Goal: Task Accomplishment & Management: Manage account settings

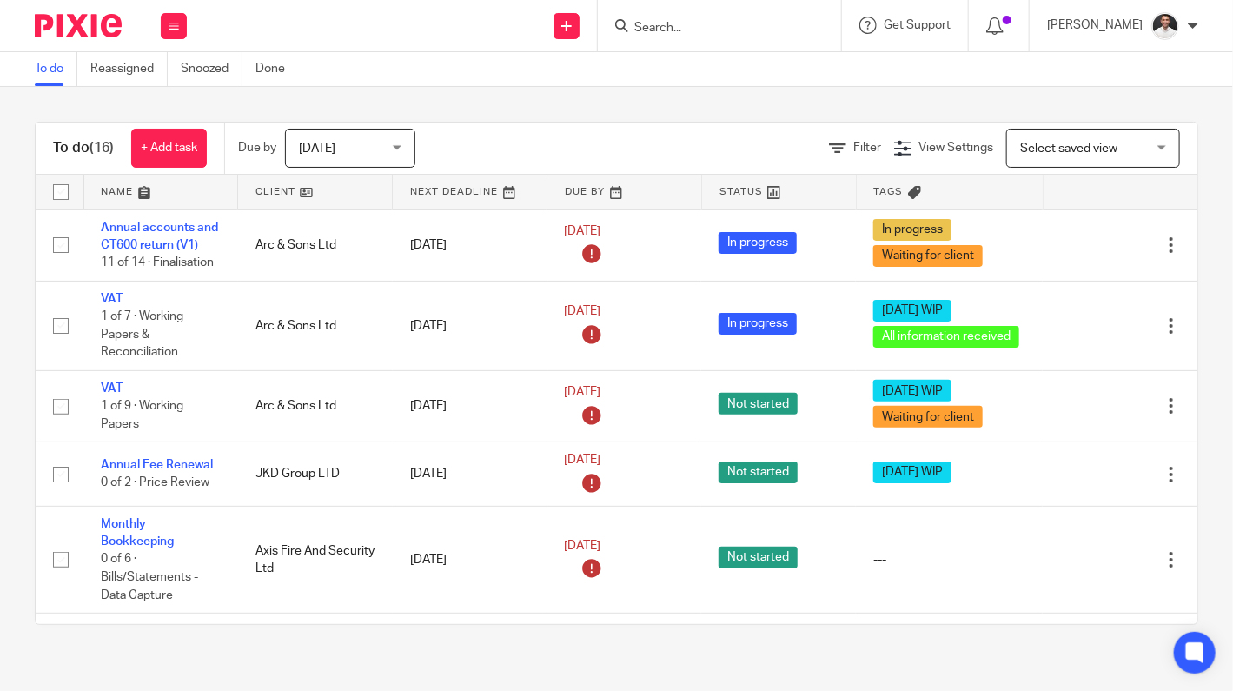
scroll to position [834, 0]
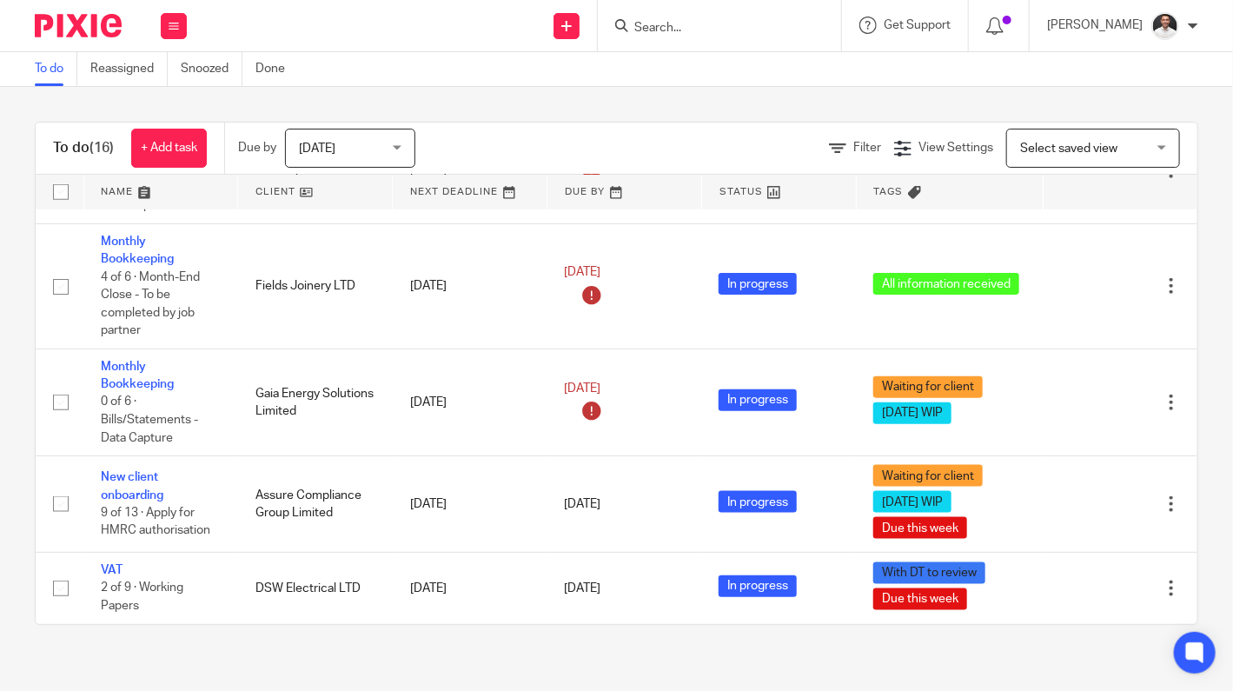
click at [747, 35] on form at bounding box center [725, 26] width 185 height 22
click at [701, 9] on div at bounding box center [719, 25] width 243 height 51
click at [707, 17] on form at bounding box center [725, 26] width 185 height 22
click at [703, 26] on input "Search" at bounding box center [711, 29] width 156 height 16
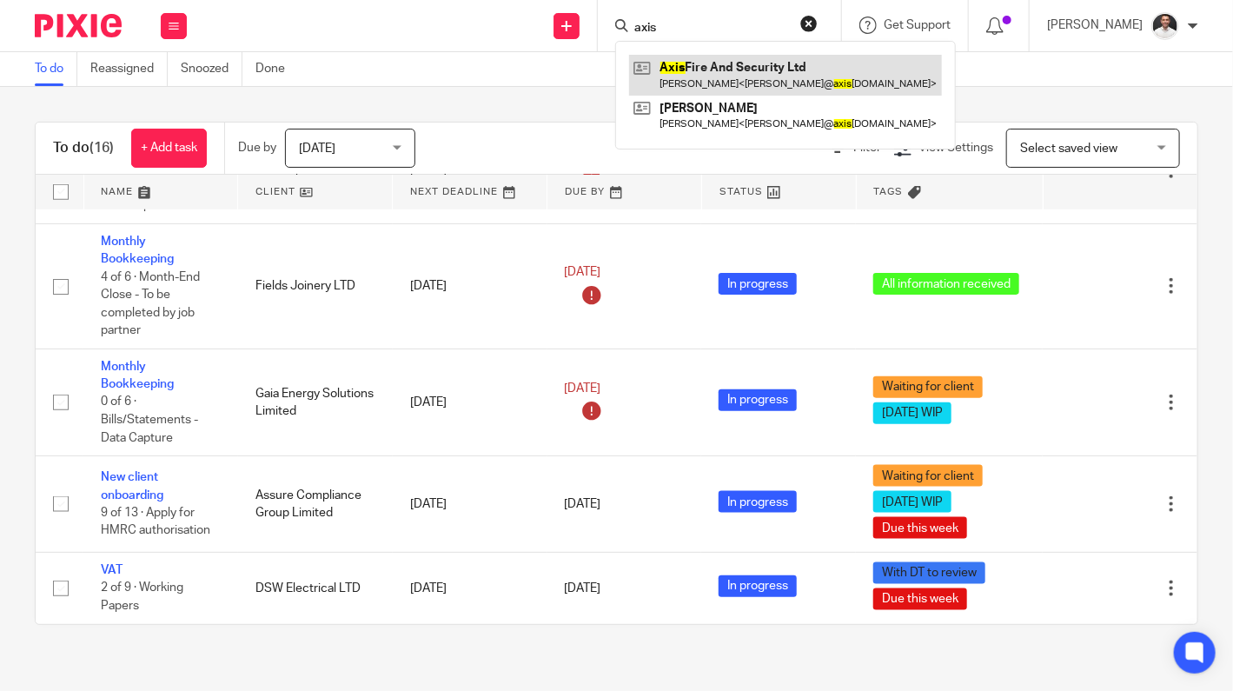
type input "axis"
click at [778, 73] on link at bounding box center [785, 75] width 313 height 40
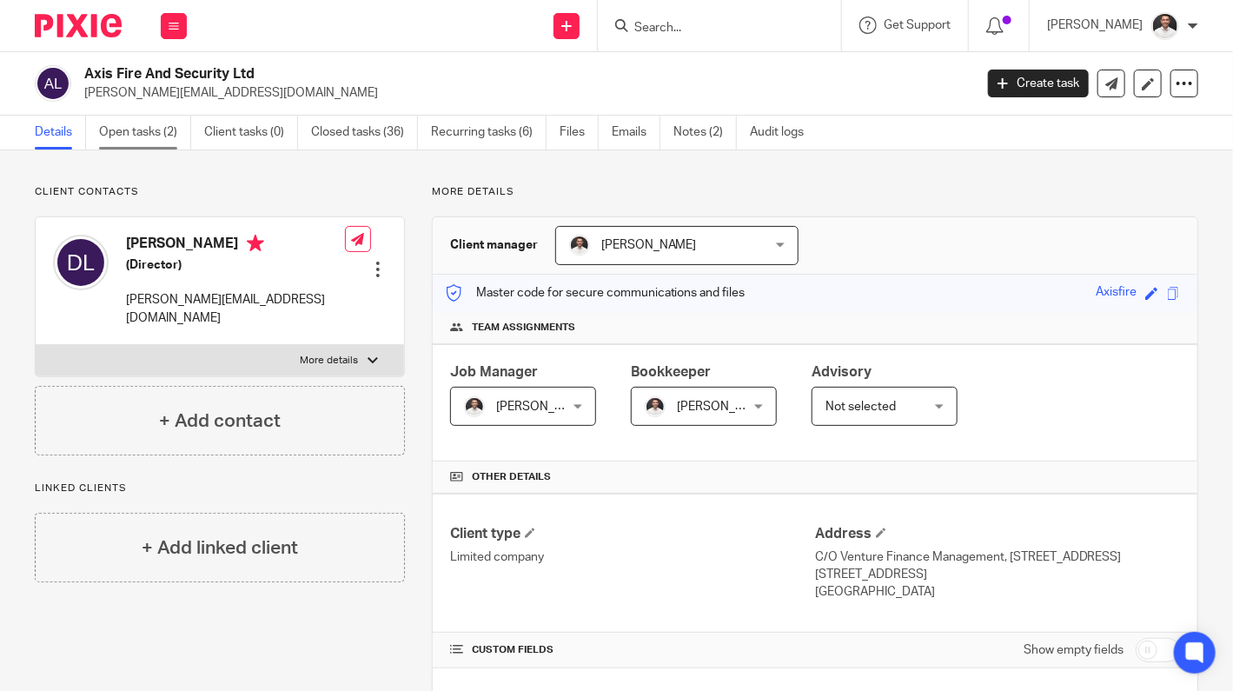
click at [143, 138] on link "Open tasks (2)" at bounding box center [145, 133] width 92 height 34
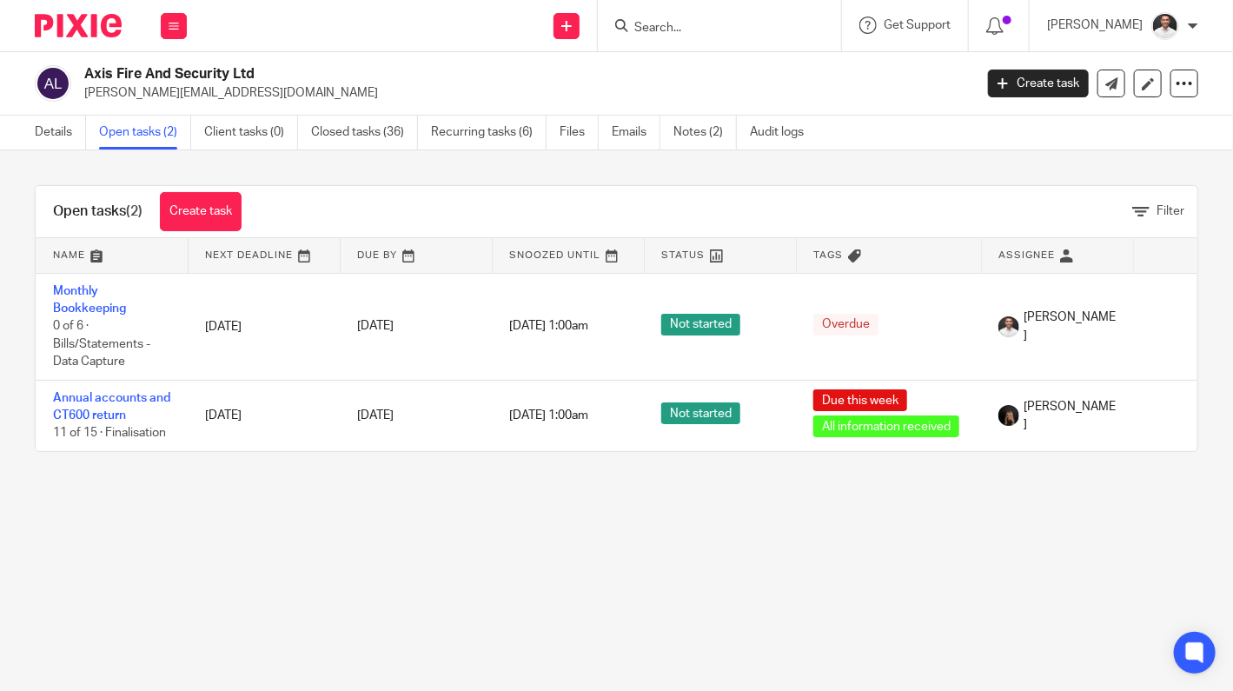
click at [79, 30] on img at bounding box center [78, 25] width 87 height 23
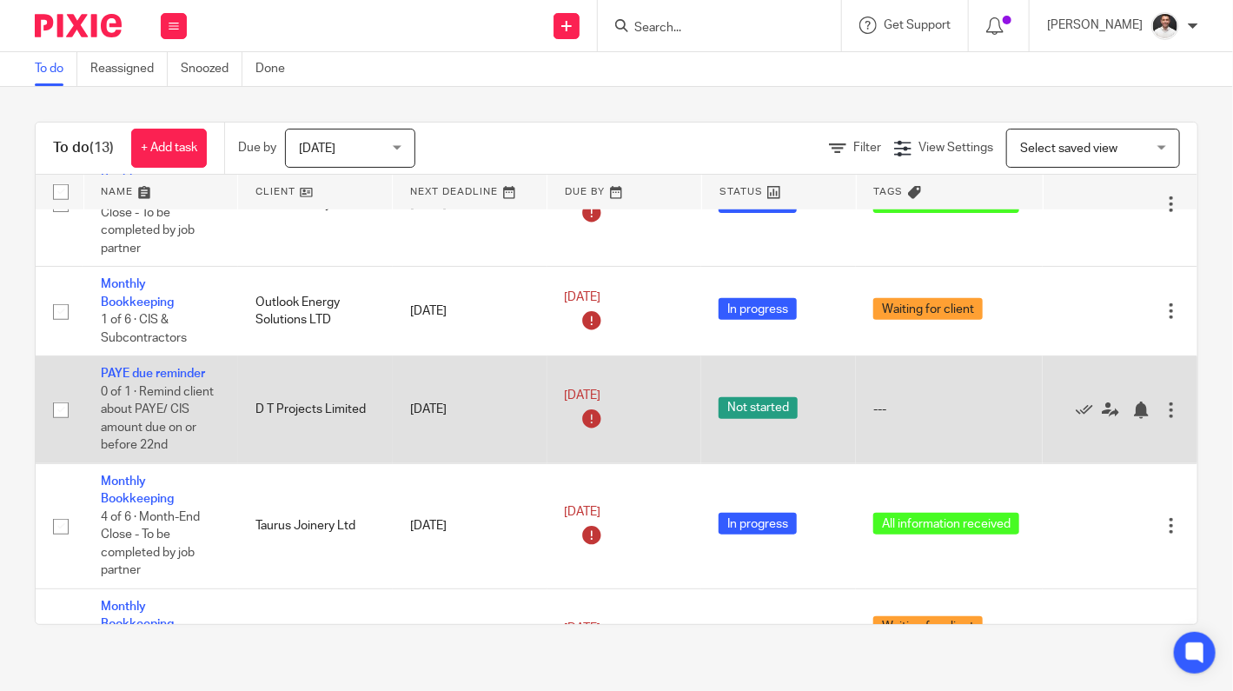
scroll to position [834, 0]
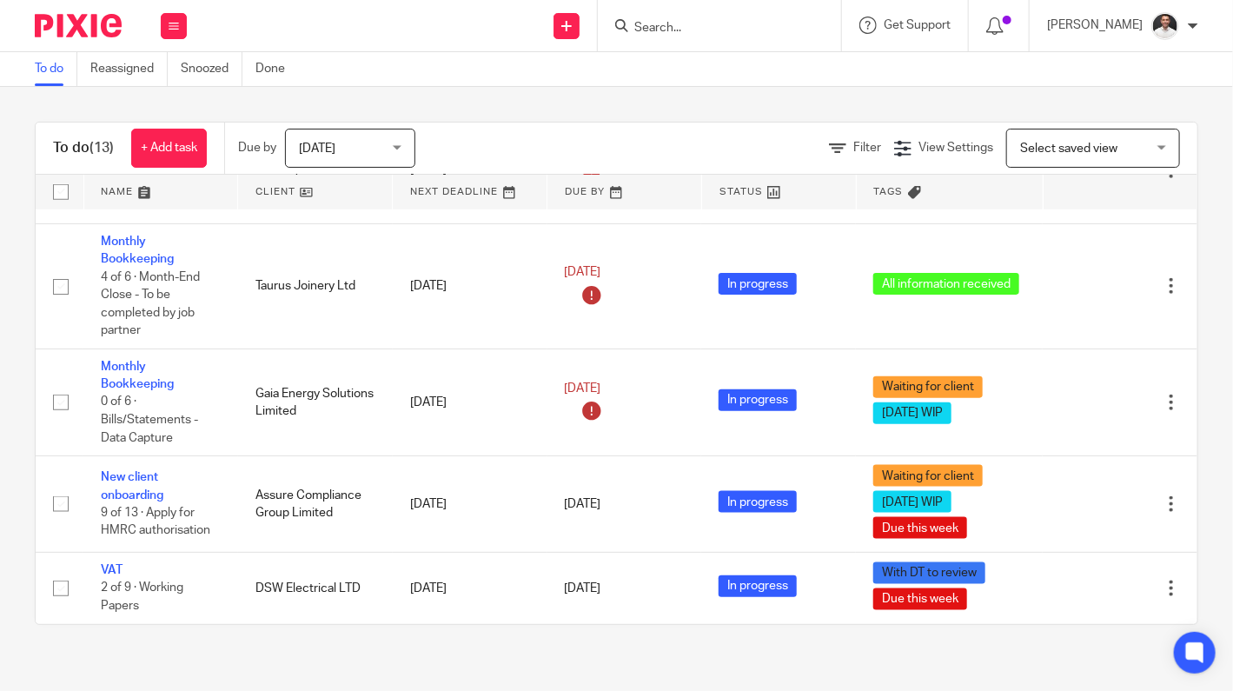
click at [338, 153] on span "[DATE]" at bounding box center [345, 148] width 92 height 37
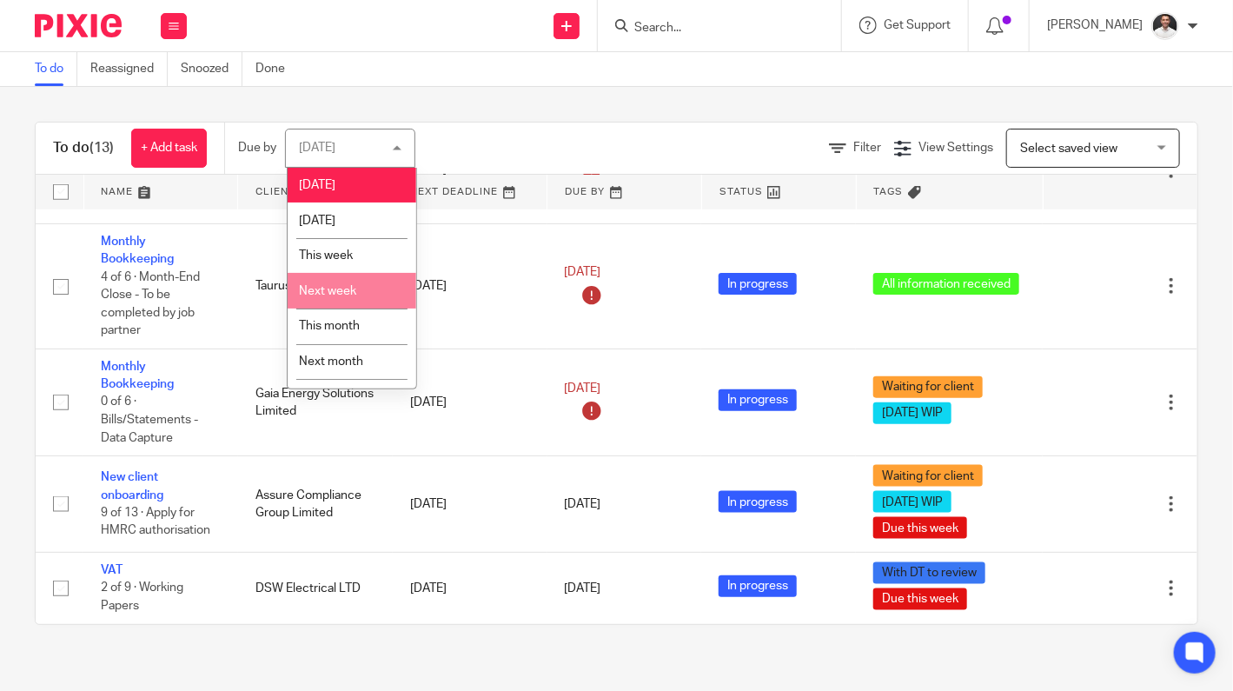
click at [336, 321] on li "This month" at bounding box center [352, 327] width 129 height 36
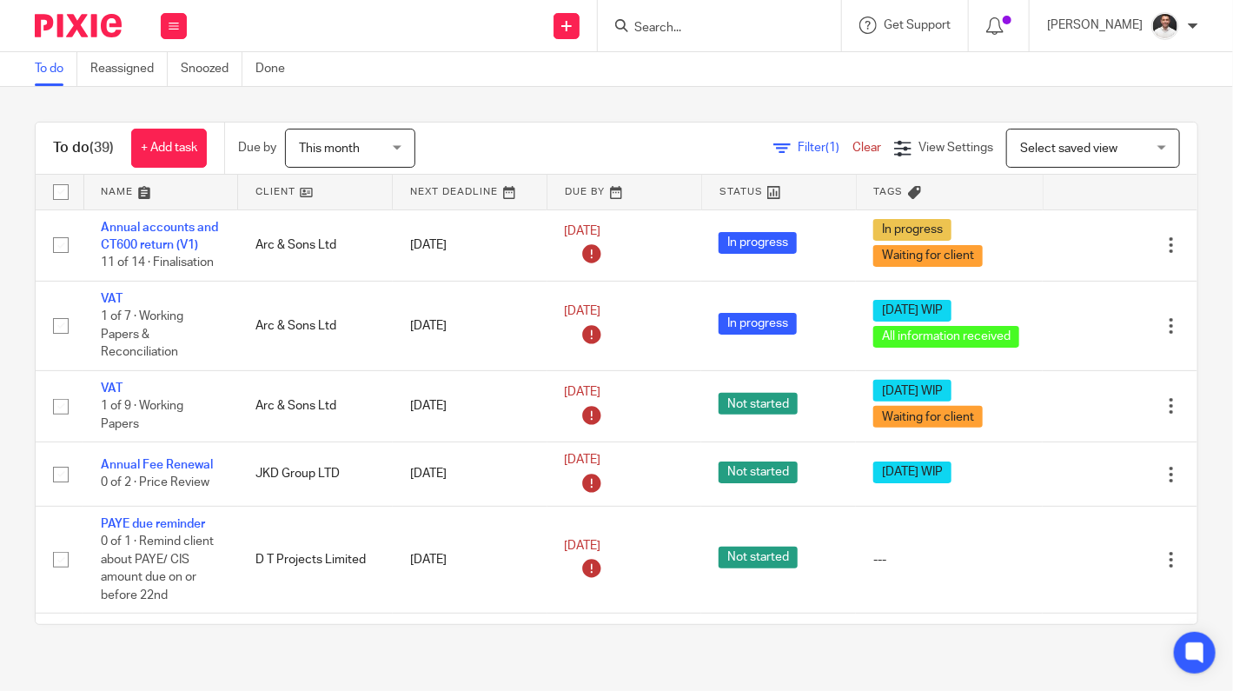
click at [798, 149] on span "Filter (1)" at bounding box center [825, 148] width 55 height 12
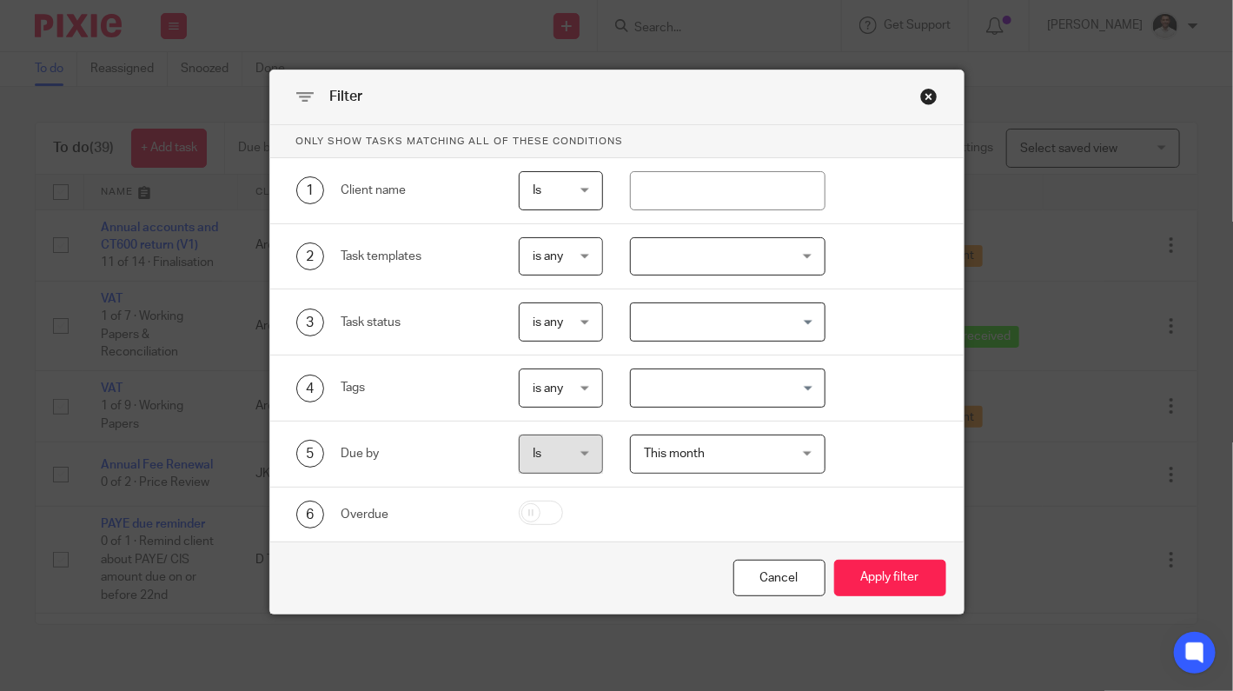
click at [694, 249] on div at bounding box center [728, 256] width 196 height 39
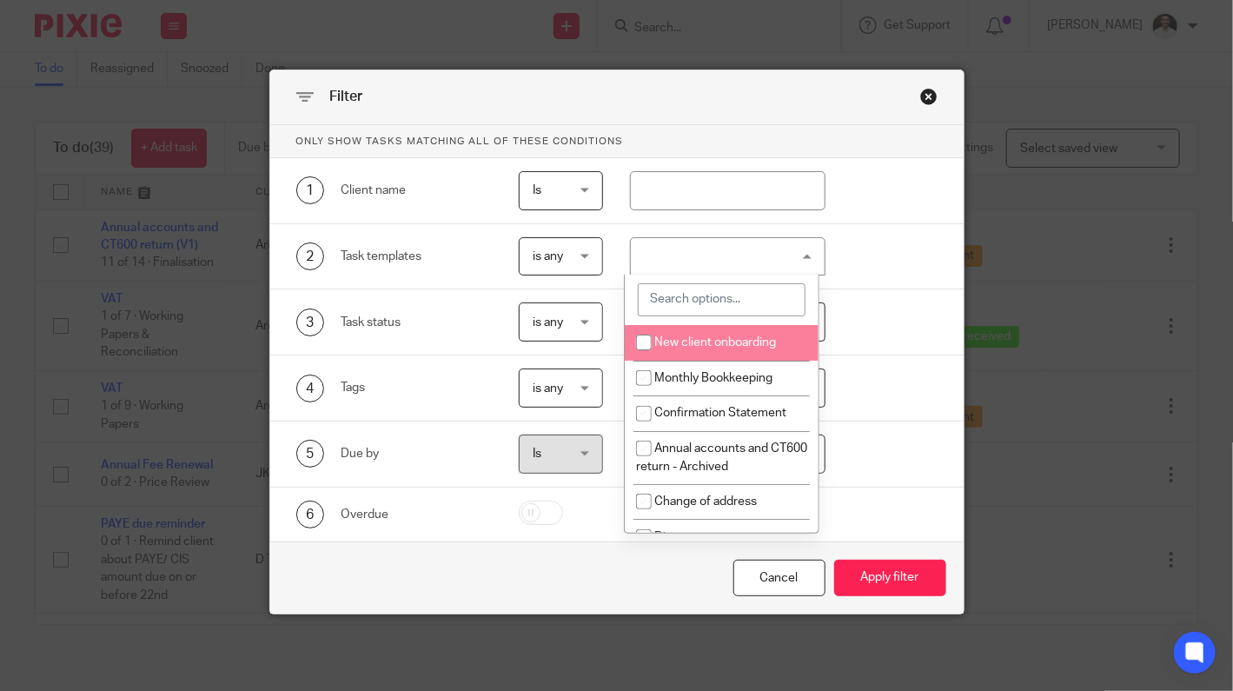
click at [714, 307] on input "search" at bounding box center [722, 299] width 168 height 33
type input "vat"
click at [657, 341] on input "checkbox" at bounding box center [644, 342] width 33 height 33
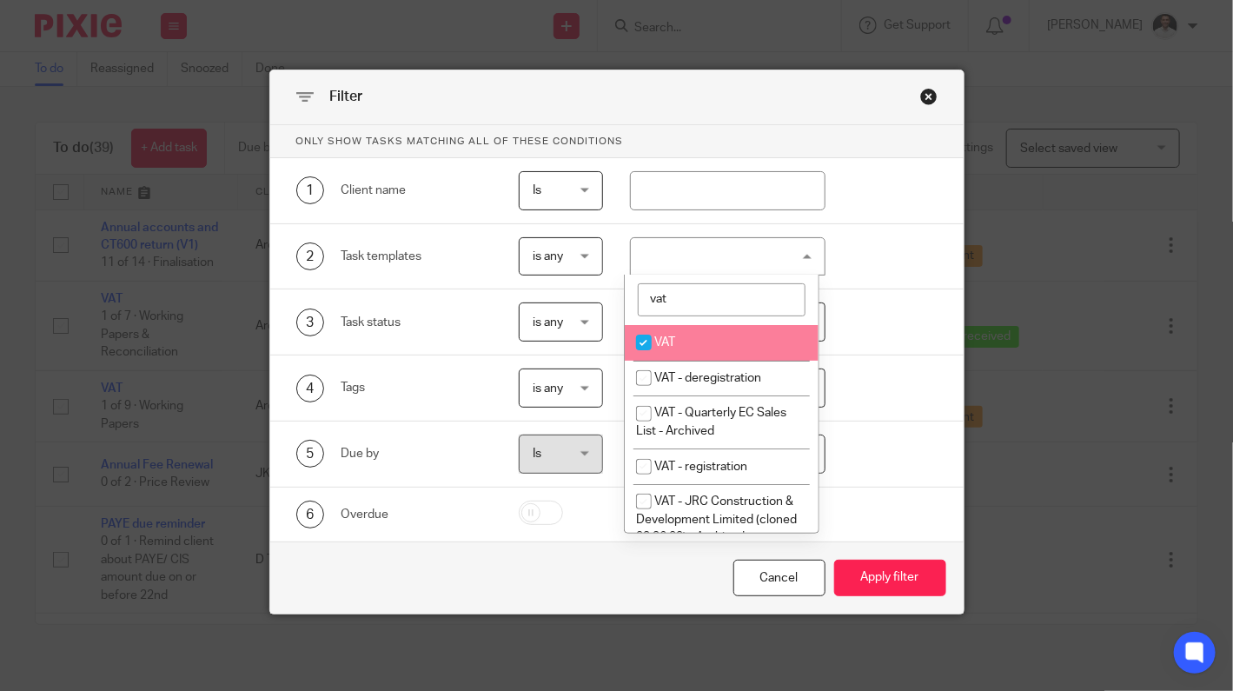
checkbox input "true"
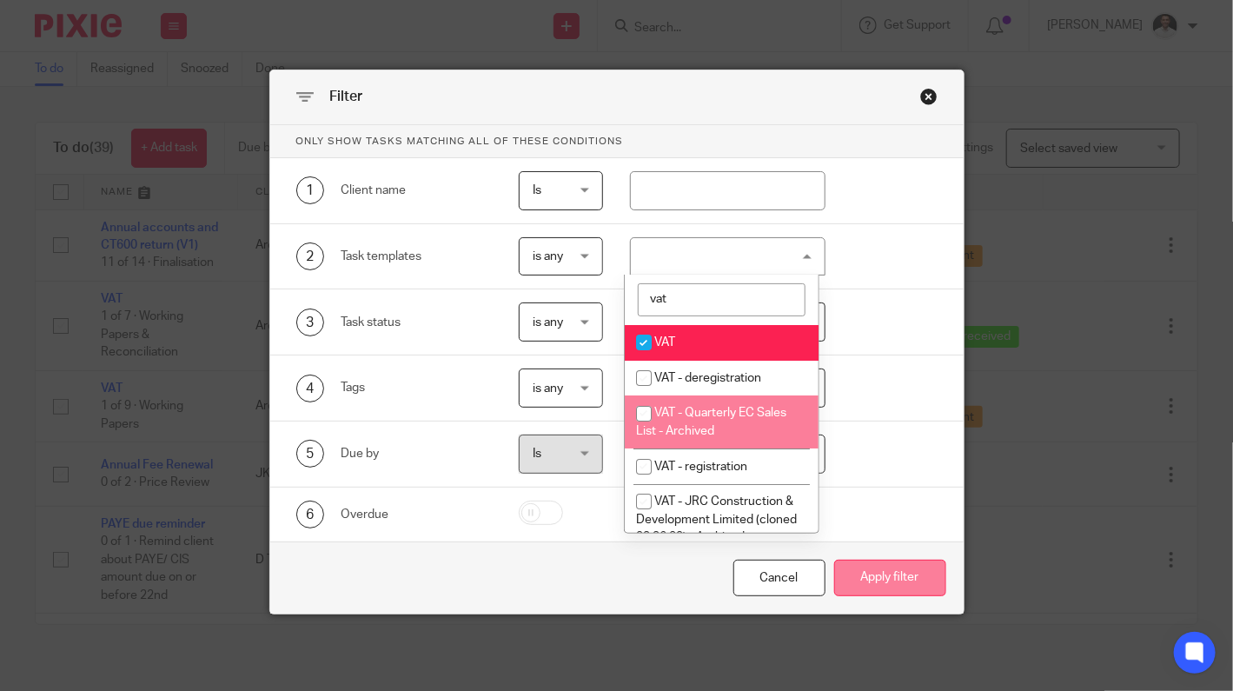
click at [900, 580] on button "Apply filter" at bounding box center [890, 578] width 112 height 37
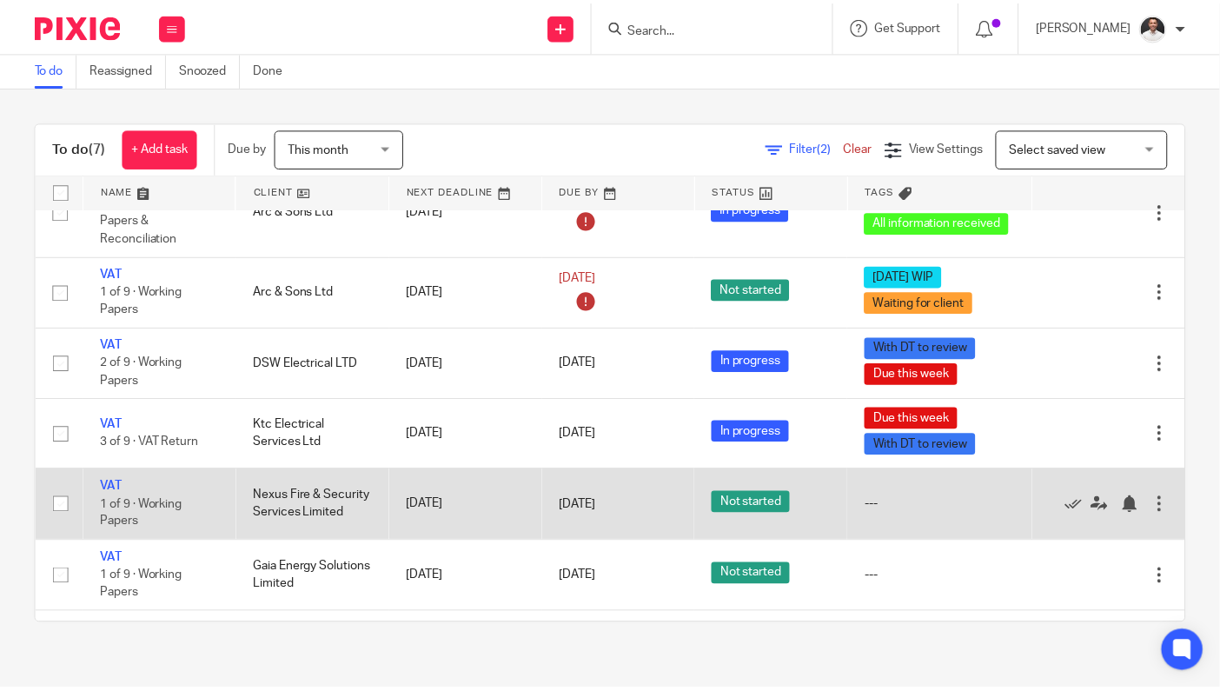
scroll to position [116, 0]
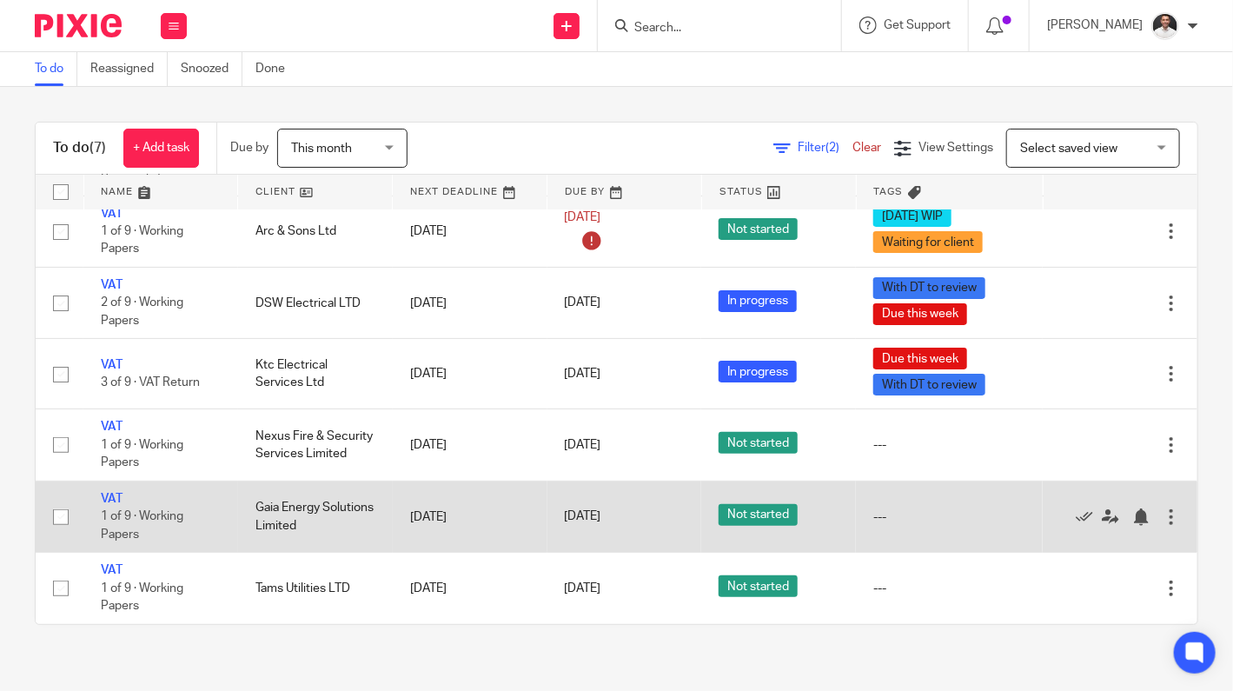
click at [59, 501] on input "checkbox" at bounding box center [60, 517] width 33 height 33
checkbox input "true"
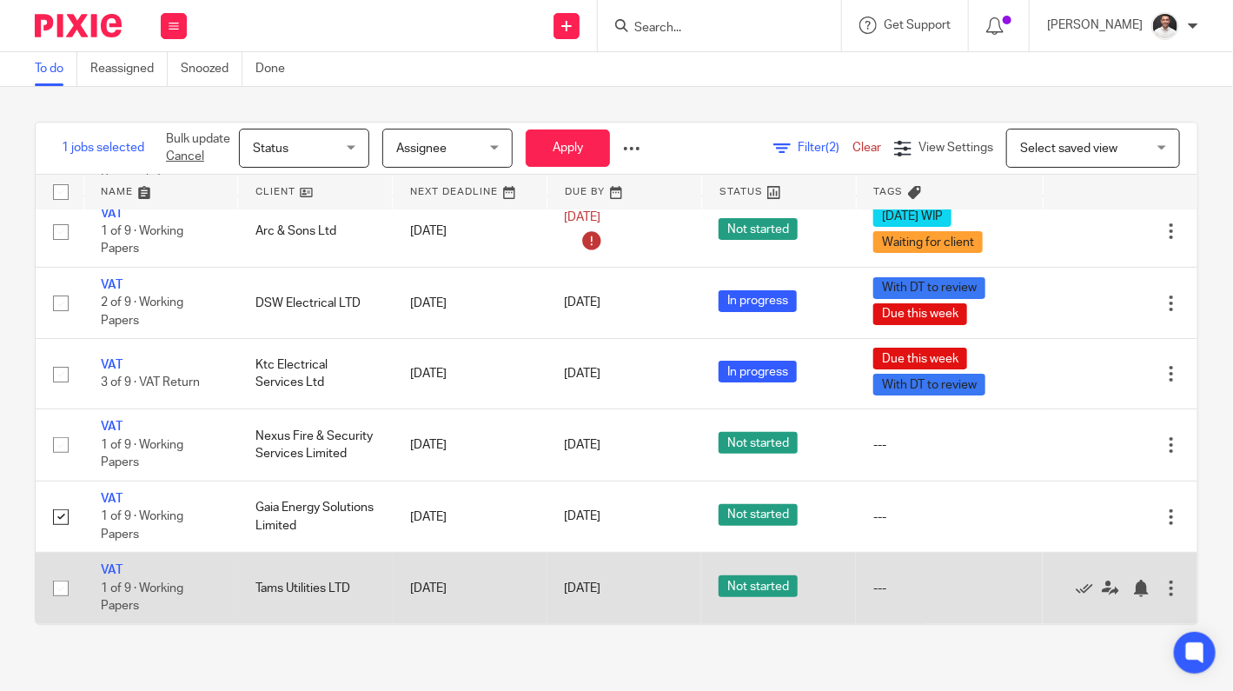
click at [53, 572] on input "checkbox" at bounding box center [60, 588] width 33 height 33
checkbox input "true"
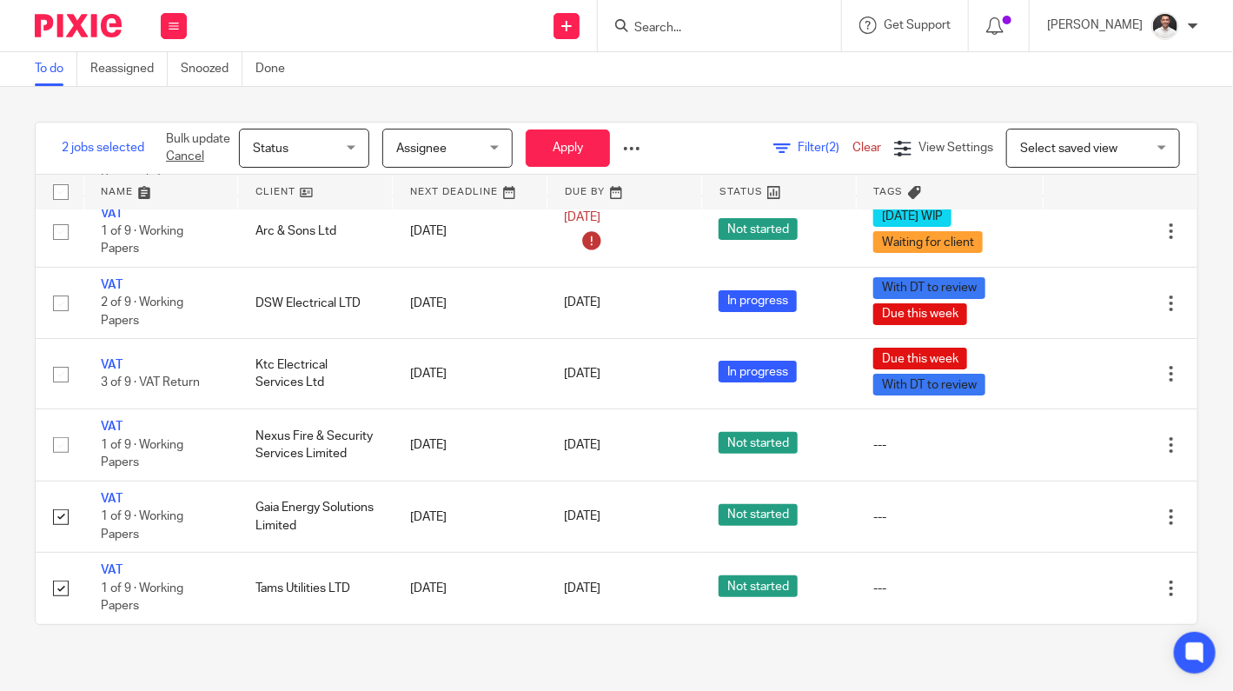
click at [337, 139] on span "Status" at bounding box center [299, 148] width 92 height 37
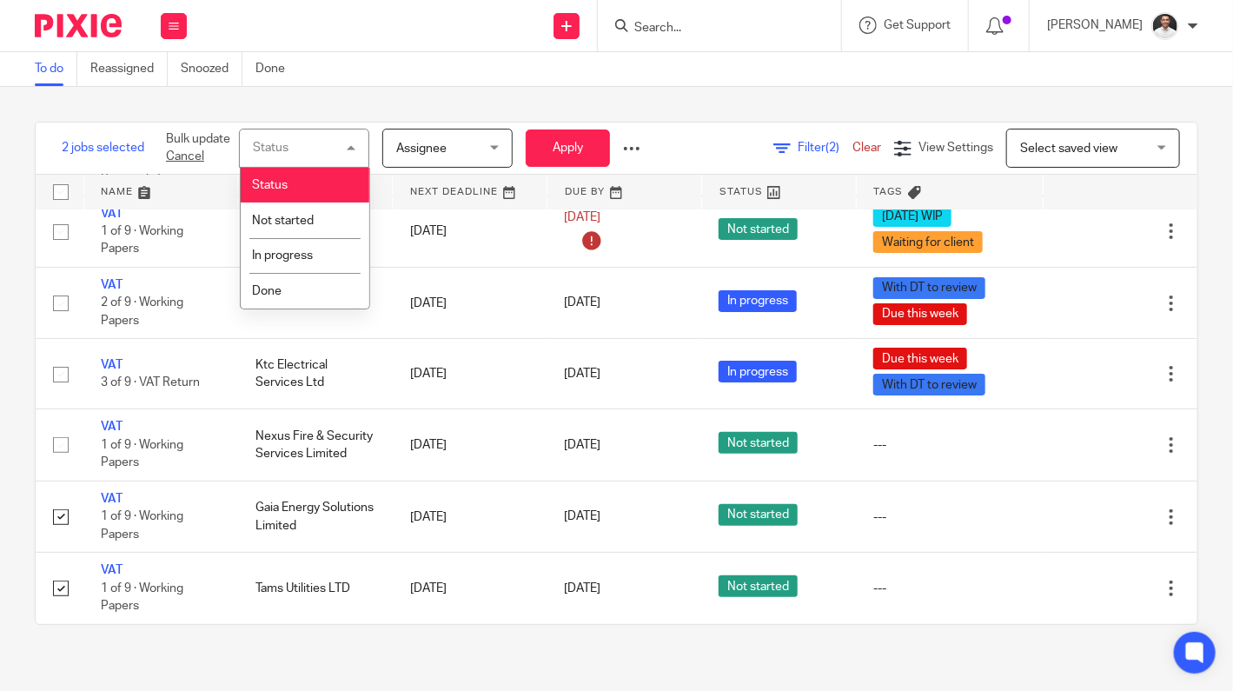
click at [337, 139] on div "Status Status" at bounding box center [304, 148] width 130 height 39
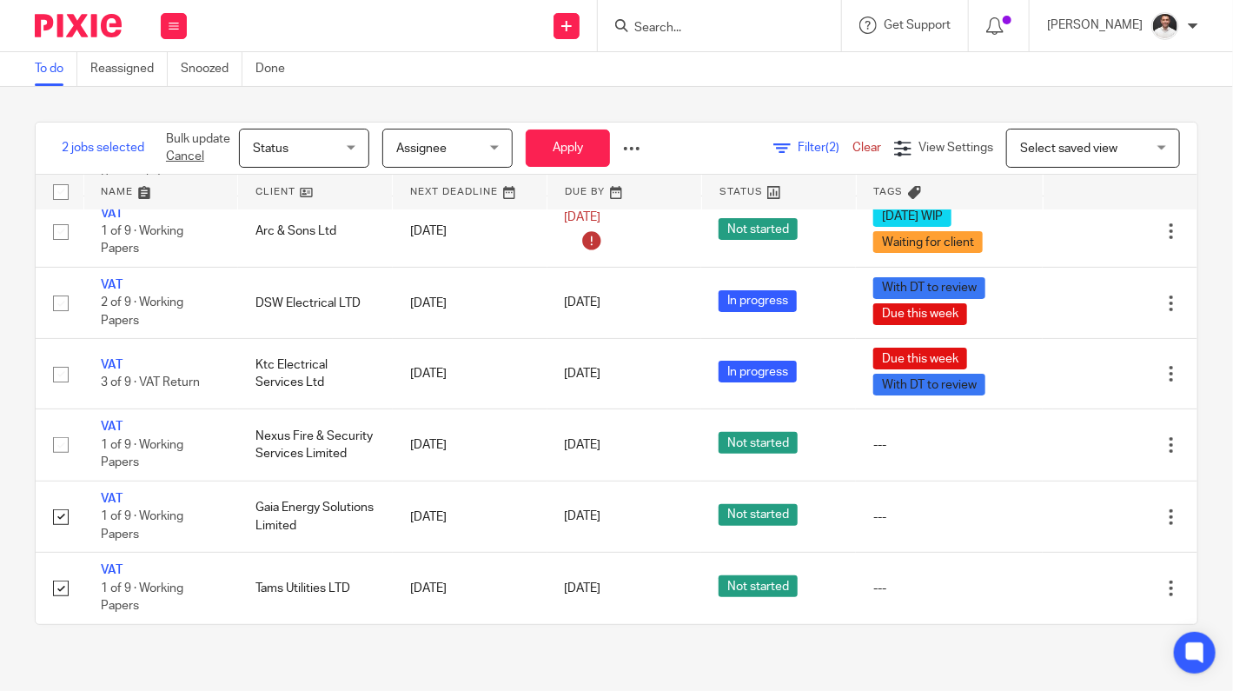
click at [337, 140] on span "Status" at bounding box center [299, 148] width 92 height 37
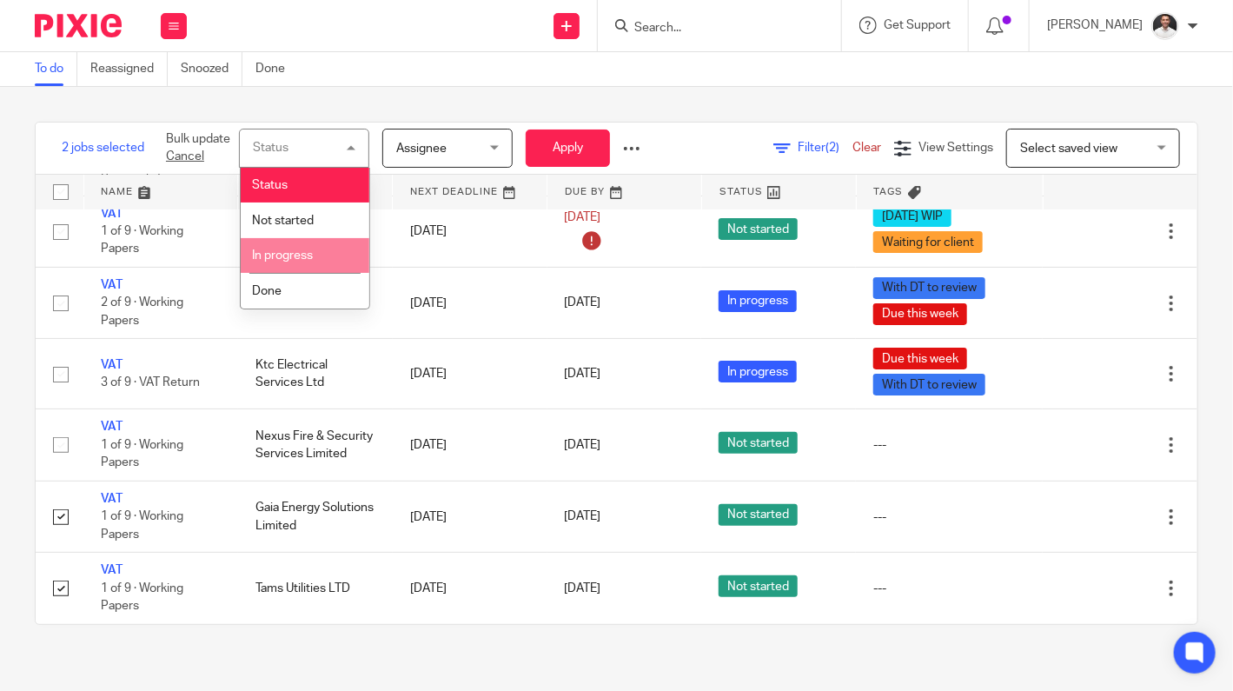
click at [298, 249] on li "In progress" at bounding box center [305, 256] width 129 height 36
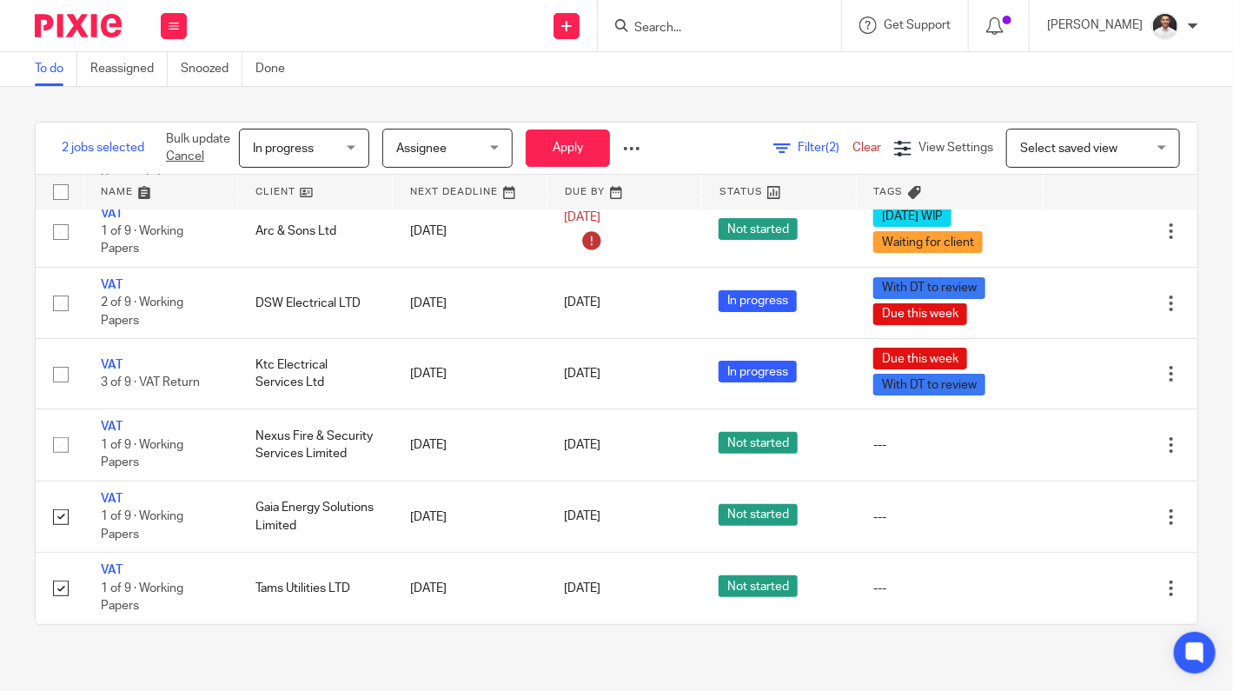
click at [497, 152] on div "Assignee Assignee" at bounding box center [447, 148] width 130 height 39
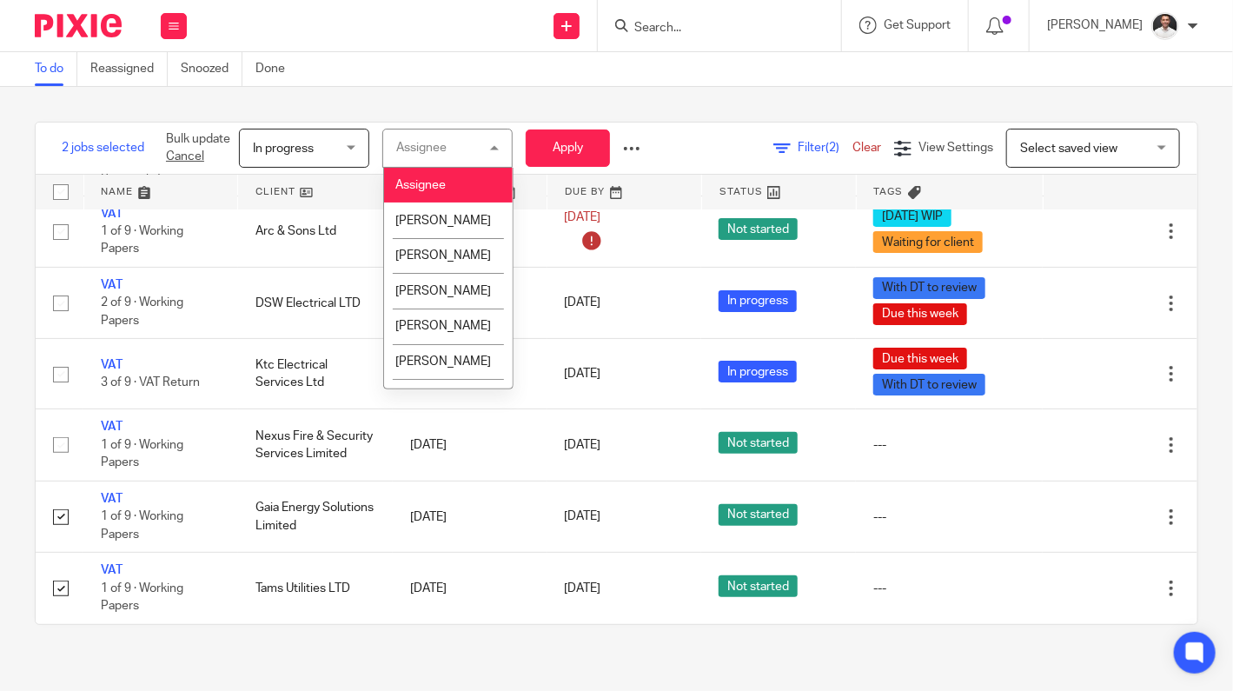
click at [496, 152] on div "Assignee Assignee" at bounding box center [447, 148] width 130 height 39
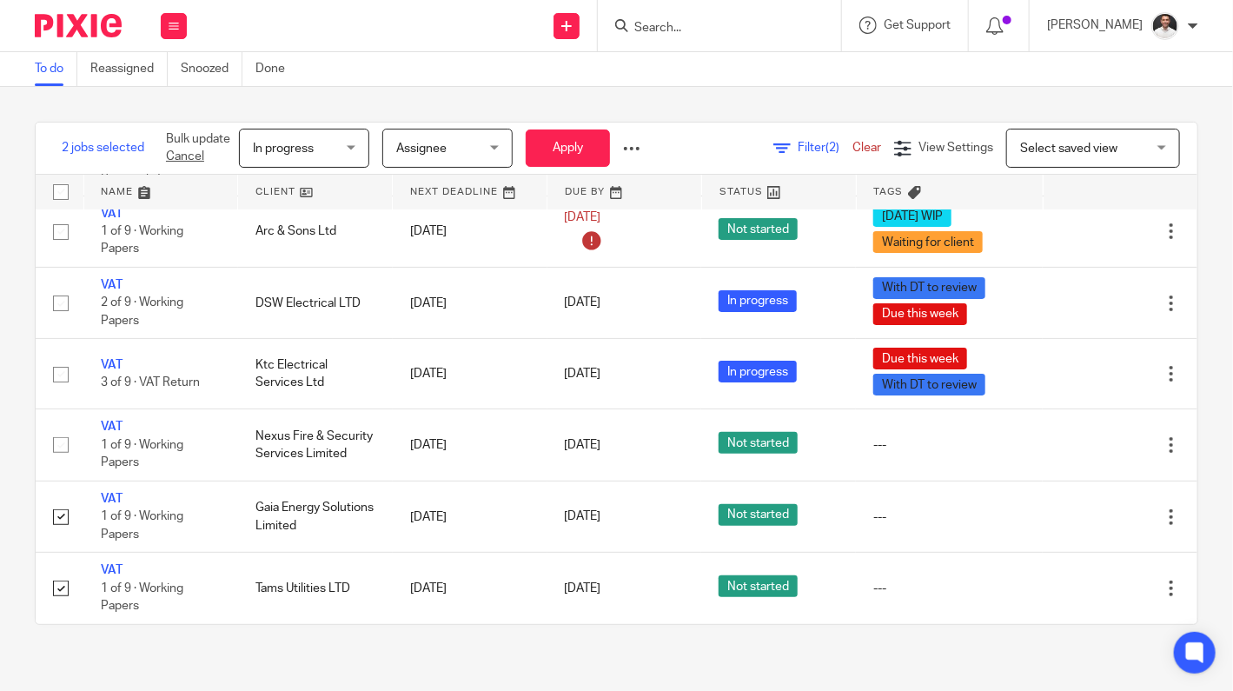
click at [625, 149] on div at bounding box center [631, 148] width 17 height 17
click at [644, 146] on div "Bulk update Cancel In progress In progress Status Not started In progress Done …" at bounding box center [403, 148] width 501 height 51
click at [632, 144] on div at bounding box center [631, 148] width 17 height 17
click at [602, 182] on span "Update Tags" at bounding box center [604, 186] width 66 height 12
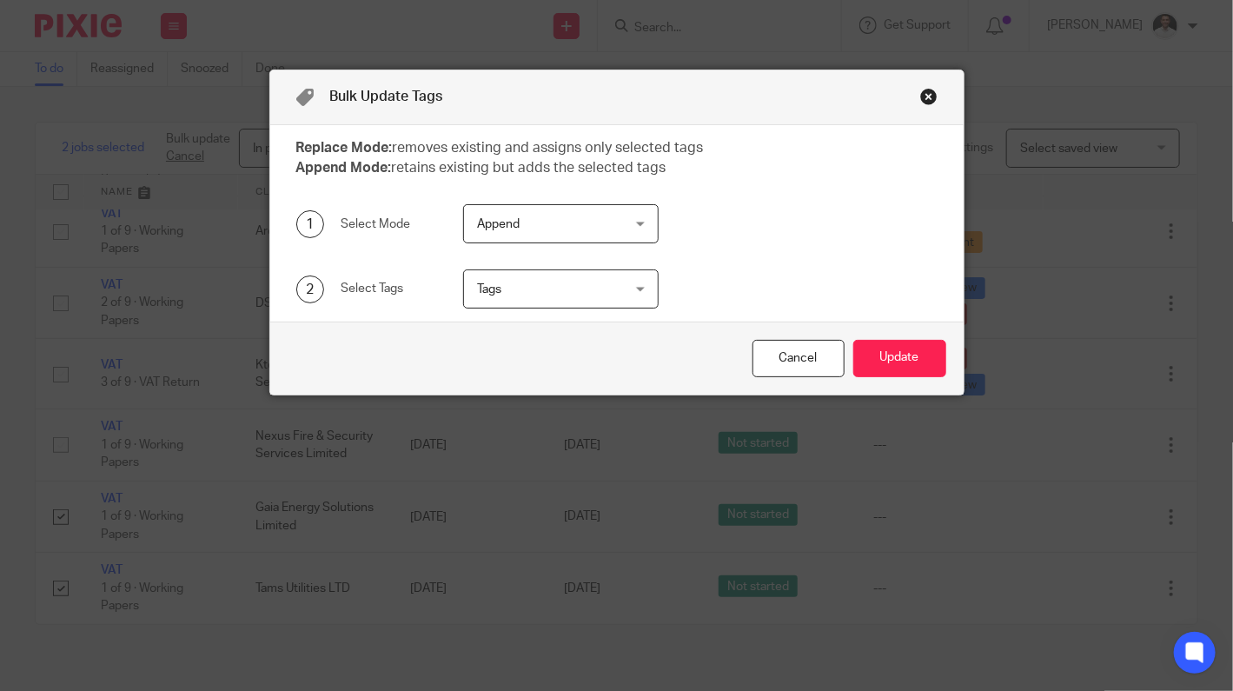
click at [541, 285] on span "Tags" at bounding box center [549, 288] width 145 height 37
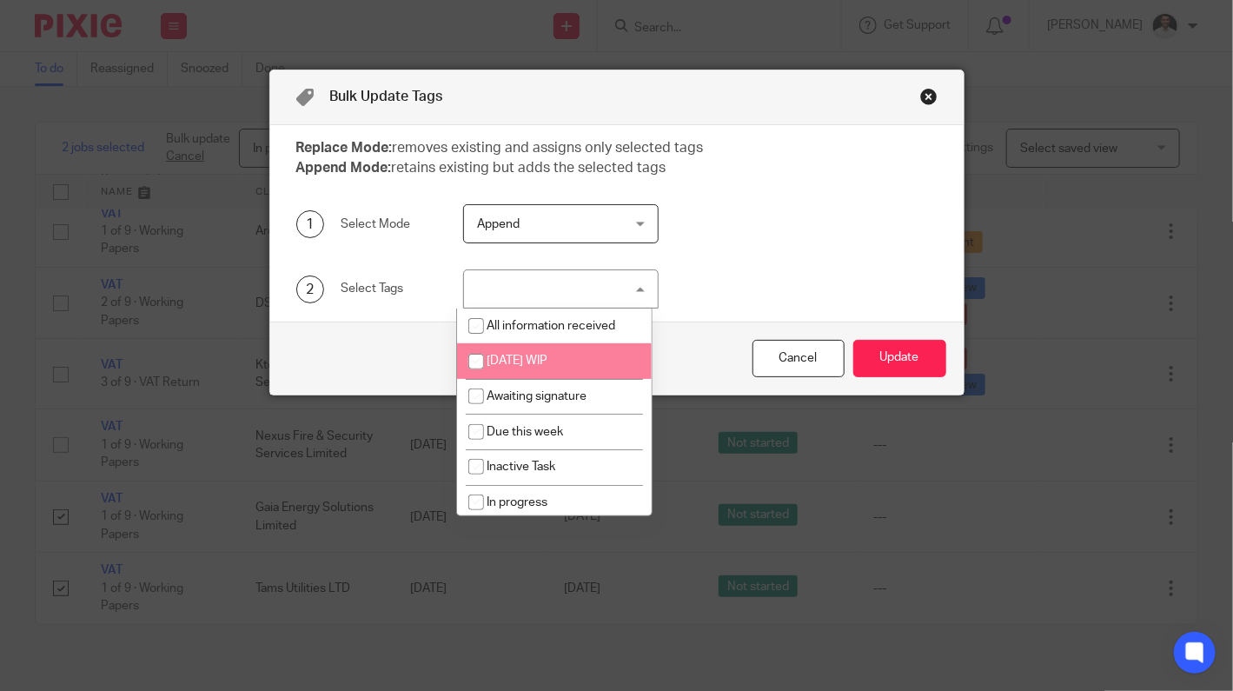
click at [548, 357] on span "[DATE] WIP" at bounding box center [517, 361] width 61 height 12
click at [546, 357] on span "[DATE] WIP" at bounding box center [517, 361] width 61 height 12
checkbox input "false"
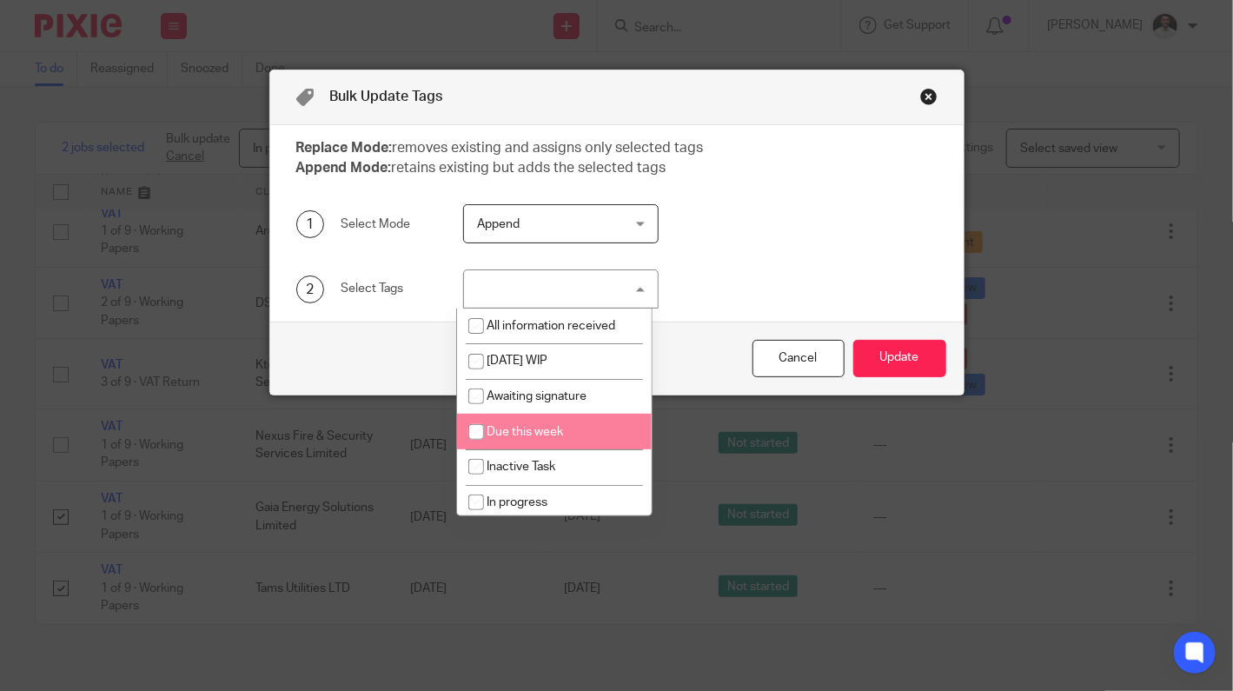
click at [522, 434] on span "Due this week" at bounding box center [525, 432] width 76 height 12
checkbox input "true"
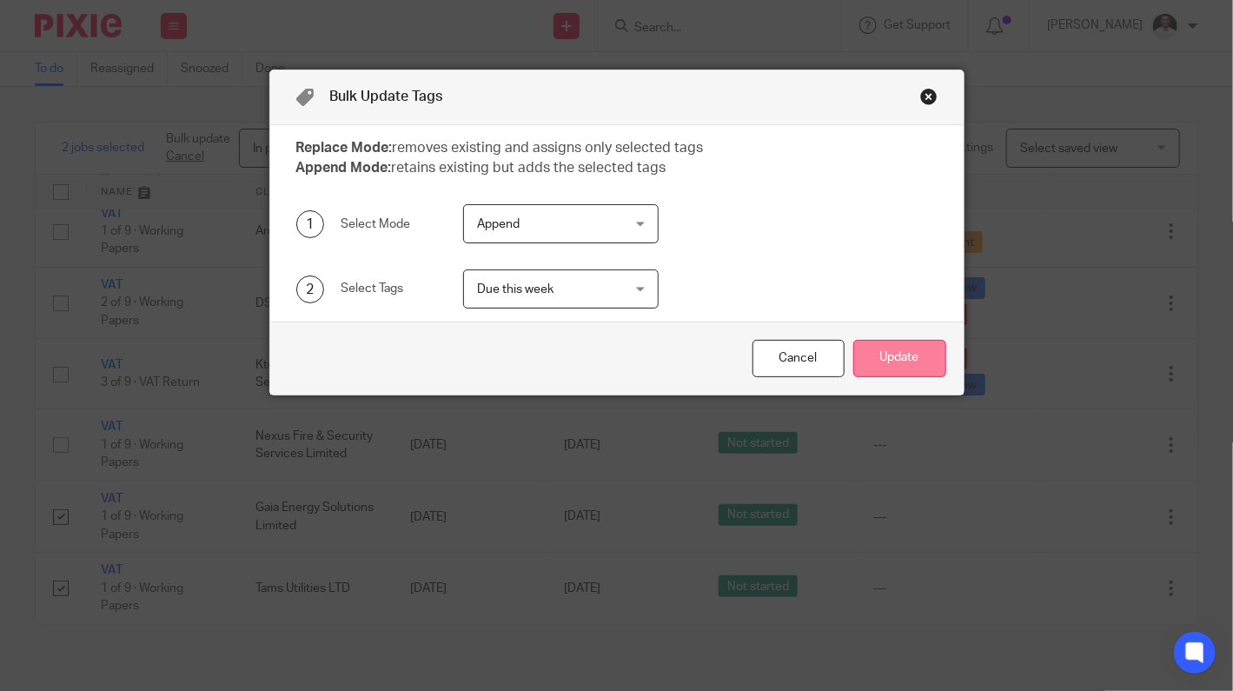
click at [873, 362] on button "Update" at bounding box center [899, 358] width 93 height 37
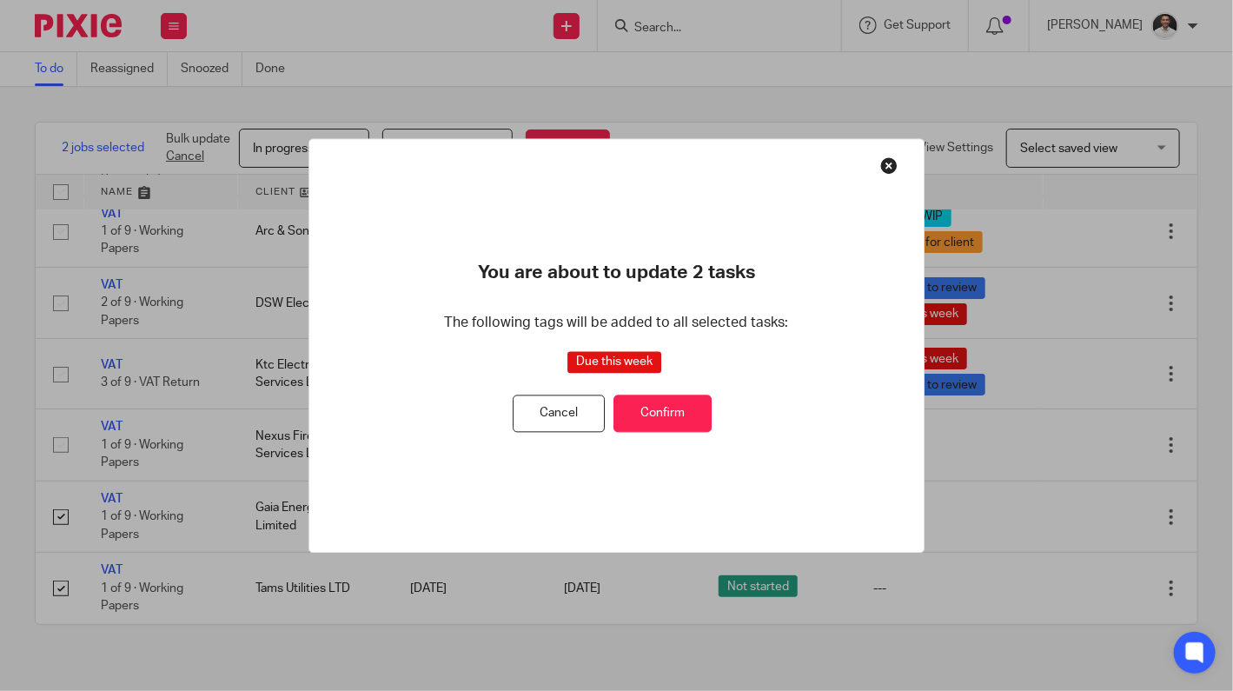
click at [650, 411] on button "Confirm" at bounding box center [663, 413] width 98 height 37
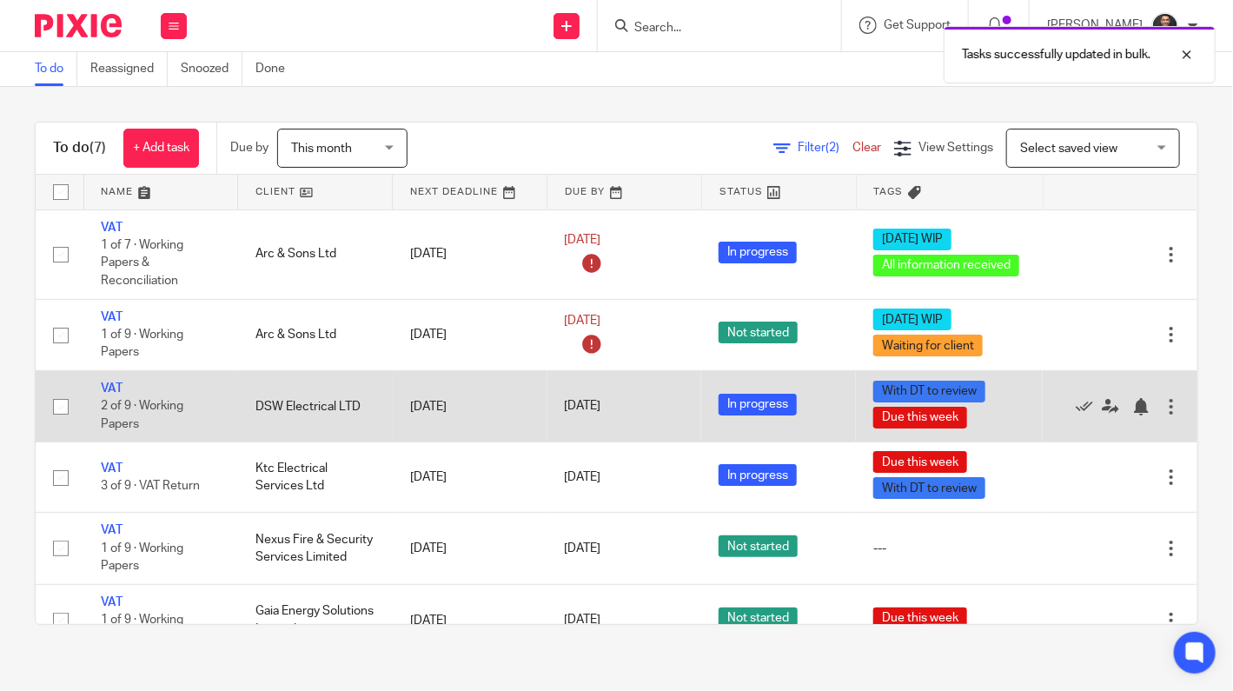
scroll to position [116, 0]
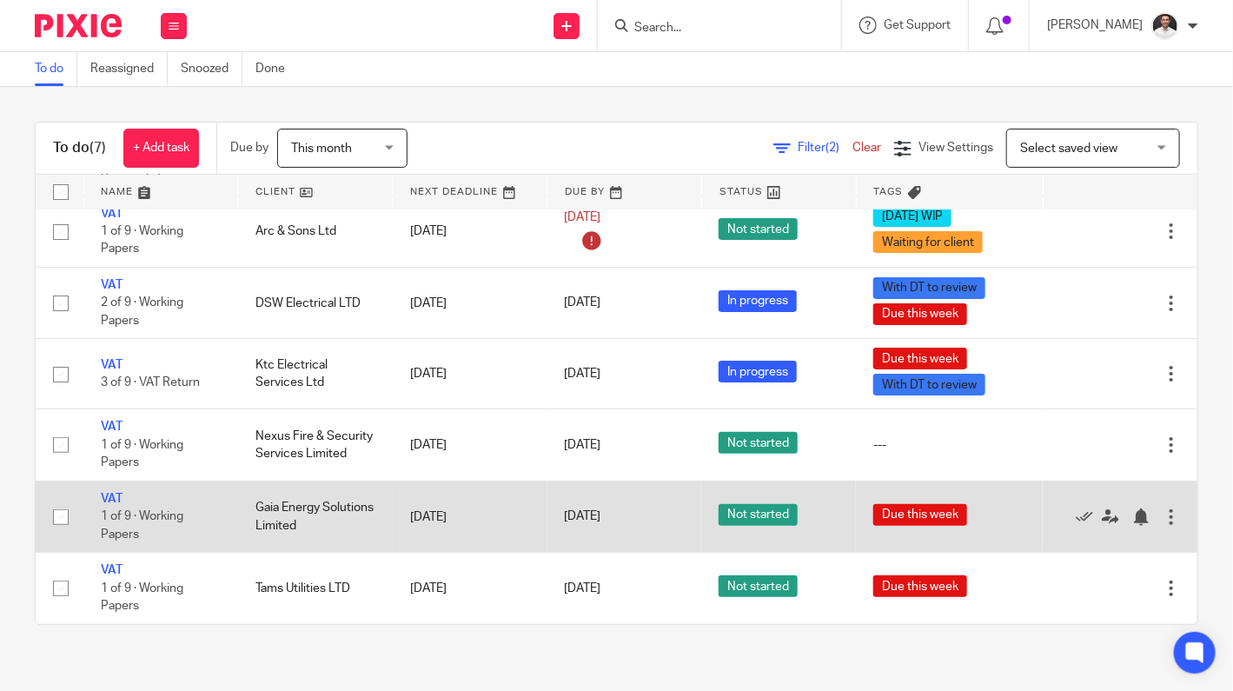
click at [52, 501] on input "checkbox" at bounding box center [60, 517] width 33 height 33
checkbox input "true"
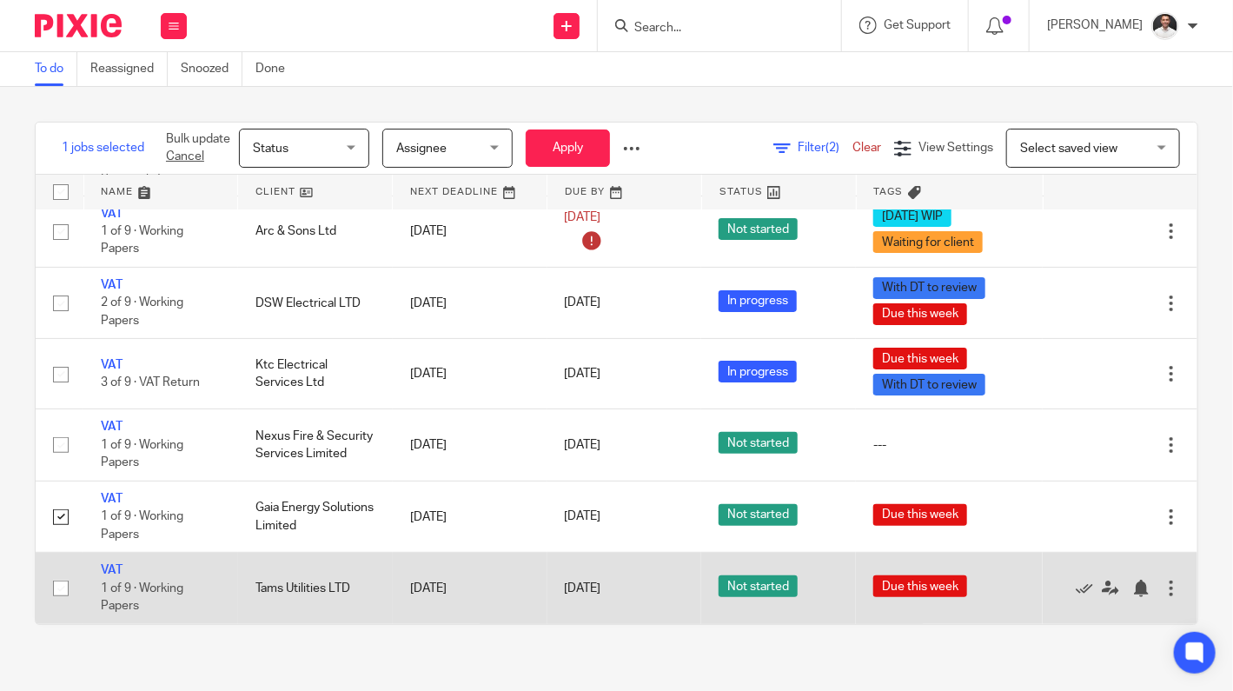
click at [55, 577] on input "checkbox" at bounding box center [60, 588] width 33 height 33
checkbox input "true"
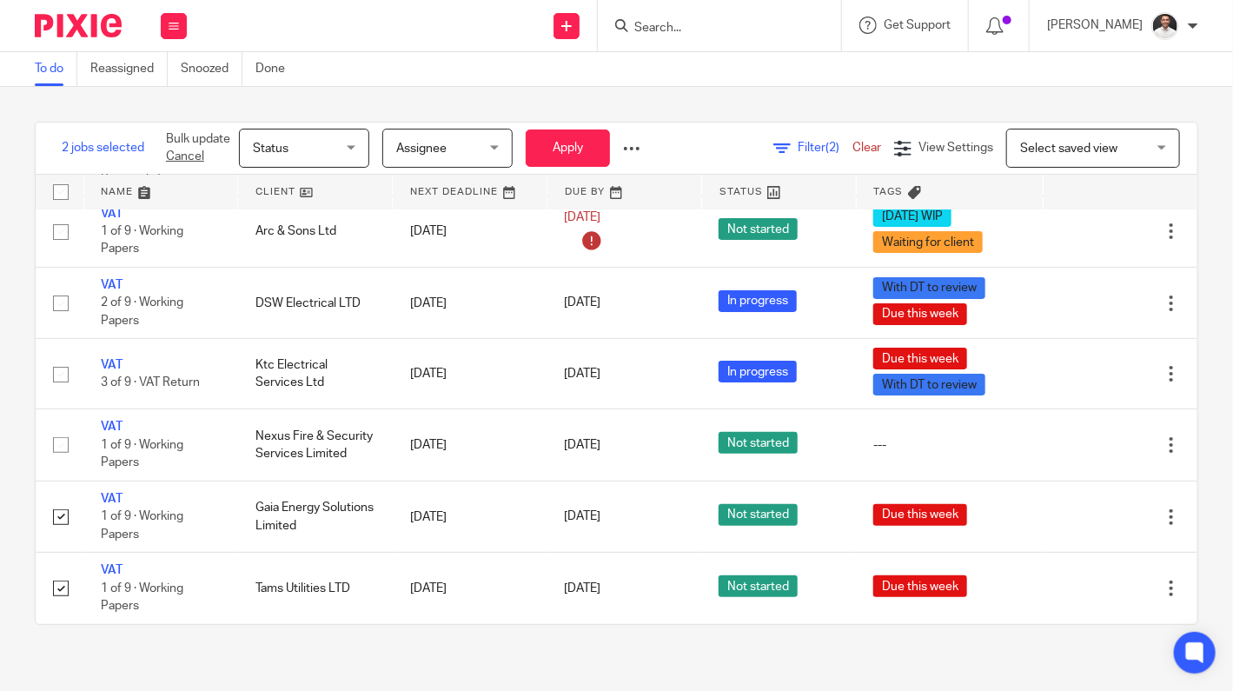
click at [311, 143] on span "Status" at bounding box center [299, 148] width 92 height 37
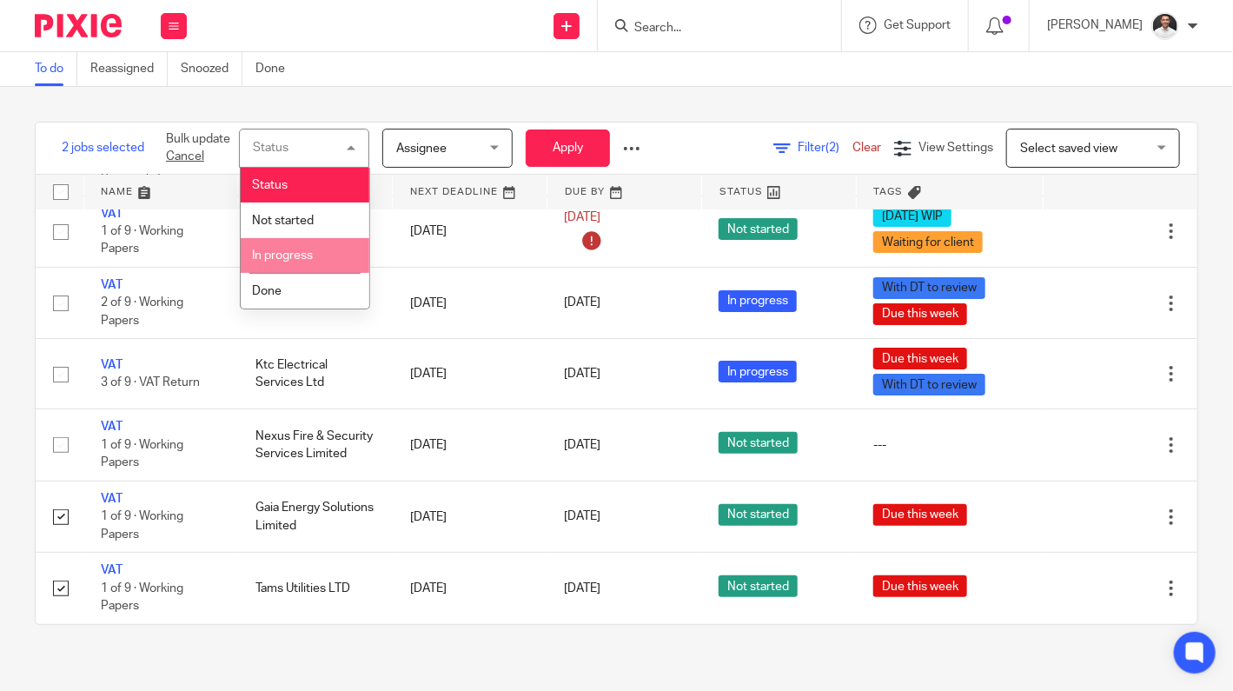
click at [300, 255] on span "In progress" at bounding box center [282, 255] width 61 height 12
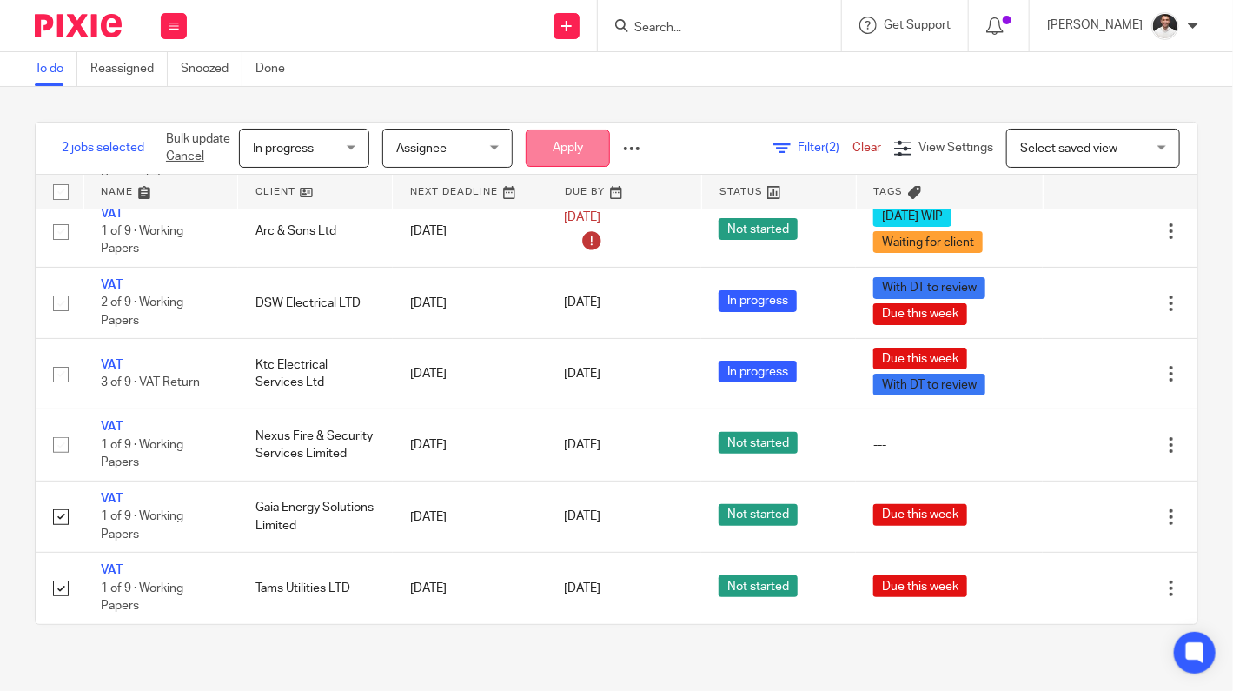
click at [590, 137] on button "Apply" at bounding box center [568, 148] width 84 height 37
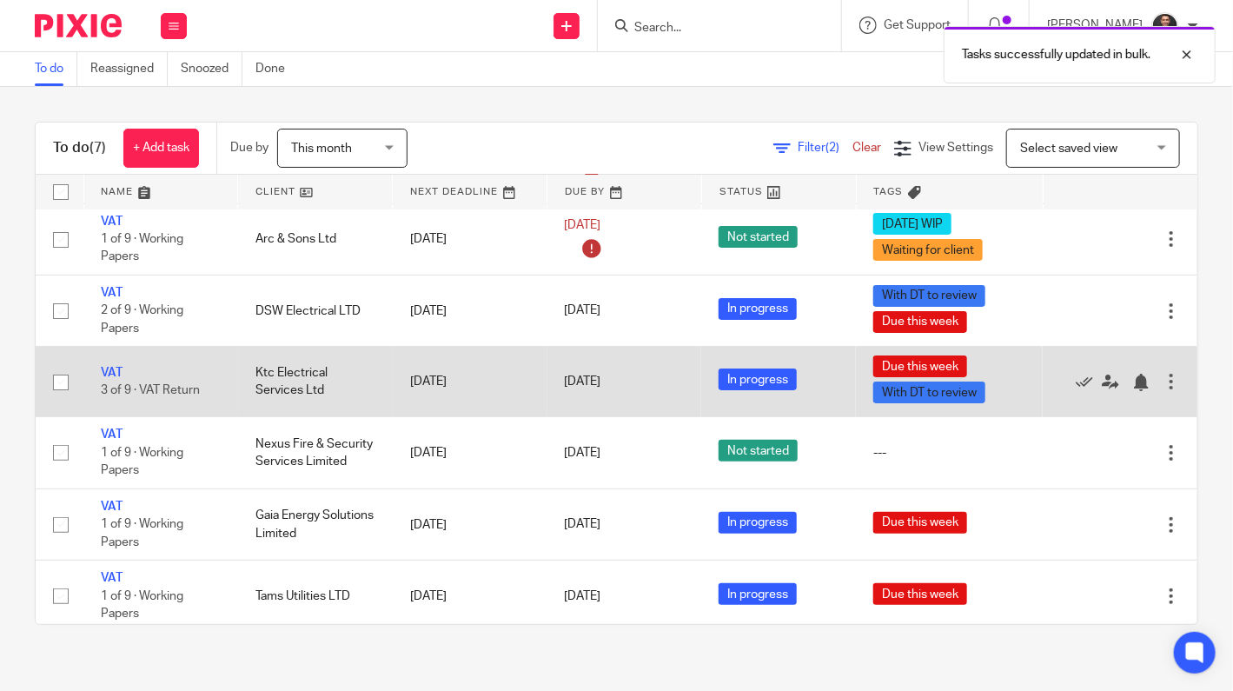
scroll to position [116, 0]
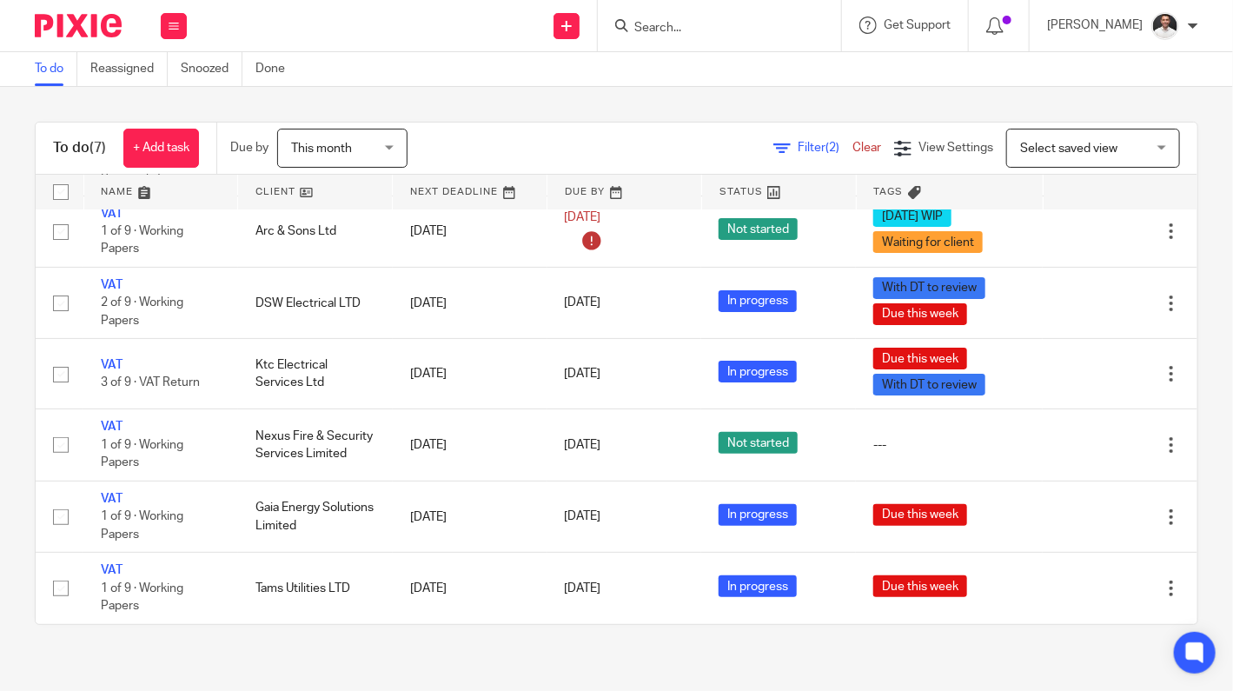
click at [798, 144] on span "Filter (2)" at bounding box center [825, 148] width 55 height 12
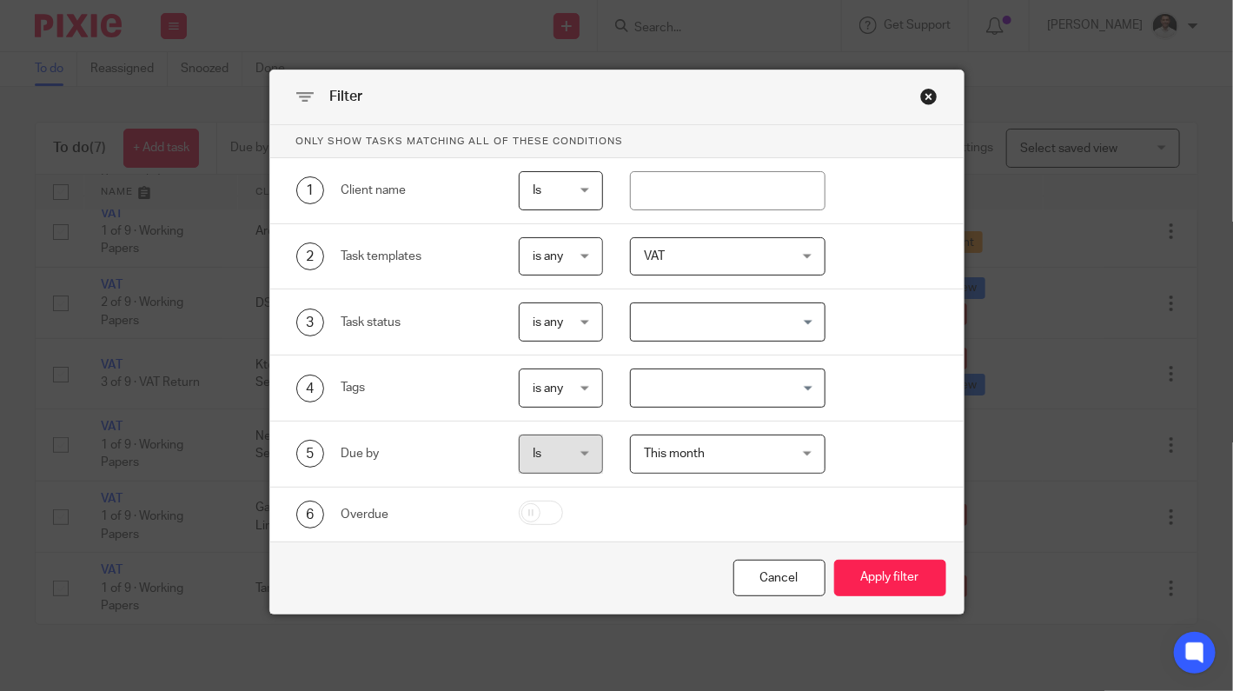
click at [731, 259] on span "VAT" at bounding box center [716, 256] width 145 height 37
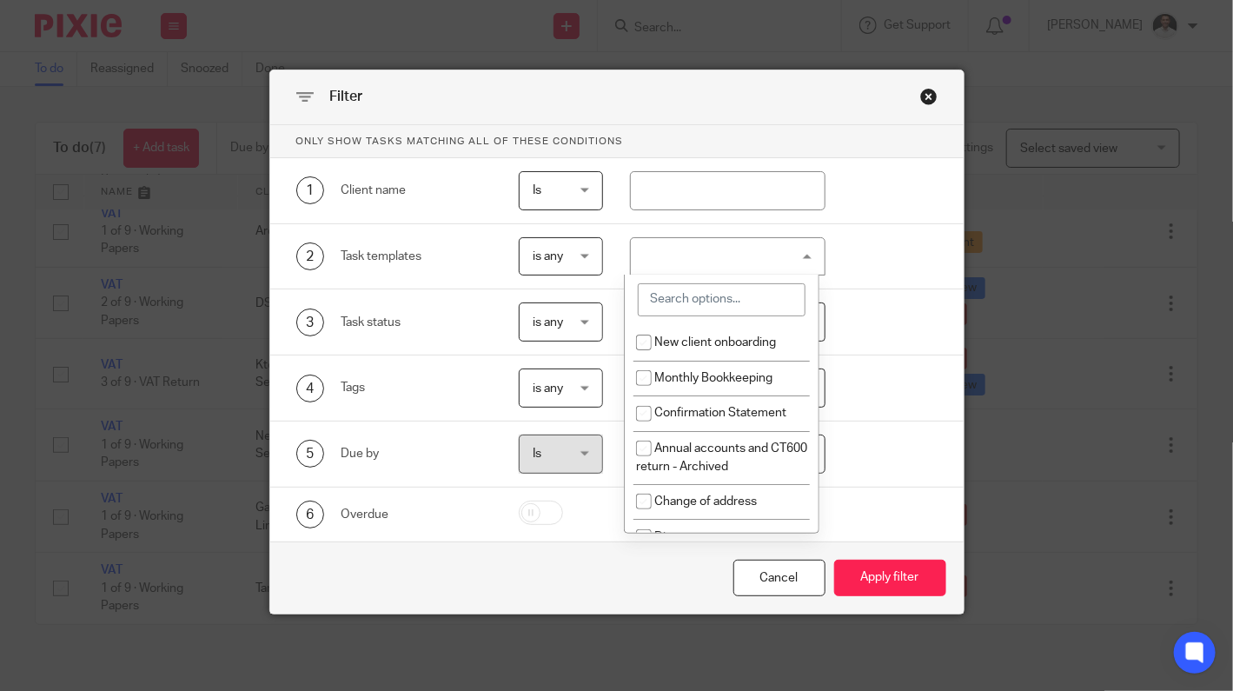
click at [711, 306] on input "search" at bounding box center [722, 299] width 168 height 33
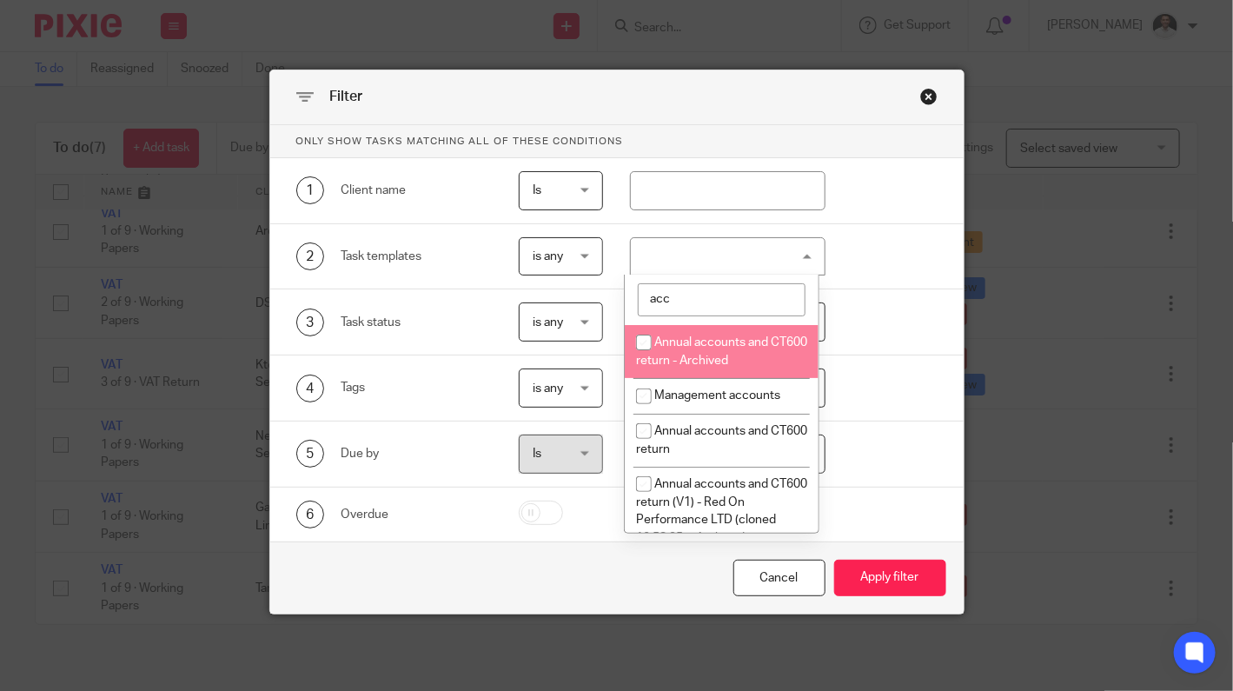
type input "acc"
click at [714, 344] on span "Annual accounts and CT600 return - Archived" at bounding box center [721, 351] width 171 height 30
checkbox input "true"
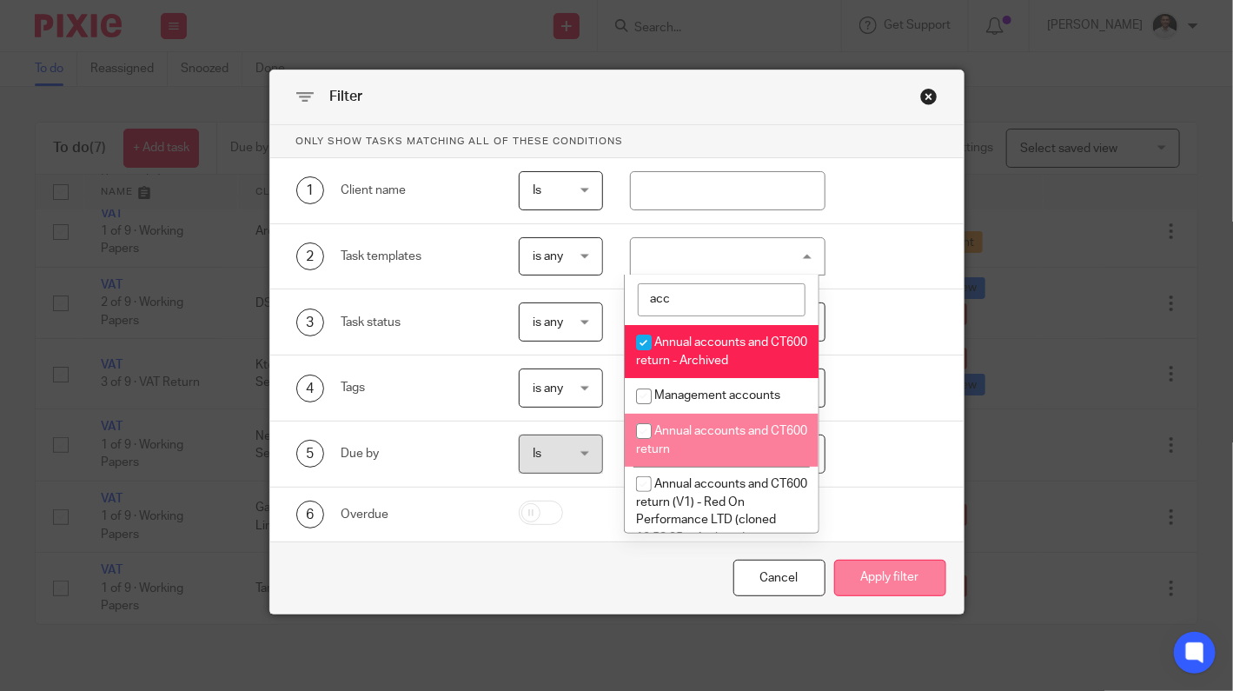
click at [877, 570] on button "Apply filter" at bounding box center [890, 578] width 112 height 37
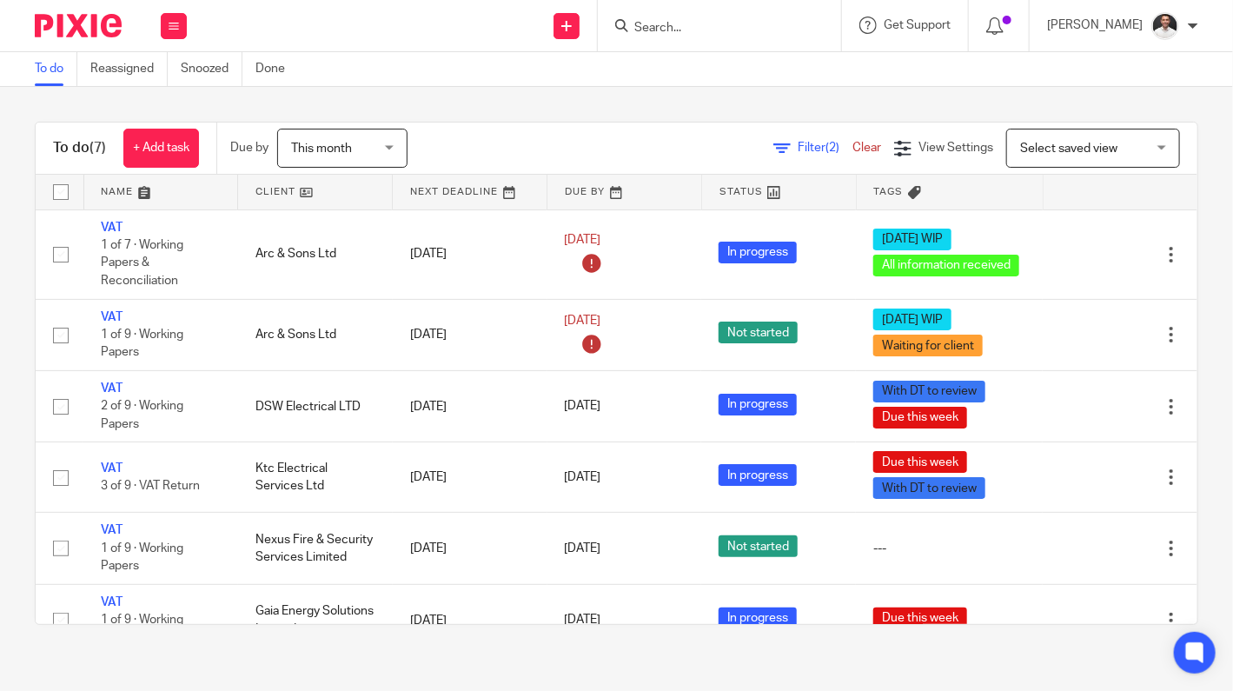
click at [826, 144] on span "(2)" at bounding box center [833, 148] width 14 height 12
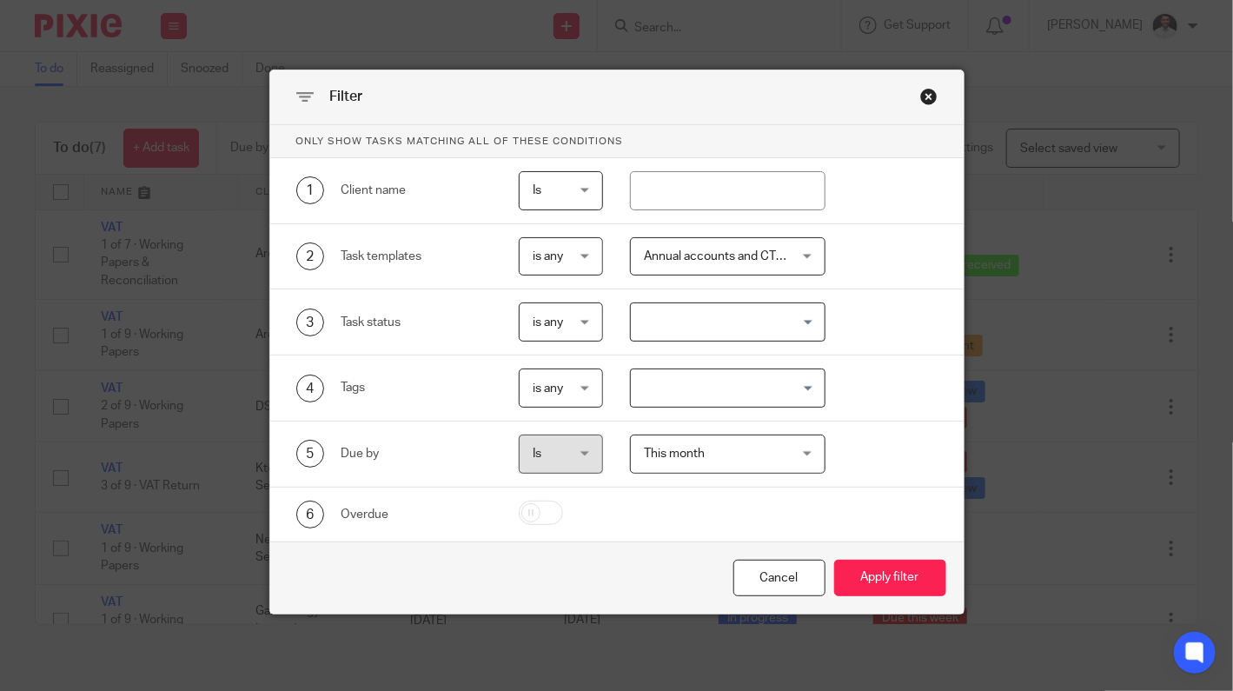
click at [712, 255] on span "Annual accounts and CT600 return - Archived + 1" at bounding box center [777, 256] width 267 height 12
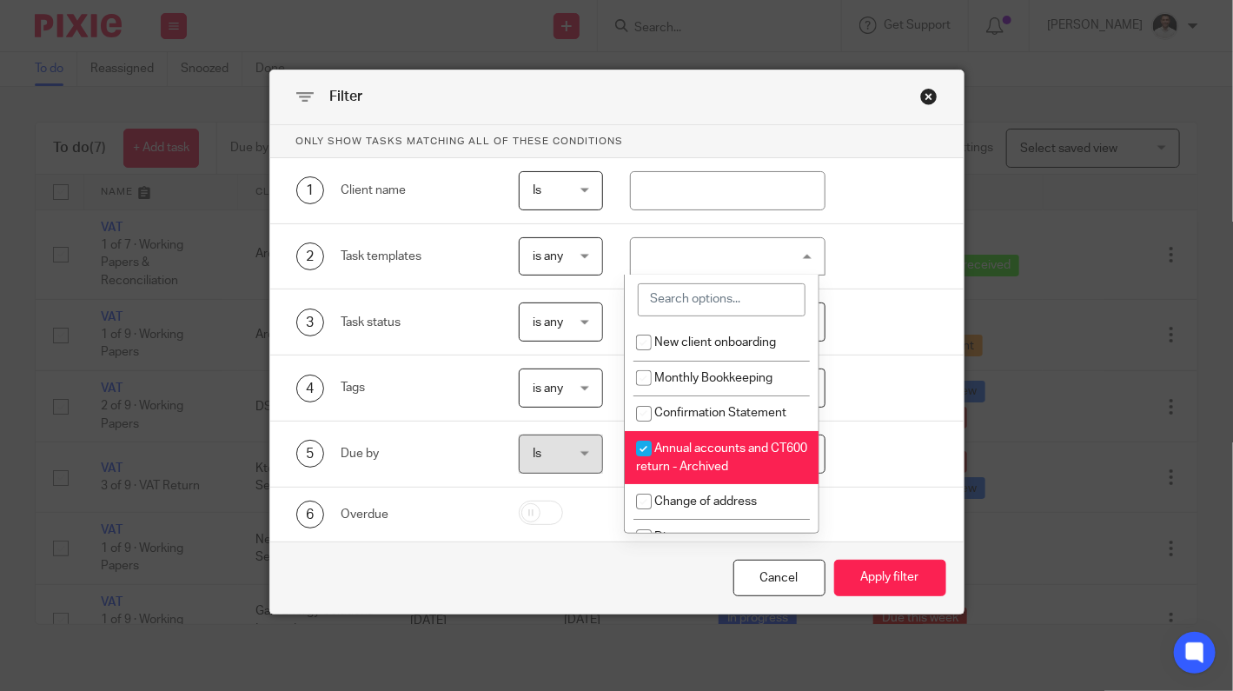
click at [709, 242] on div "Annual accounts and CT600 return - Archived + 1" at bounding box center [728, 256] width 196 height 39
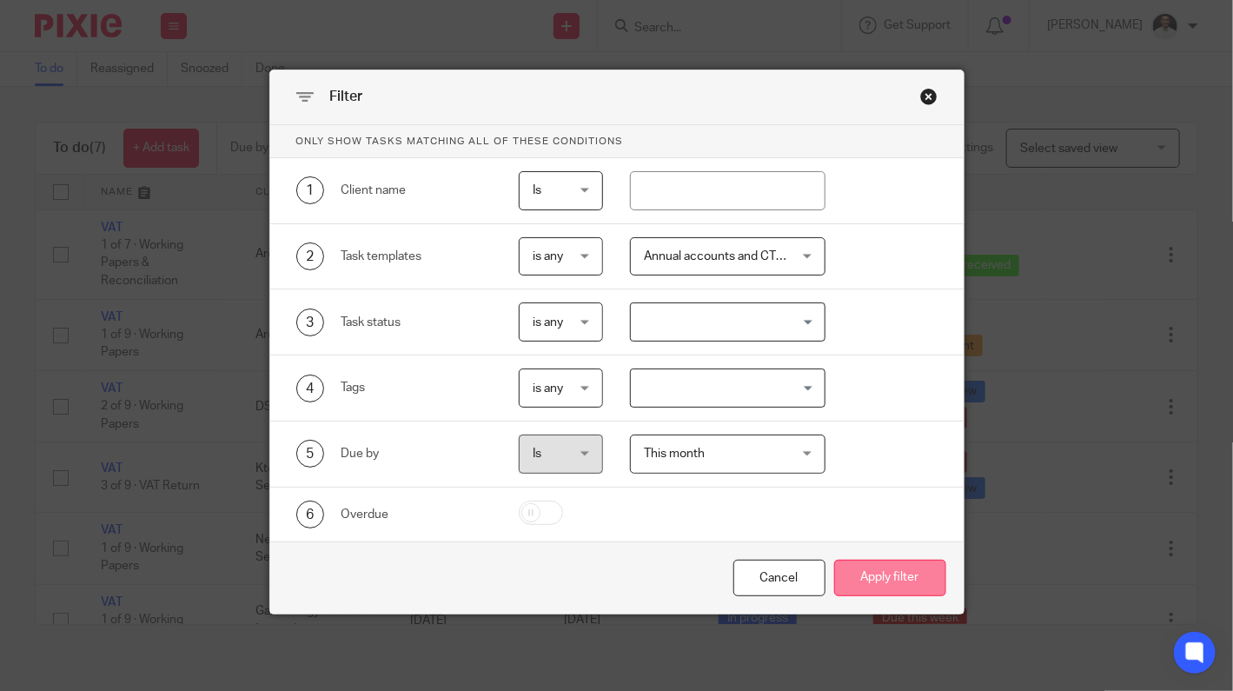
click at [882, 570] on button "Apply filter" at bounding box center [890, 578] width 112 height 37
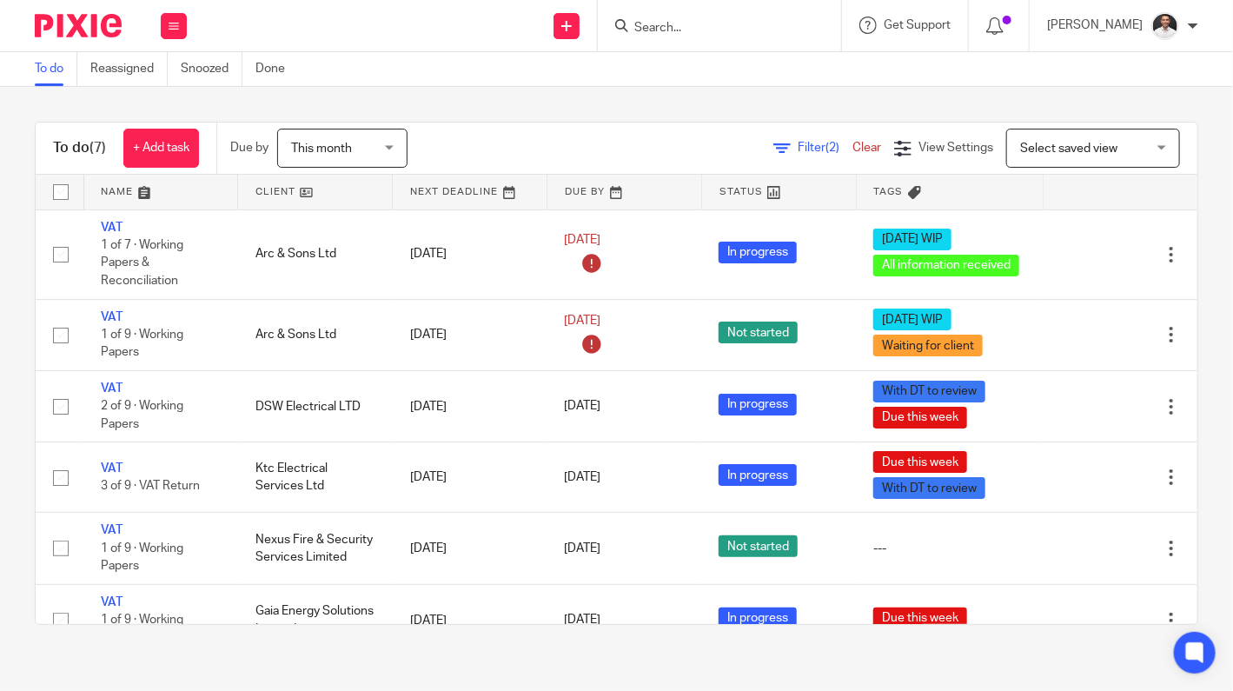
click at [1079, 148] on span "Select saved view" at bounding box center [1068, 149] width 97 height 12
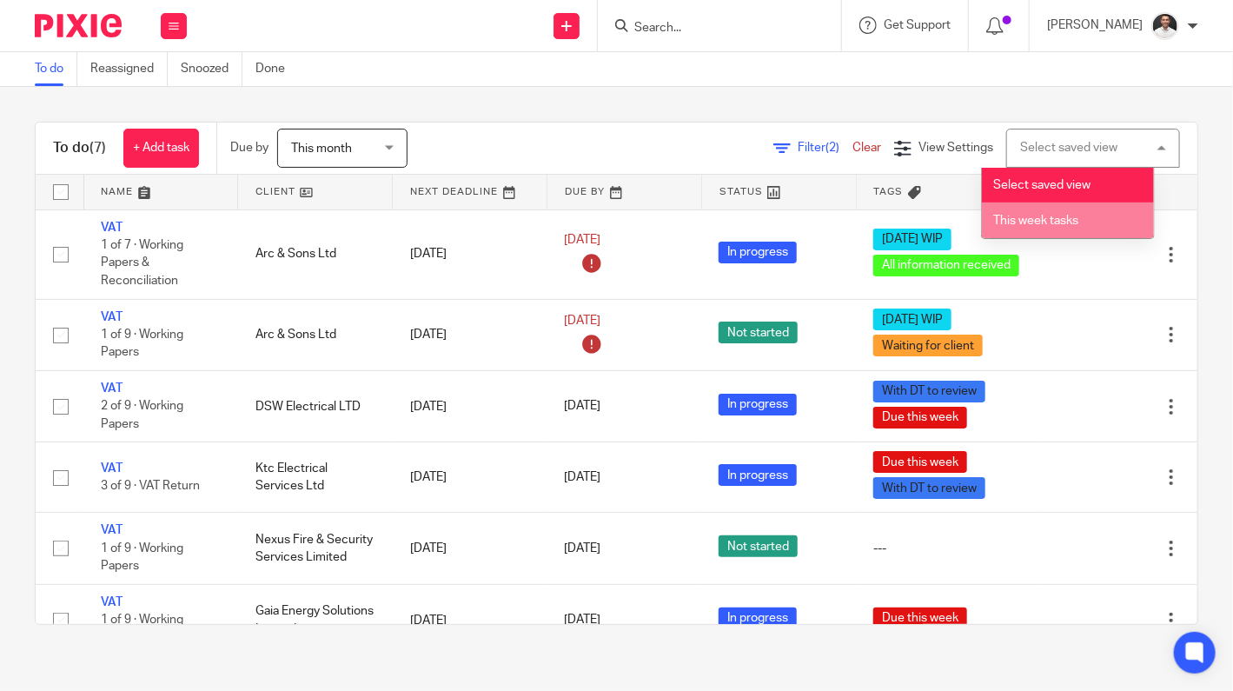
click at [1067, 216] on span "This week tasks" at bounding box center [1035, 221] width 85 height 12
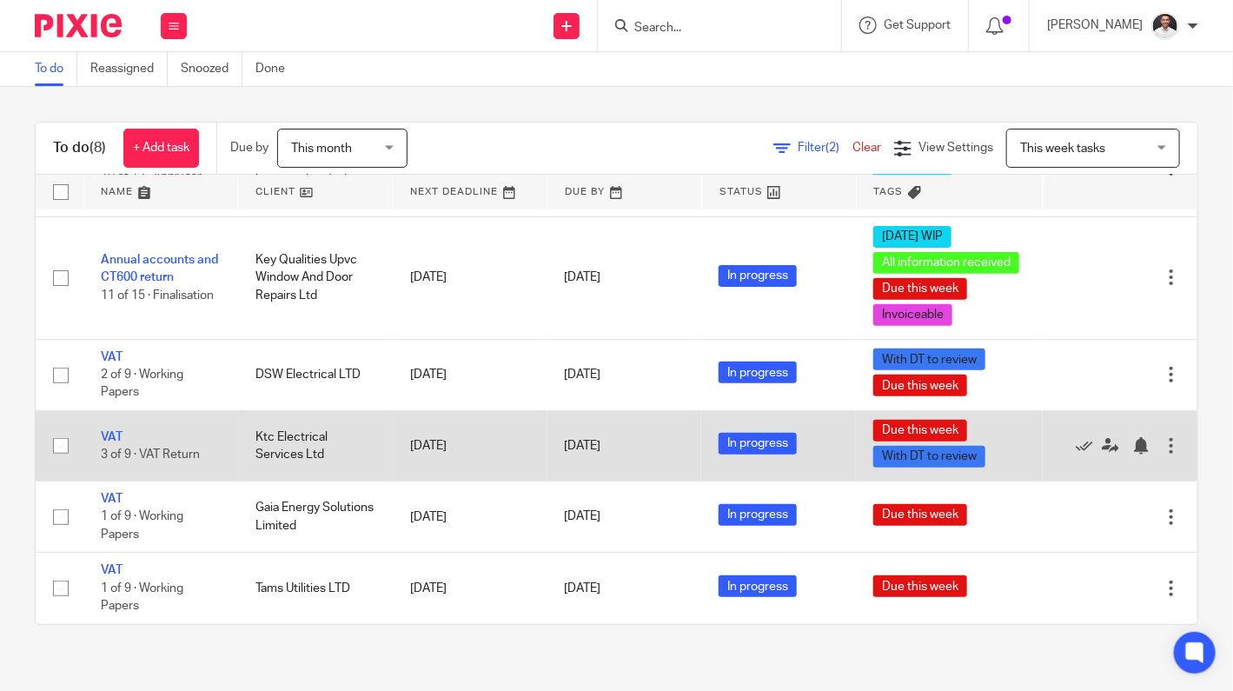
scroll to position [294, 0]
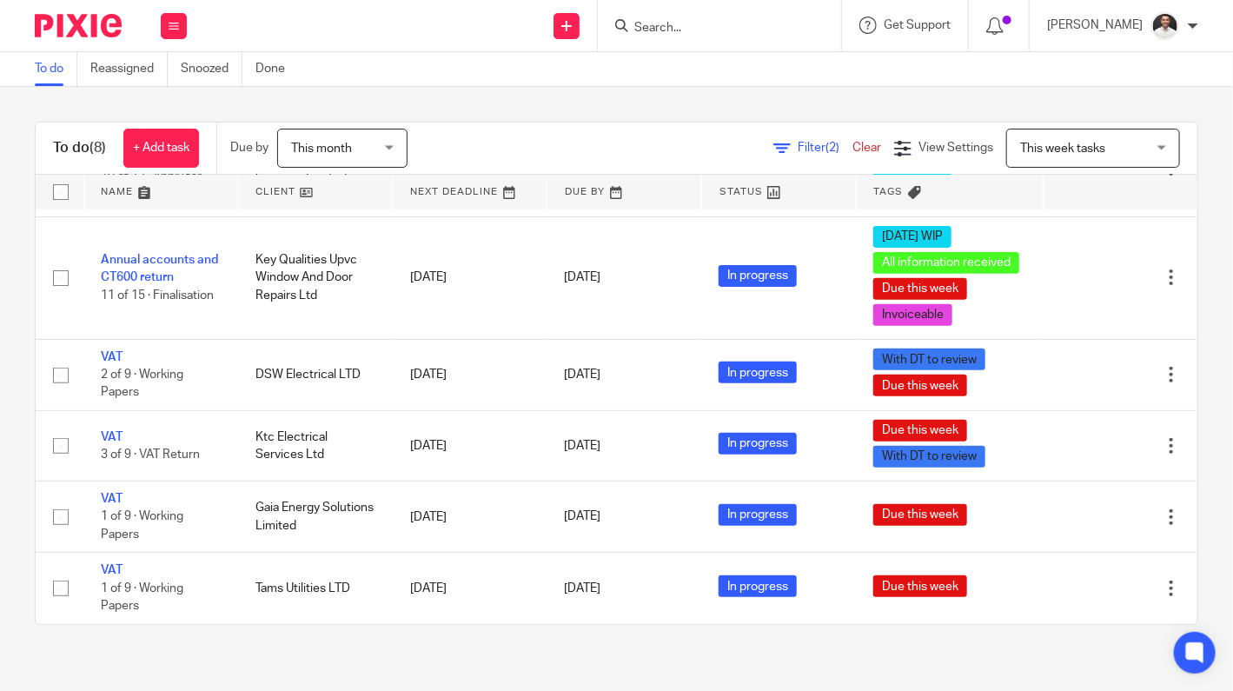
click at [694, 25] on input "Search" at bounding box center [711, 29] width 156 height 16
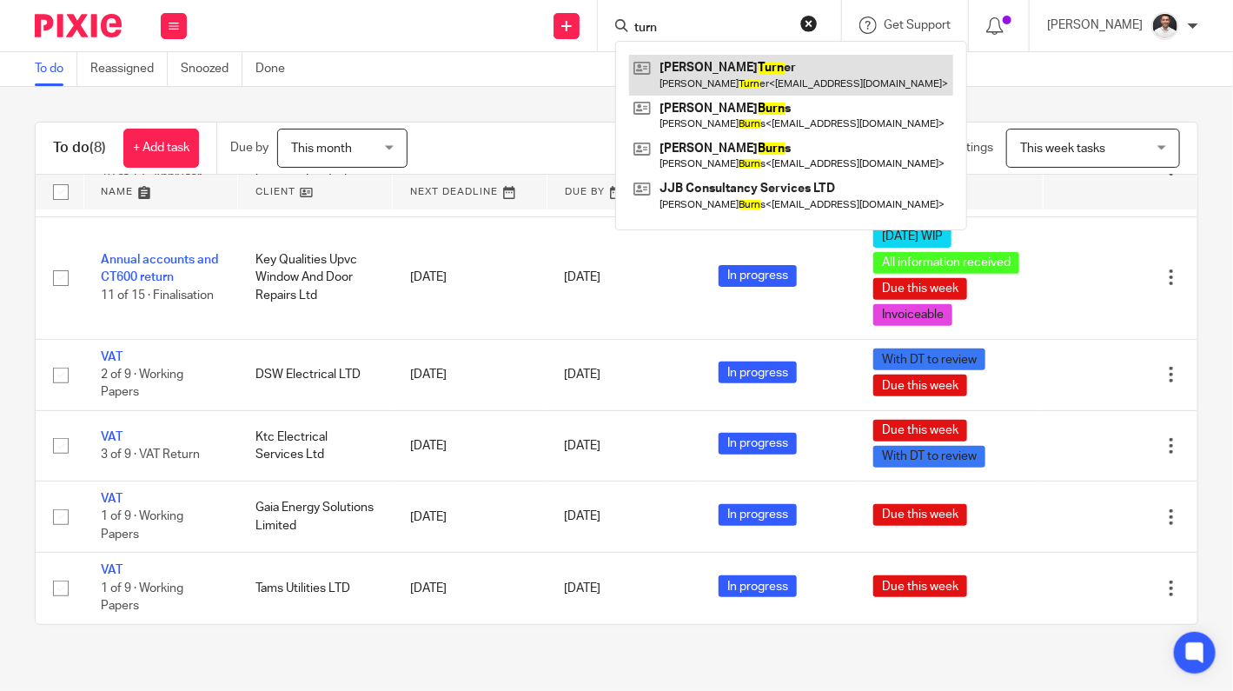
type input "turn"
click at [801, 73] on link at bounding box center [791, 75] width 324 height 40
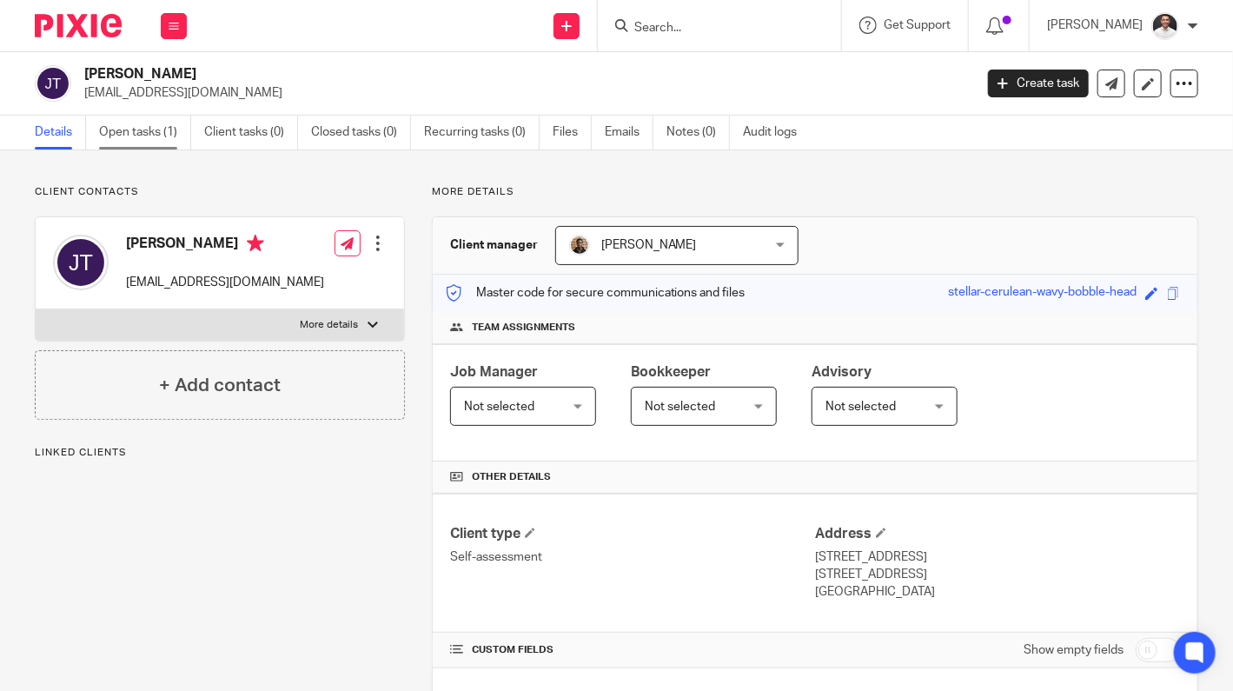
click at [127, 141] on link "Open tasks (1)" at bounding box center [145, 133] width 92 height 34
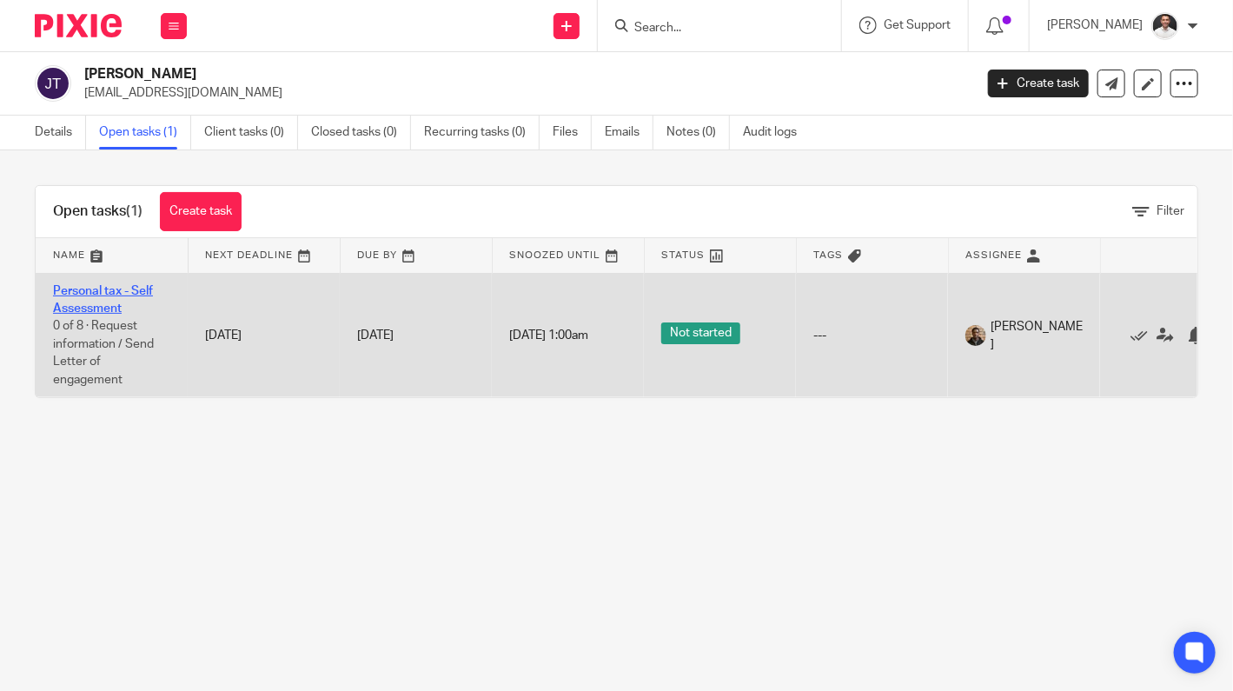
click at [109, 303] on link "Personal tax - Self Assessment" at bounding box center [103, 300] width 100 height 30
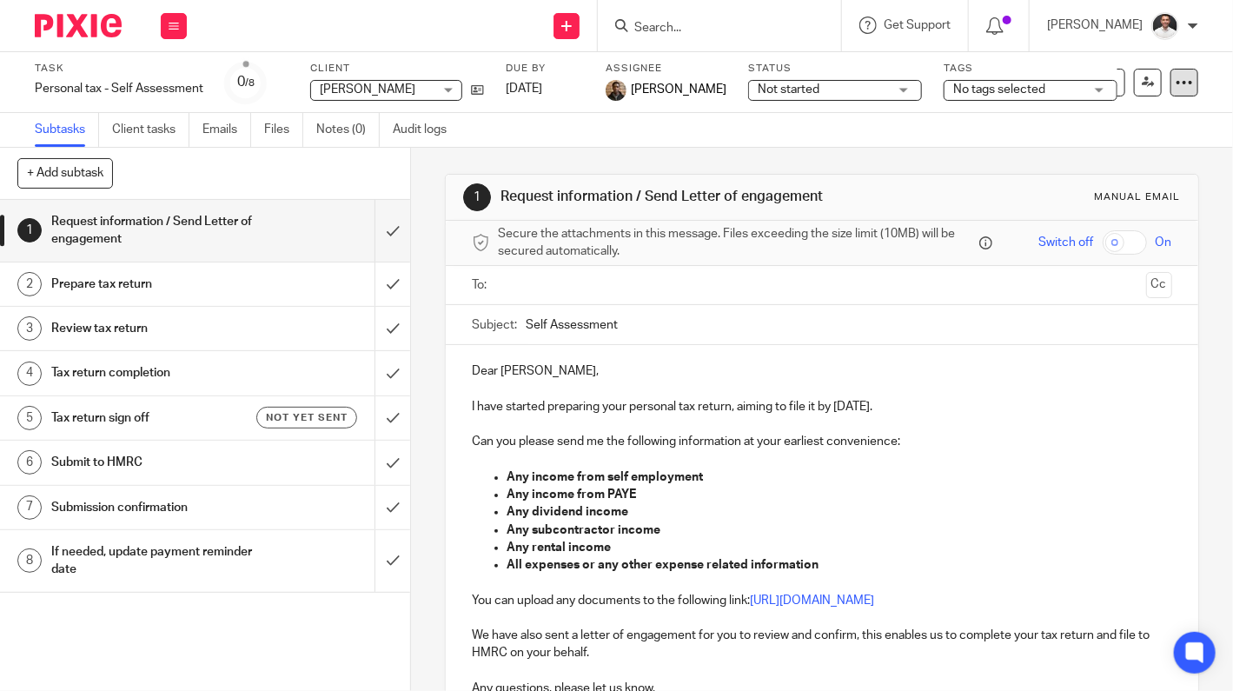
click at [1176, 78] on icon at bounding box center [1184, 82] width 17 height 17
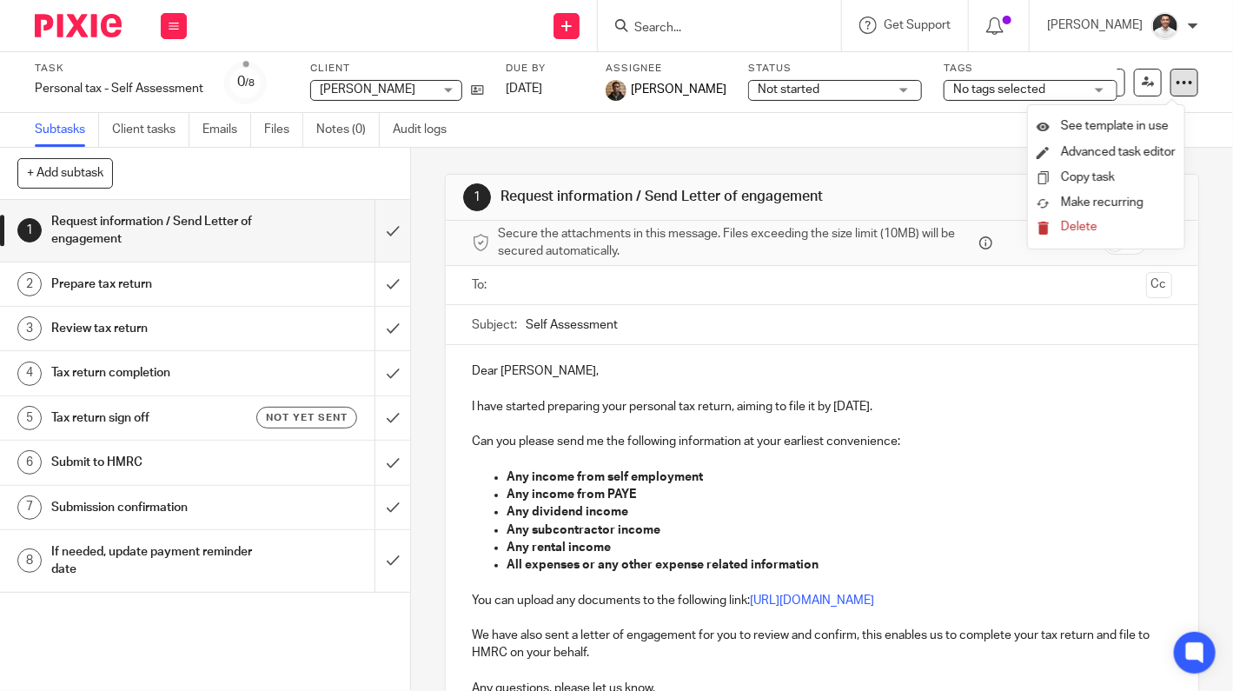
click at [1176, 78] on icon at bounding box center [1184, 82] width 17 height 17
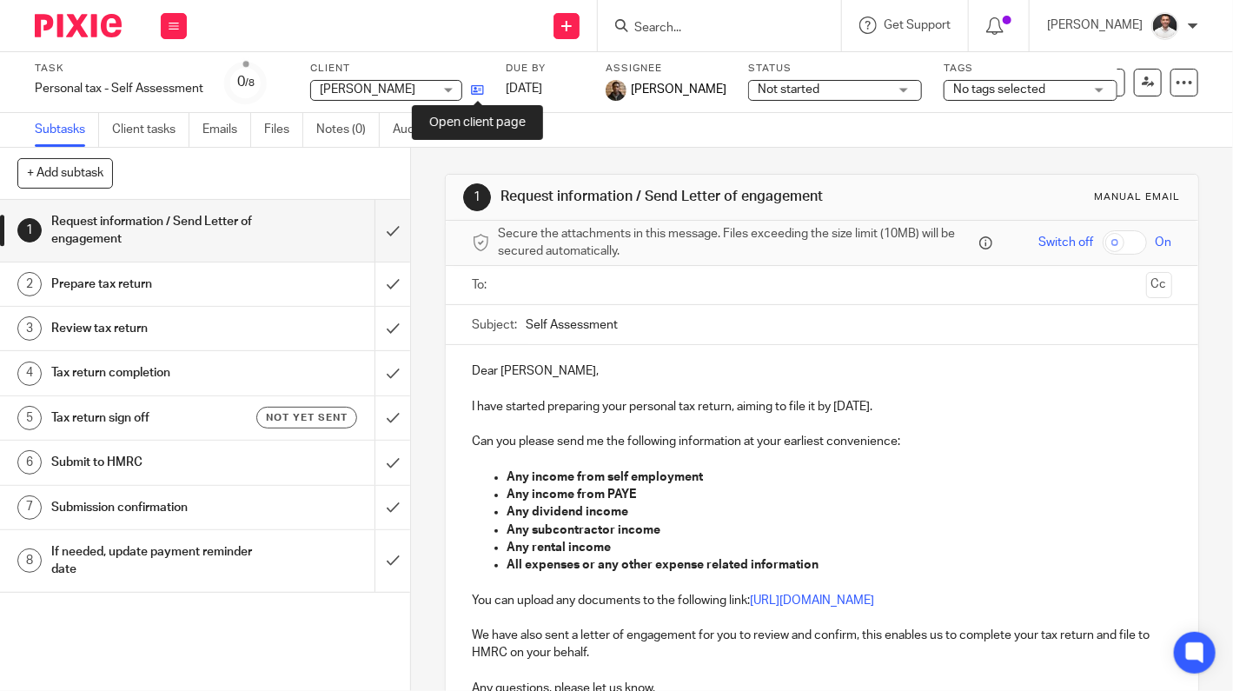
click at [481, 89] on icon at bounding box center [477, 89] width 13 height 13
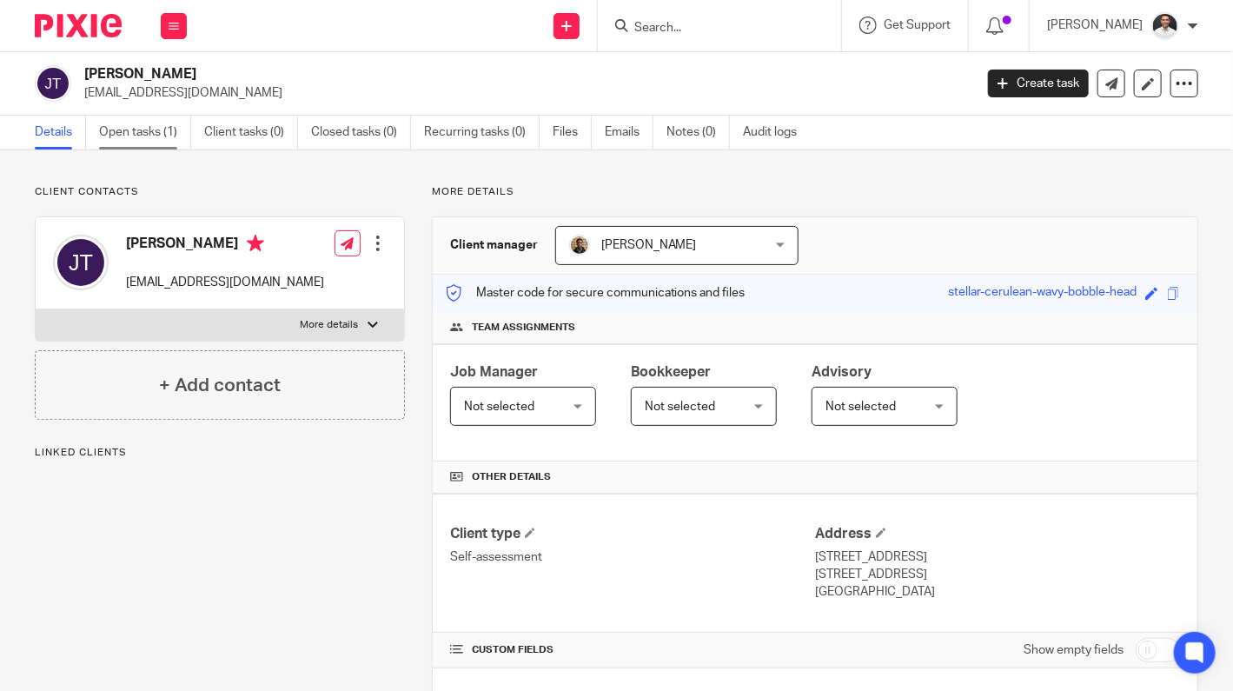
click at [157, 130] on link "Open tasks (1)" at bounding box center [145, 133] width 92 height 34
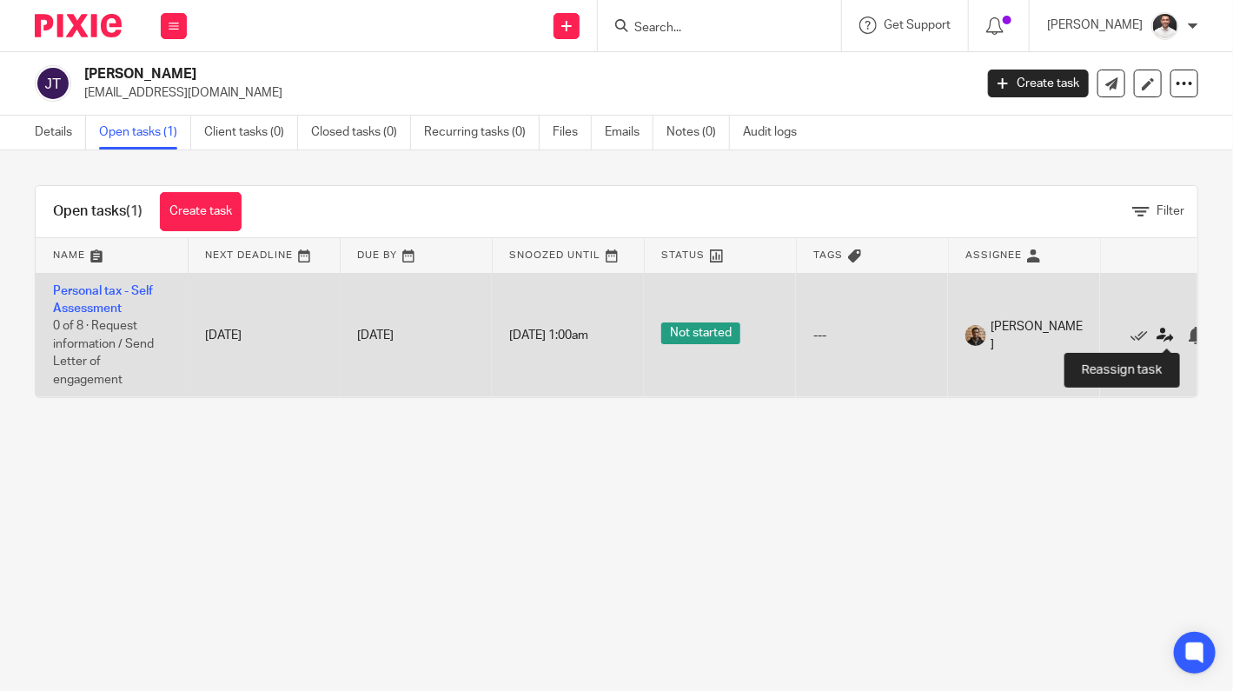
click at [1161, 329] on icon at bounding box center [1165, 335] width 17 height 17
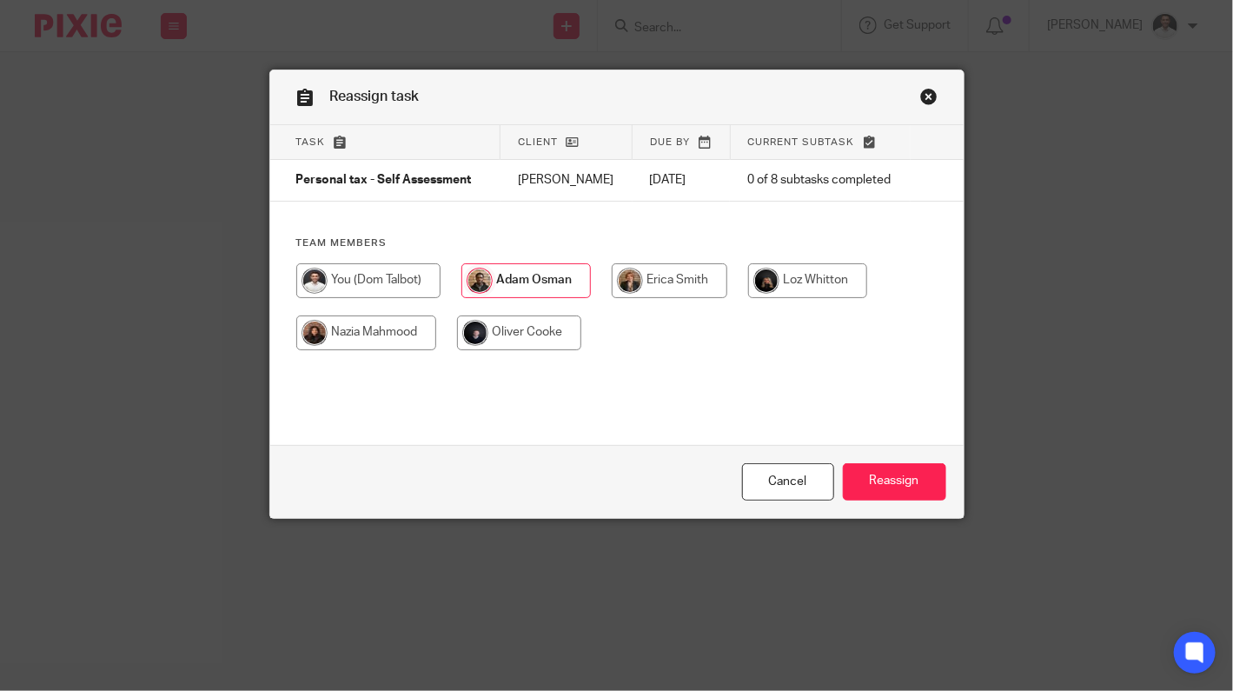
click at [386, 284] on input "radio" at bounding box center [368, 280] width 144 height 35
radio input "true"
click at [876, 481] on input "Reassign" at bounding box center [894, 481] width 103 height 37
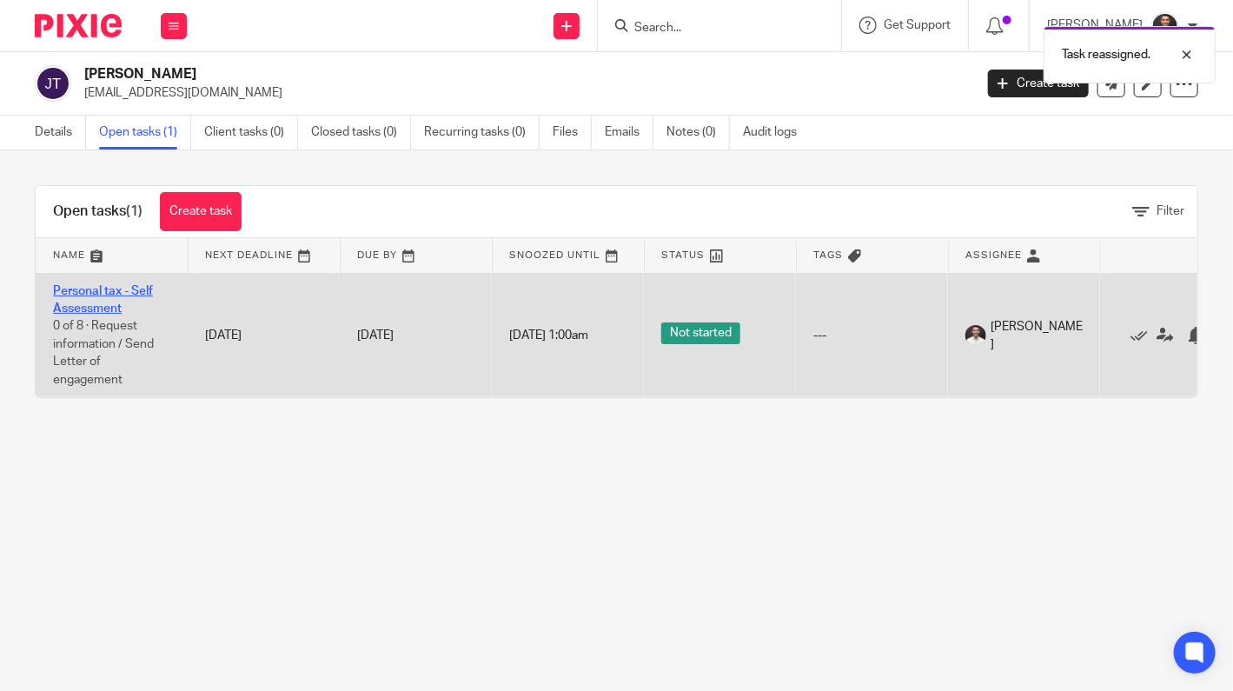
click at [93, 303] on link "Personal tax - Self Assessment" at bounding box center [103, 300] width 100 height 30
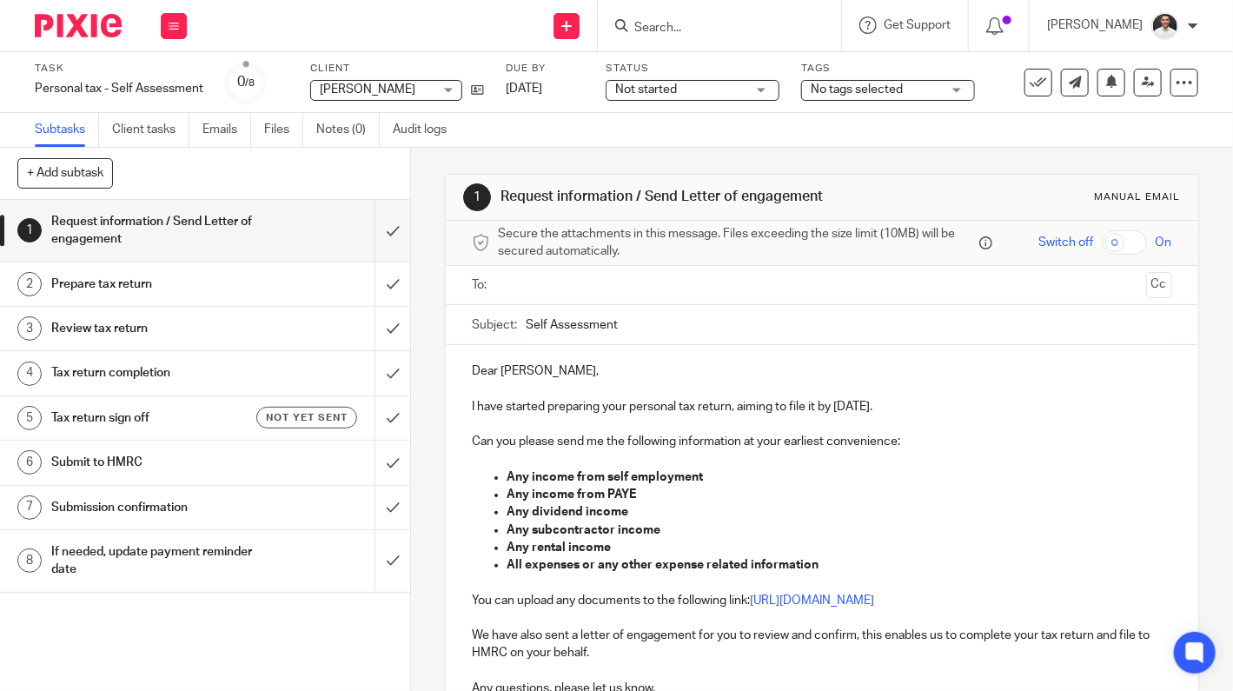
click at [673, 85] on span "Not started" at bounding box center [646, 89] width 62 height 12
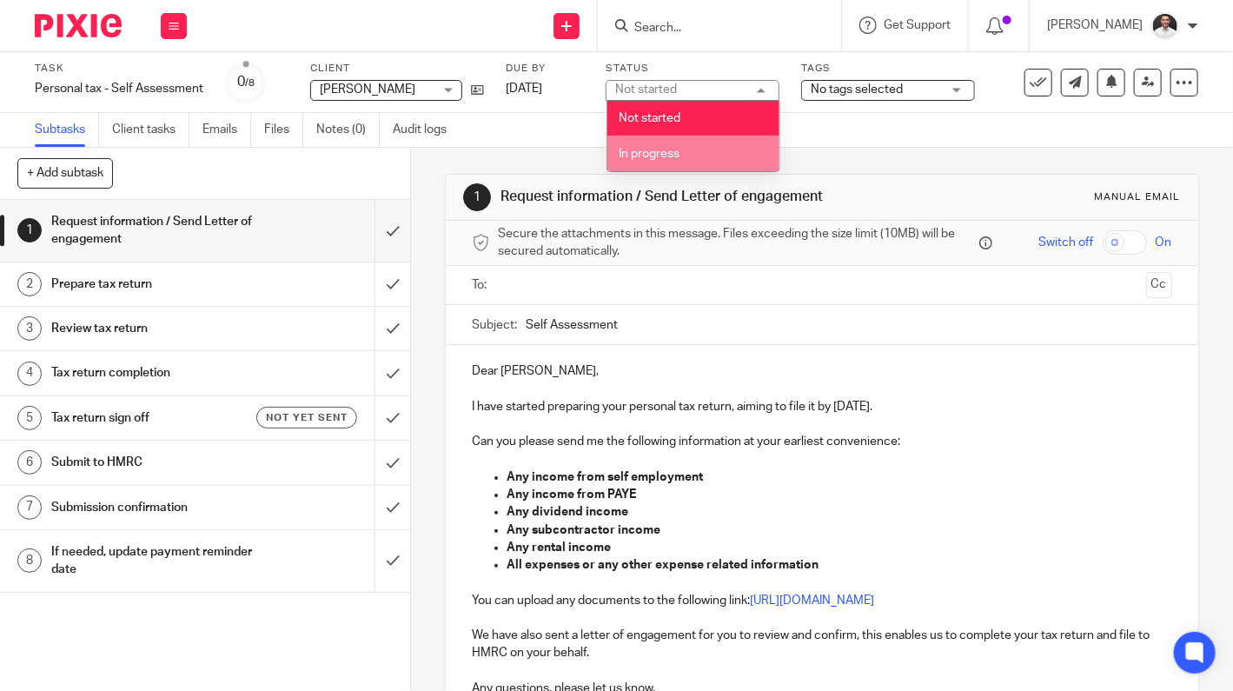
click at [672, 148] on li "In progress" at bounding box center [694, 154] width 172 height 36
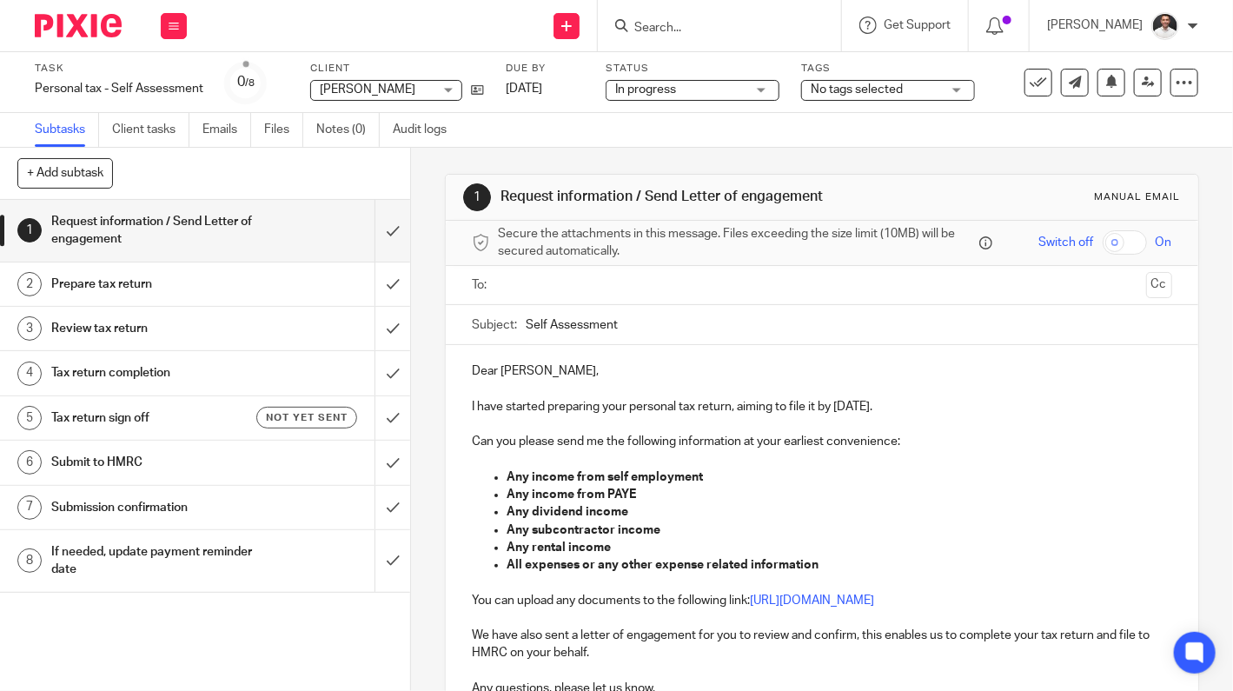
click at [878, 92] on span "No tags selected" at bounding box center [857, 89] width 92 height 12
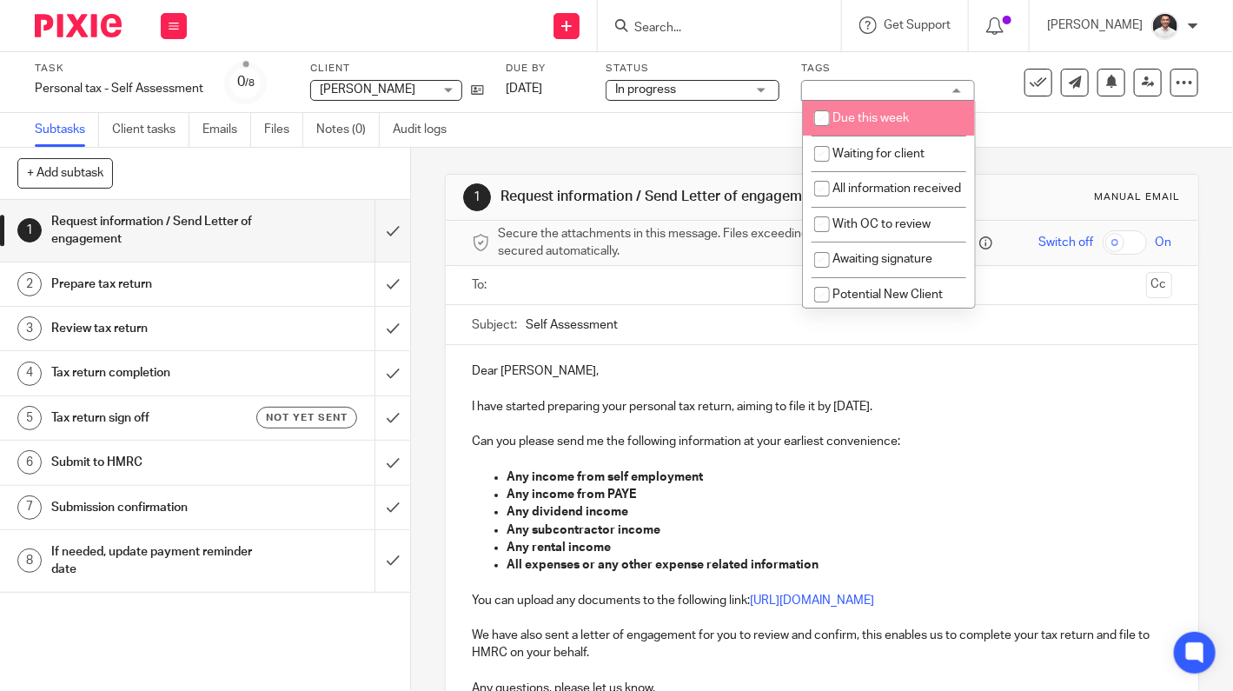
click at [858, 129] on li "Due this week" at bounding box center [889, 119] width 172 height 36
checkbox input "true"
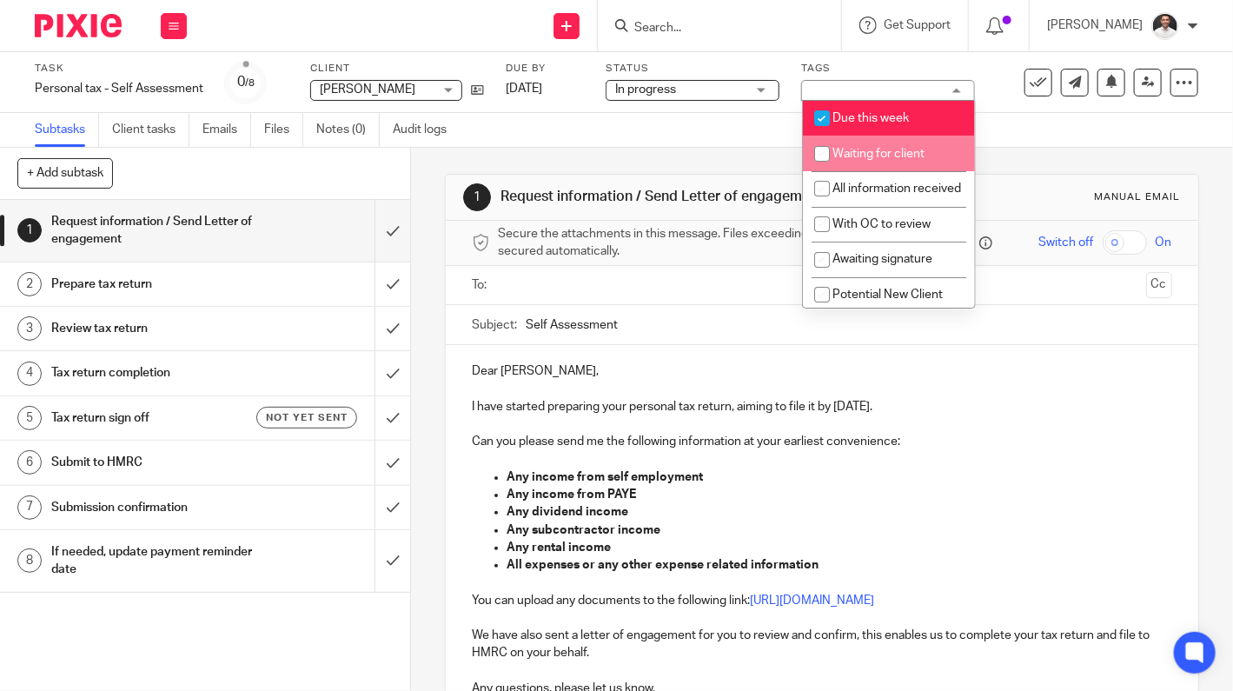
click at [651, 126] on div "Subtasks Client tasks Emails Files Notes (0) Audit logs" at bounding box center [616, 130] width 1233 height 35
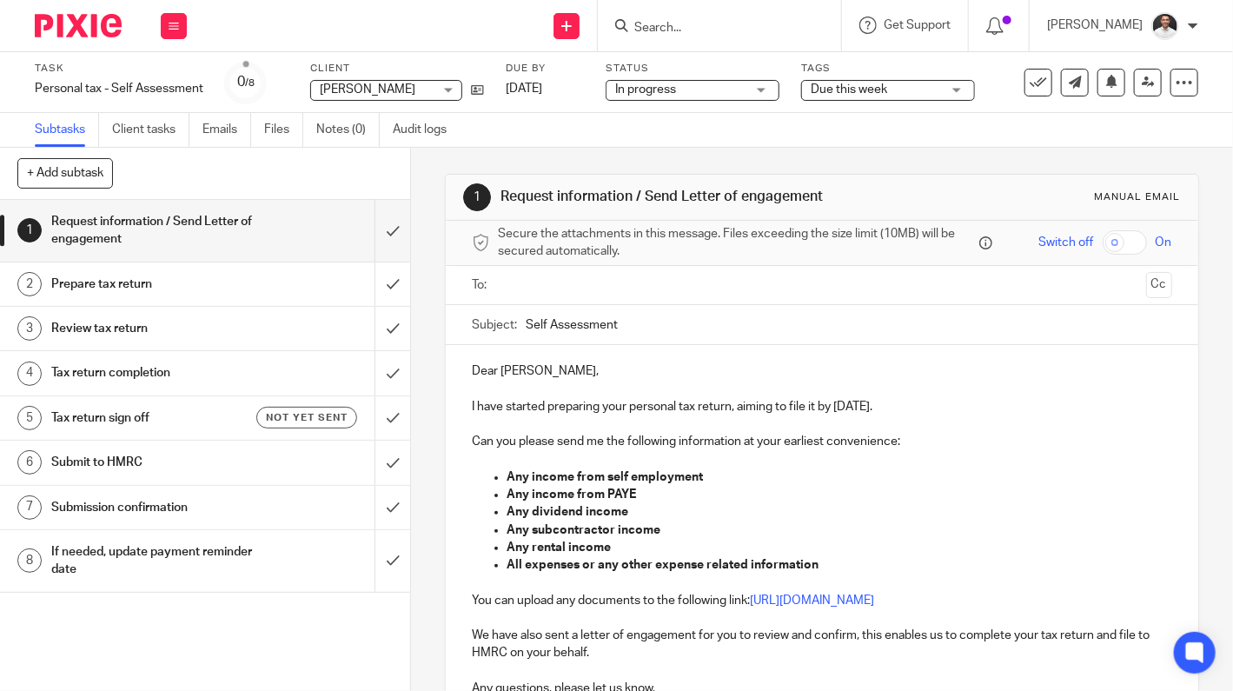
click at [67, 39] on div at bounding box center [71, 25] width 143 height 51
click at [95, 17] on img at bounding box center [78, 25] width 87 height 23
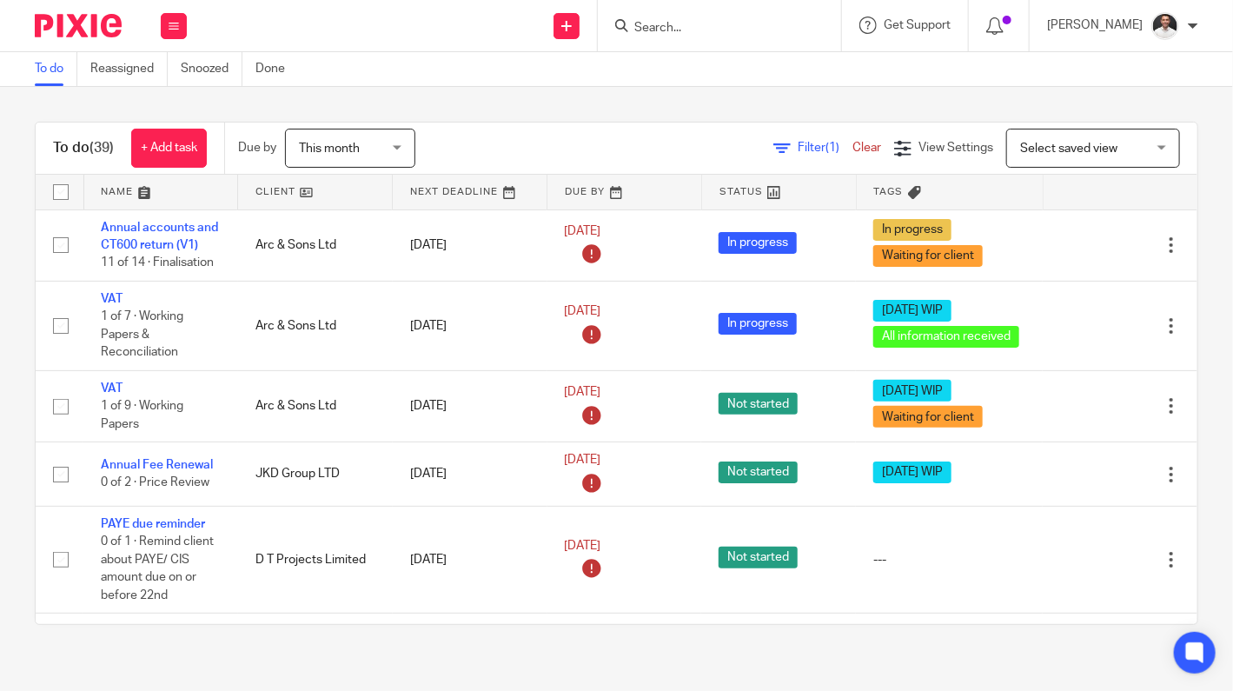
click at [707, 21] on input "Search" at bounding box center [711, 29] width 156 height 16
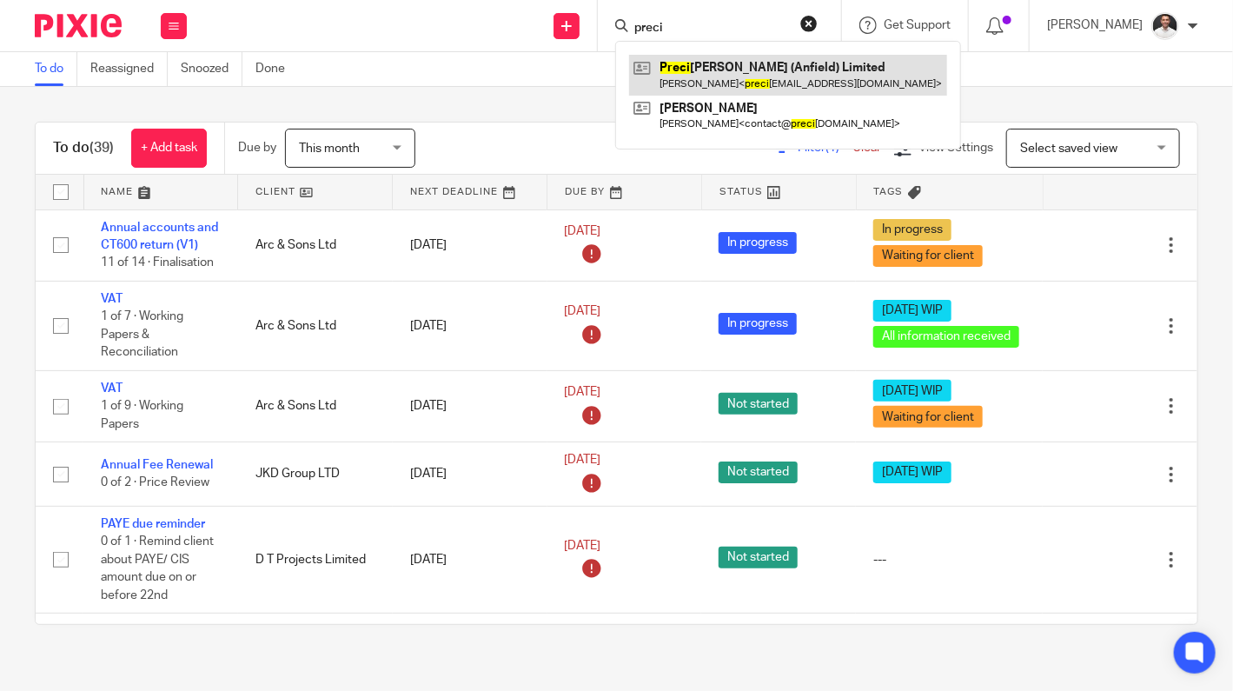
type input "preci"
click at [759, 85] on link at bounding box center [788, 75] width 318 height 40
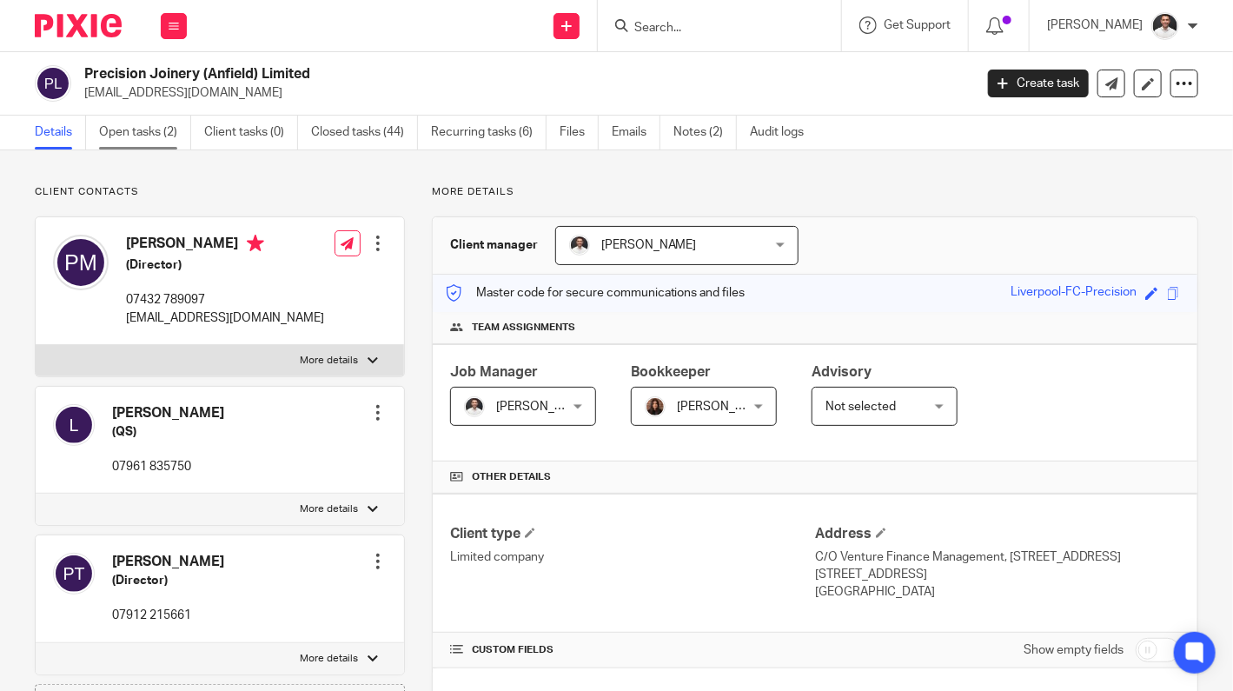
click at [143, 142] on link "Open tasks (2)" at bounding box center [145, 133] width 92 height 34
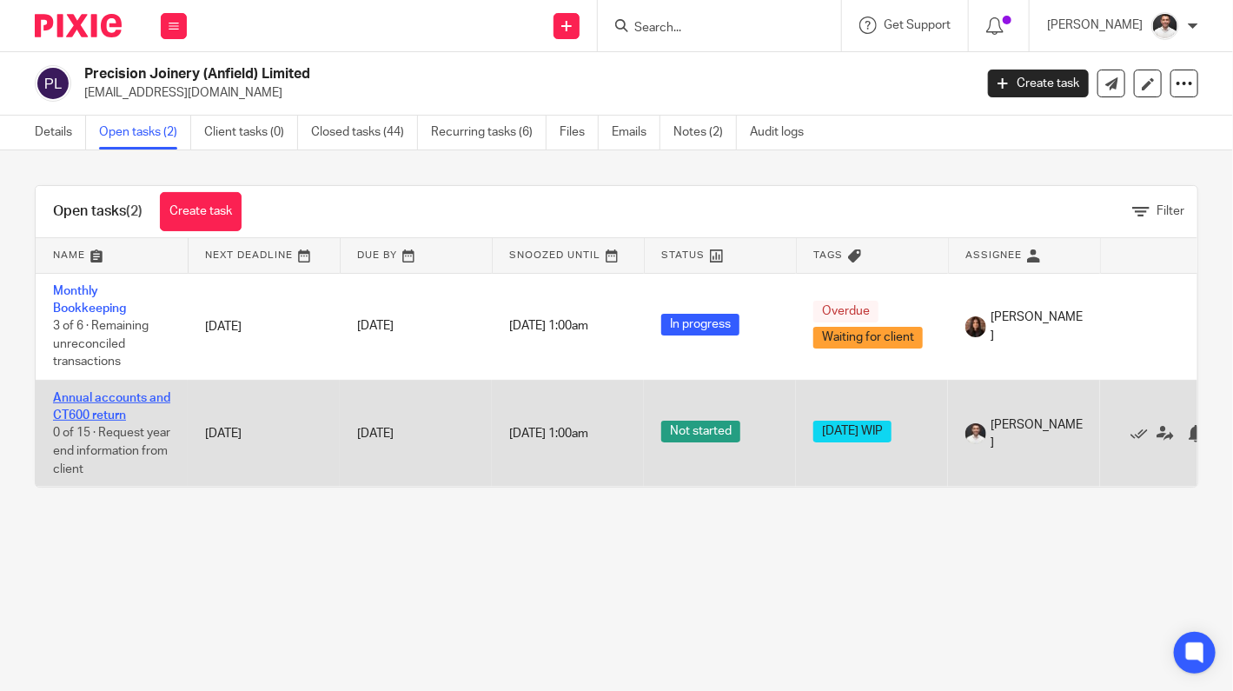
click at [96, 398] on link "Annual accounts and CT600 return" at bounding box center [111, 407] width 117 height 30
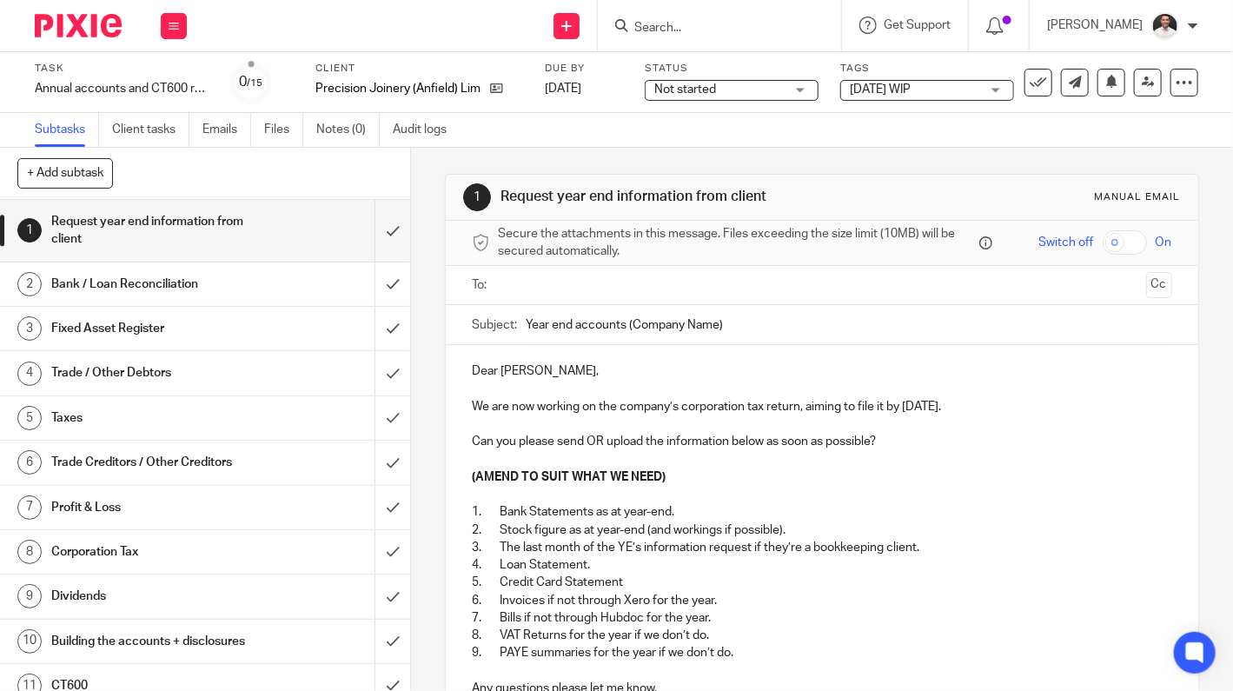
click at [886, 81] on span "[DATE] WIP" at bounding box center [915, 90] width 130 height 18
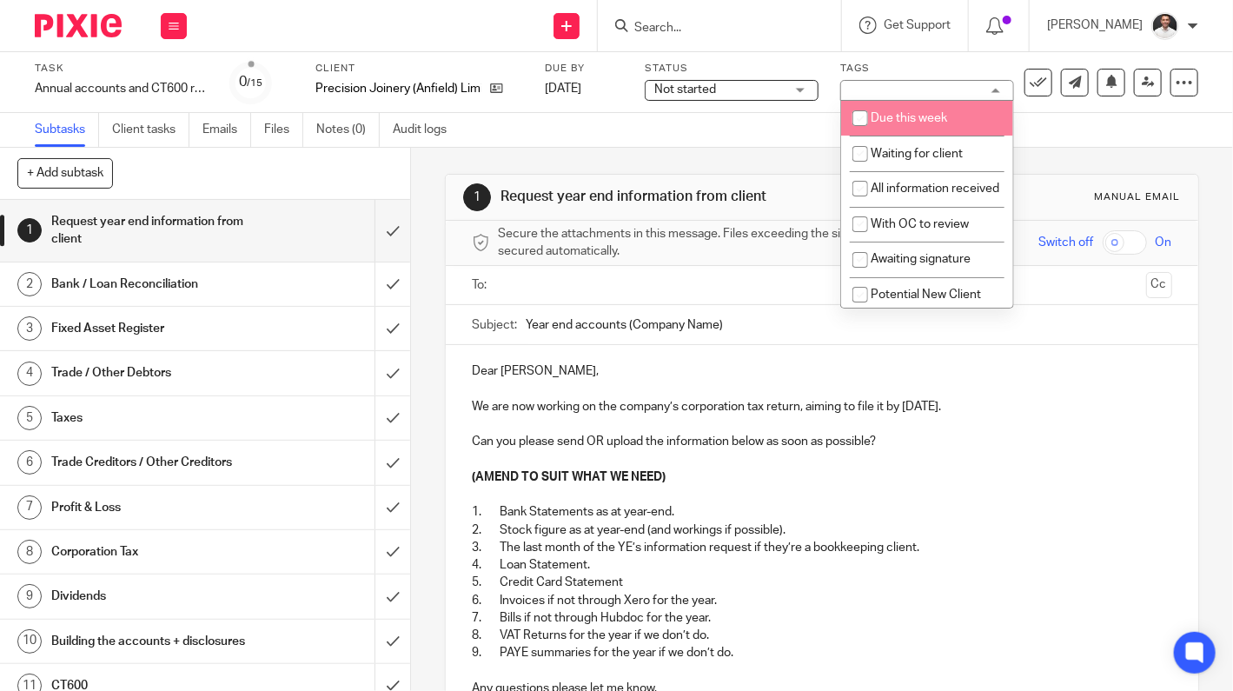
click at [886, 124] on li "Due this week" at bounding box center [927, 119] width 172 height 36
checkbox input "true"
click at [684, 132] on div "Subtasks Client tasks Emails Files Notes (0) Audit logs" at bounding box center [616, 130] width 1233 height 35
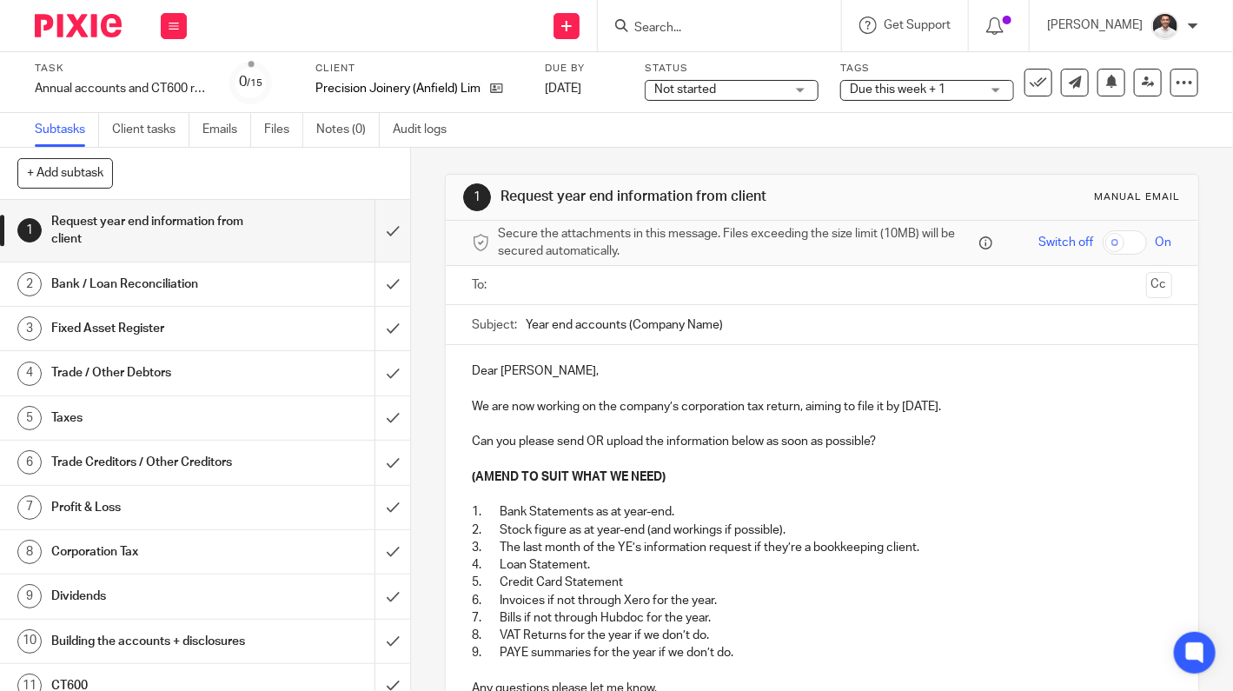
click at [86, 30] on img at bounding box center [78, 25] width 87 height 23
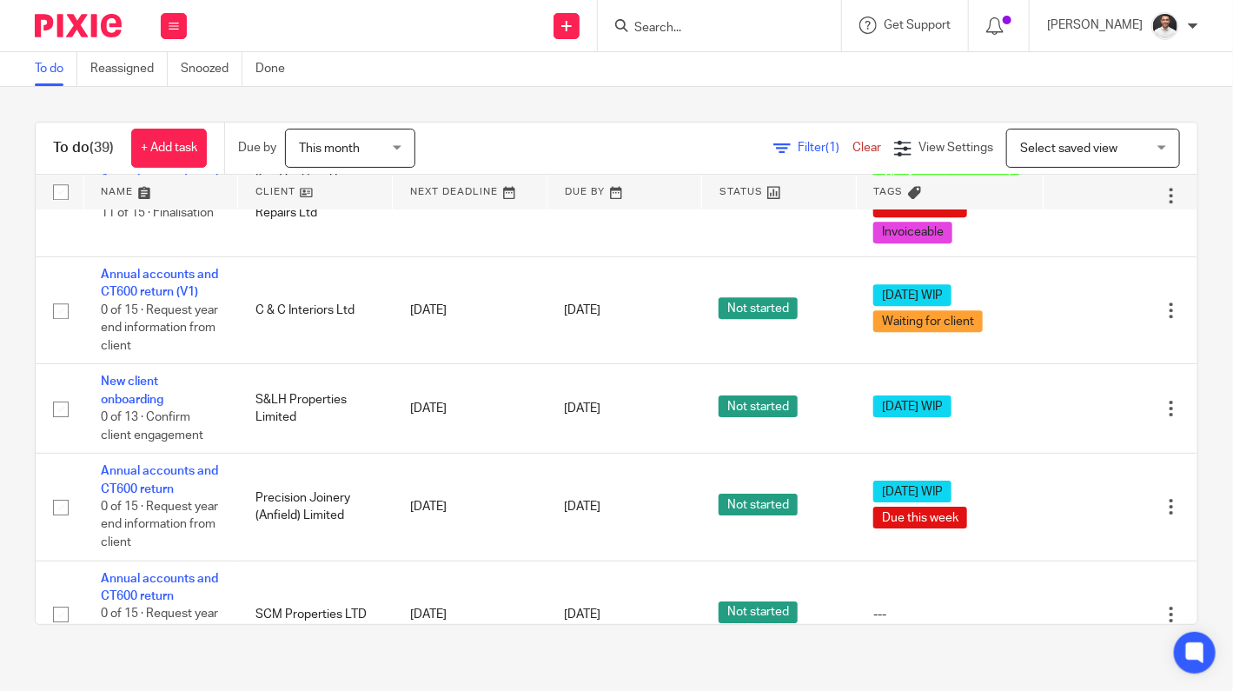
scroll to position [2317, 0]
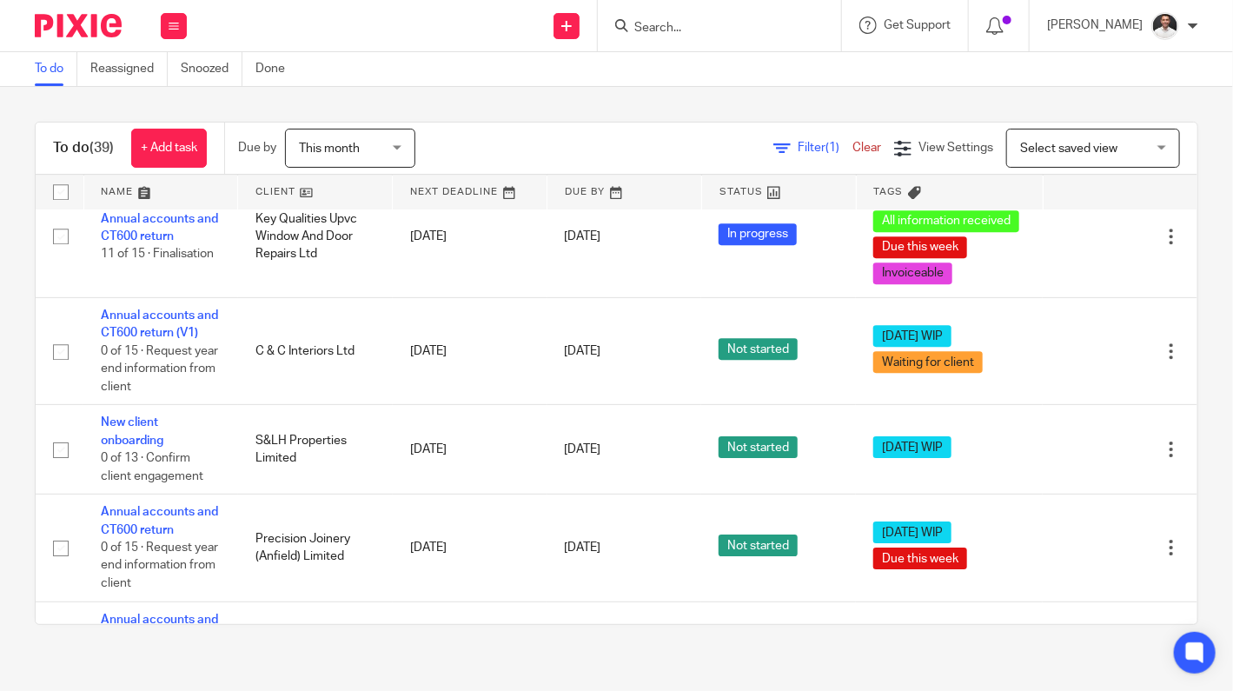
click at [1052, 143] on span "Select saved view" at bounding box center [1068, 149] width 97 height 12
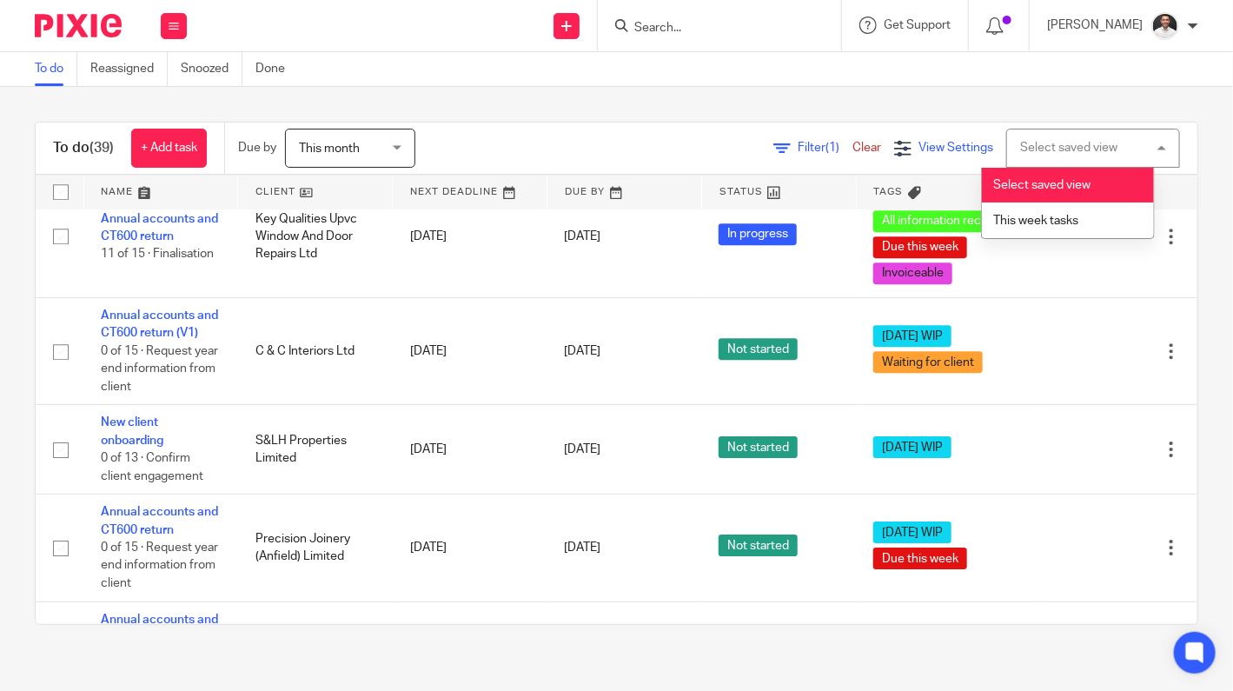
click at [894, 148] on div "View Settings" at bounding box center [943, 148] width 99 height 18
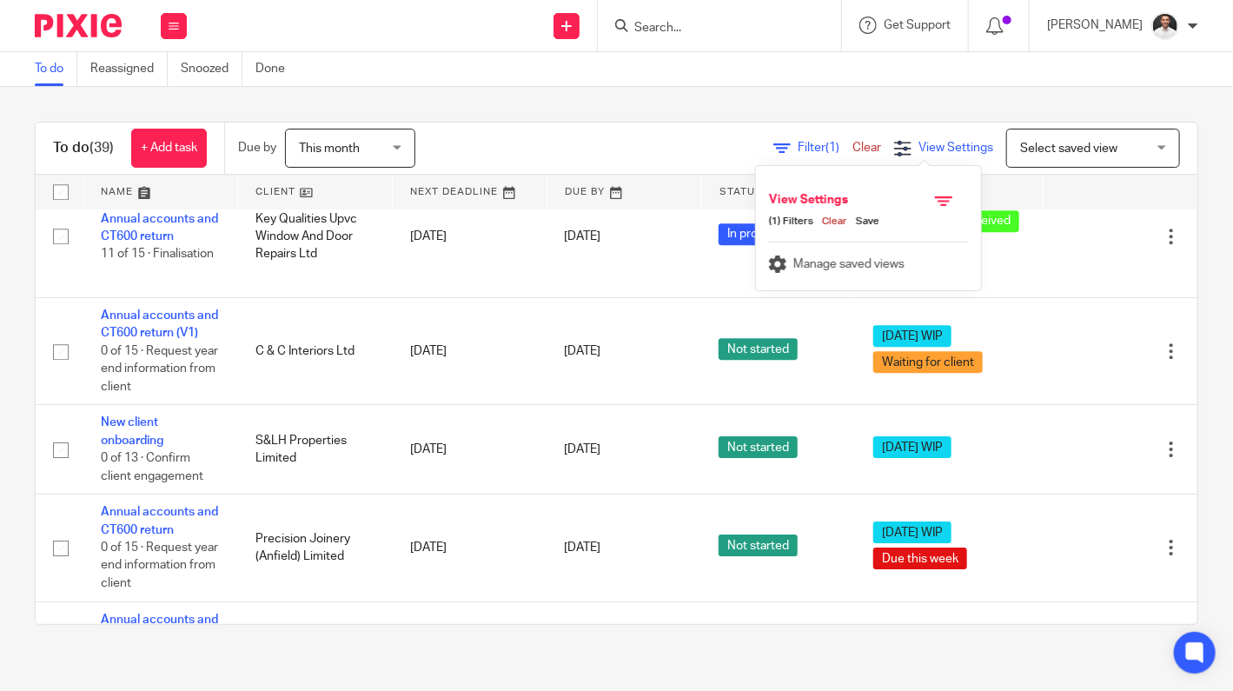
click at [894, 148] on div "View Settings" at bounding box center [943, 148] width 99 height 18
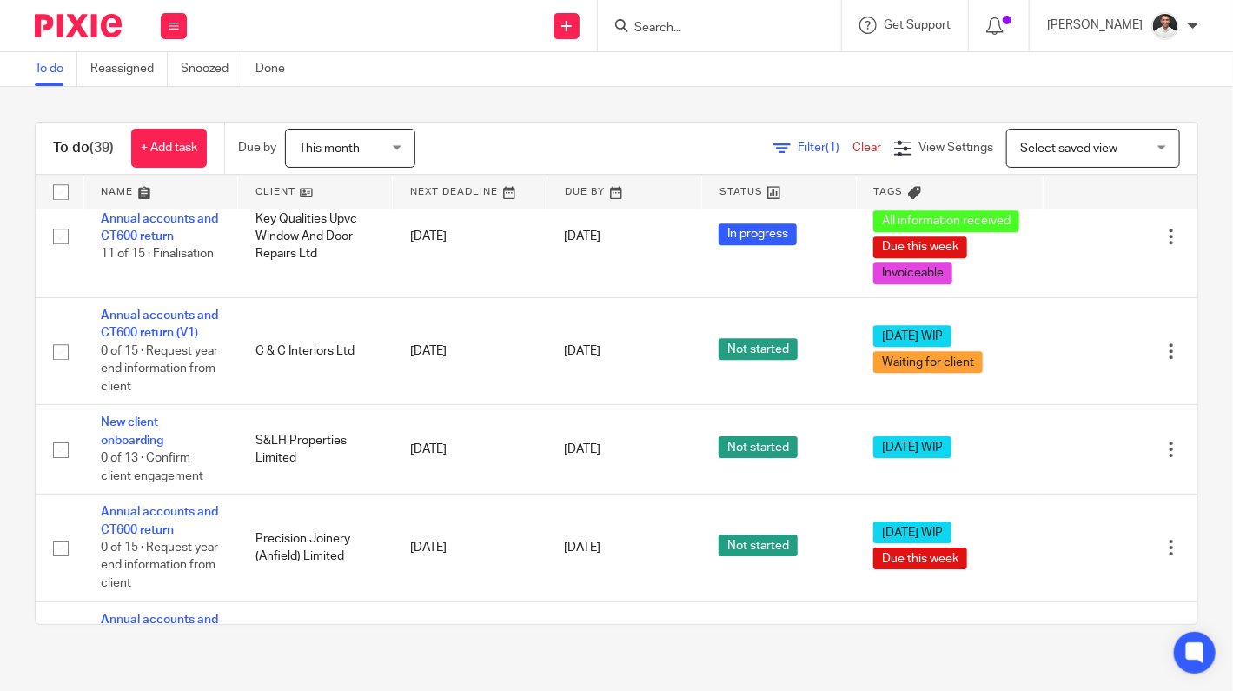
click at [798, 150] on span "Filter (1)" at bounding box center [825, 148] width 55 height 12
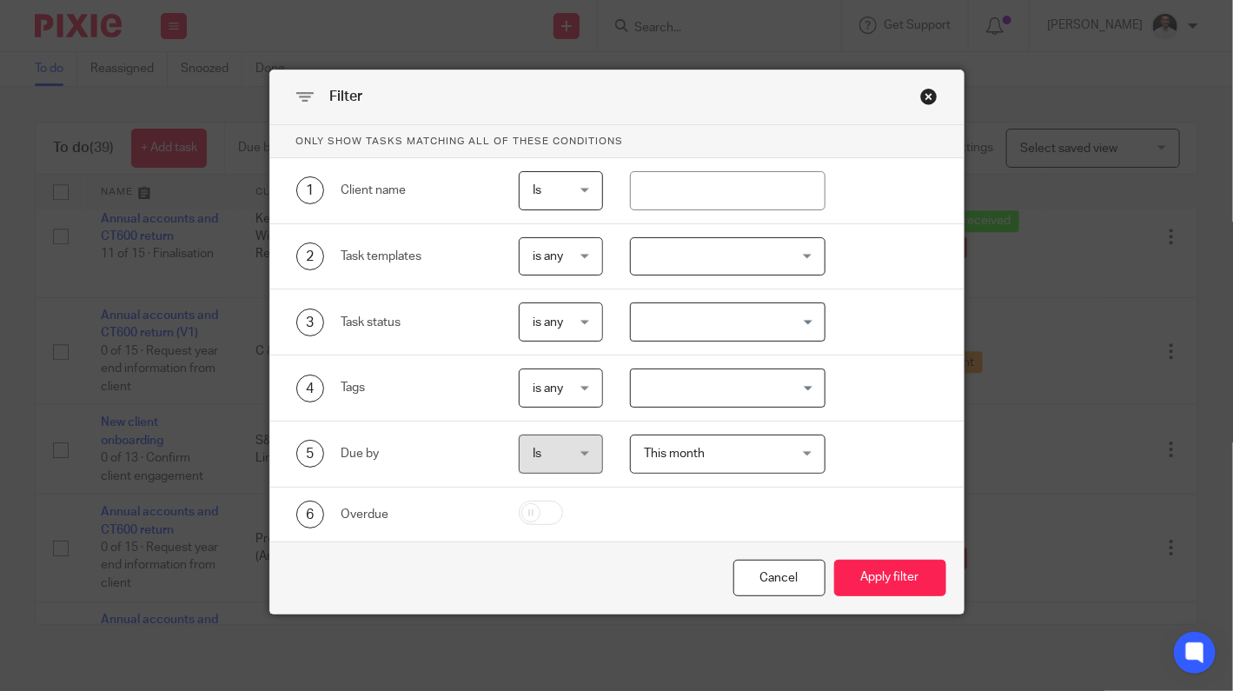
click at [913, 302] on div "3 Task status is any is any is any is none is_any Loading..." at bounding box center [603, 321] width 668 height 39
click at [787, 574] on div "Cancel" at bounding box center [780, 578] width 92 height 37
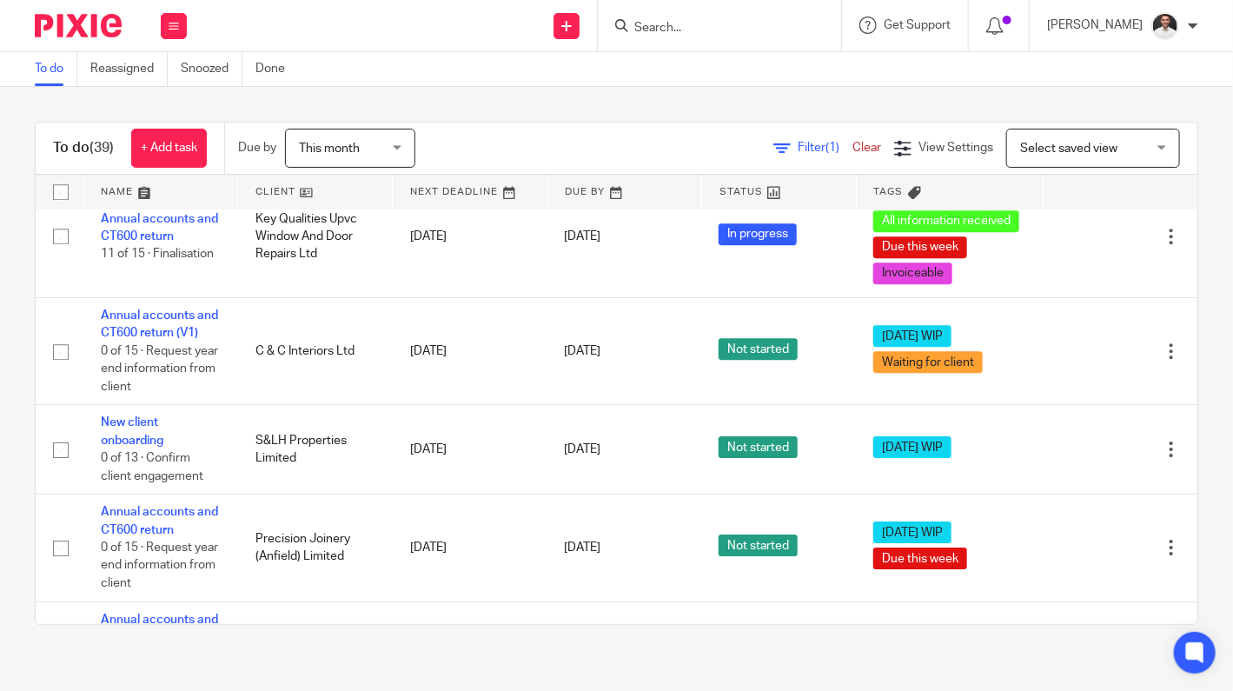
click at [126, 195] on link at bounding box center [161, 192] width 154 height 35
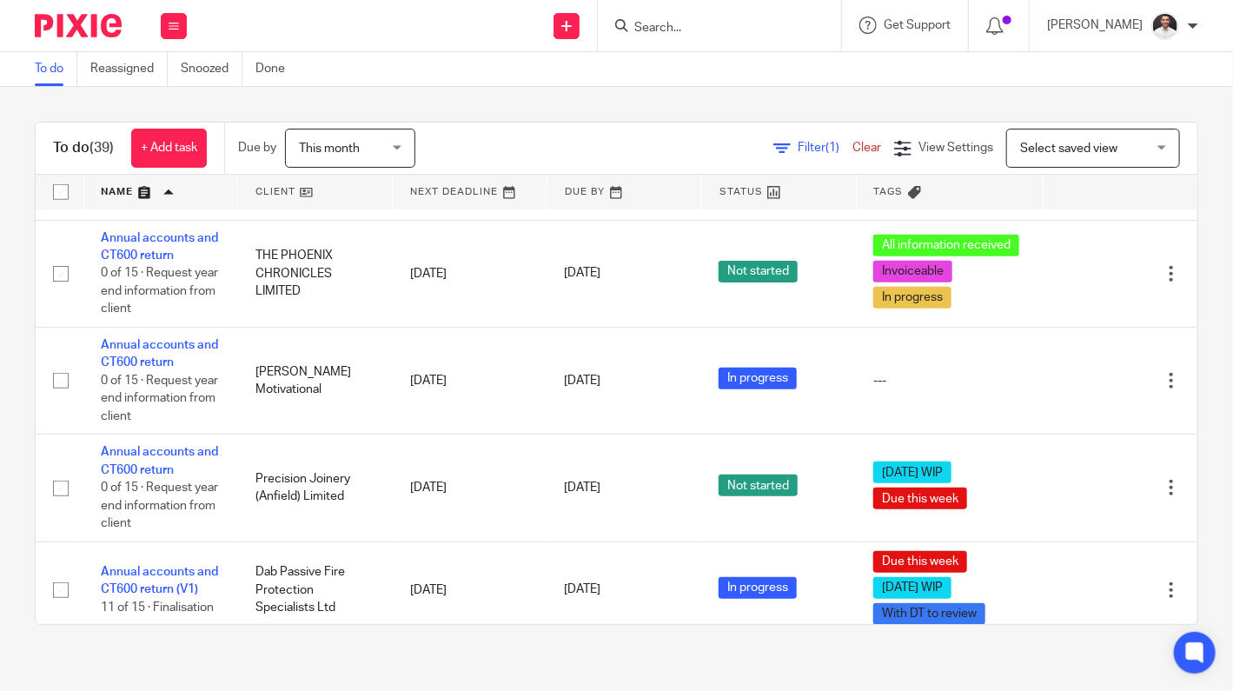
scroll to position [535, 0]
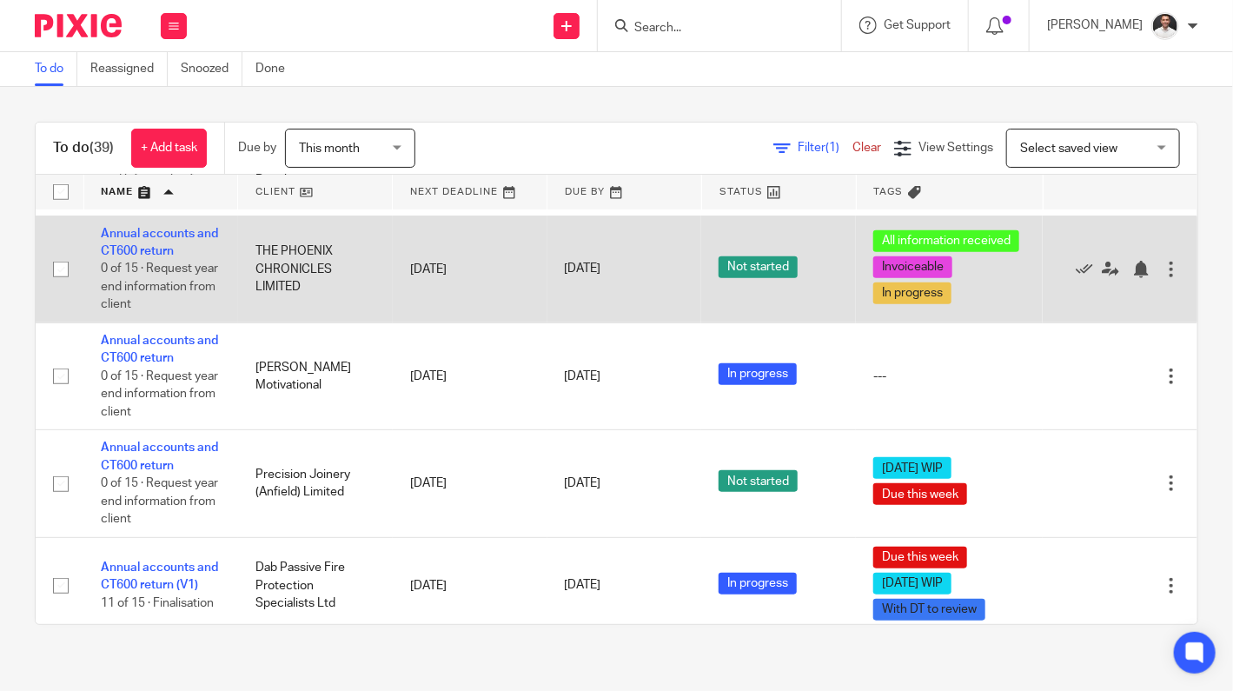
click at [51, 270] on input "checkbox" at bounding box center [60, 269] width 33 height 33
checkbox input "true"
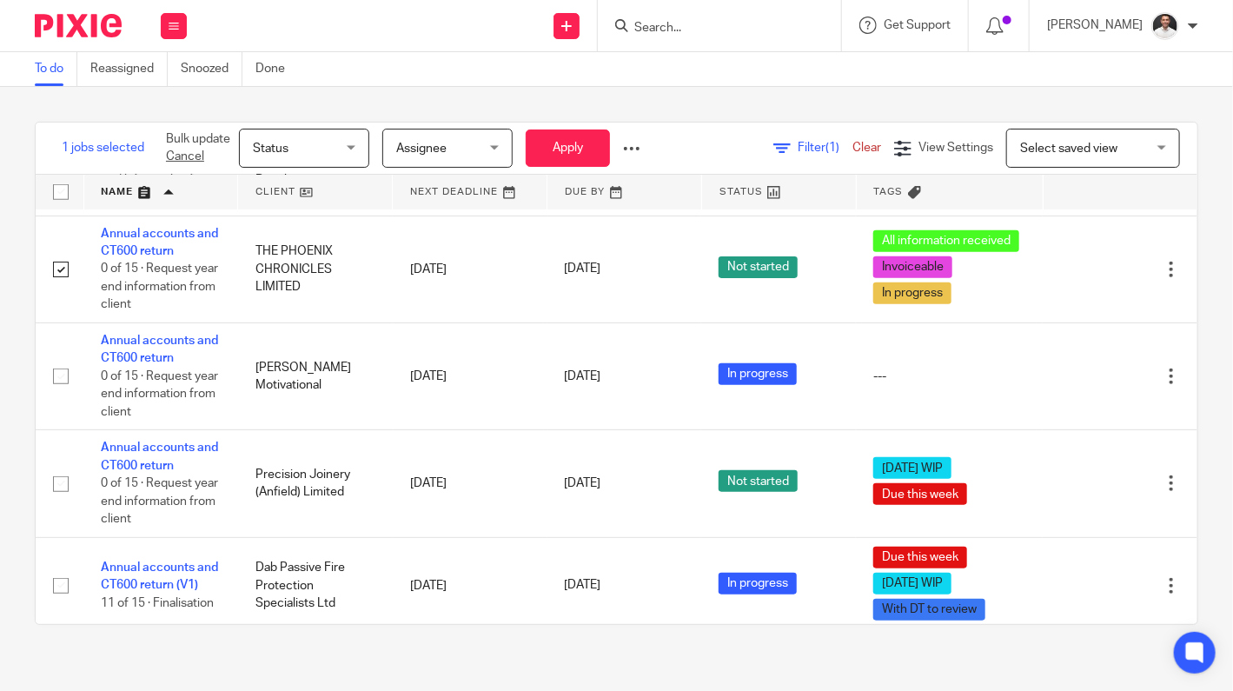
click at [638, 148] on div at bounding box center [631, 148] width 17 height 17
click at [594, 182] on span "Update Tags" at bounding box center [604, 186] width 66 height 12
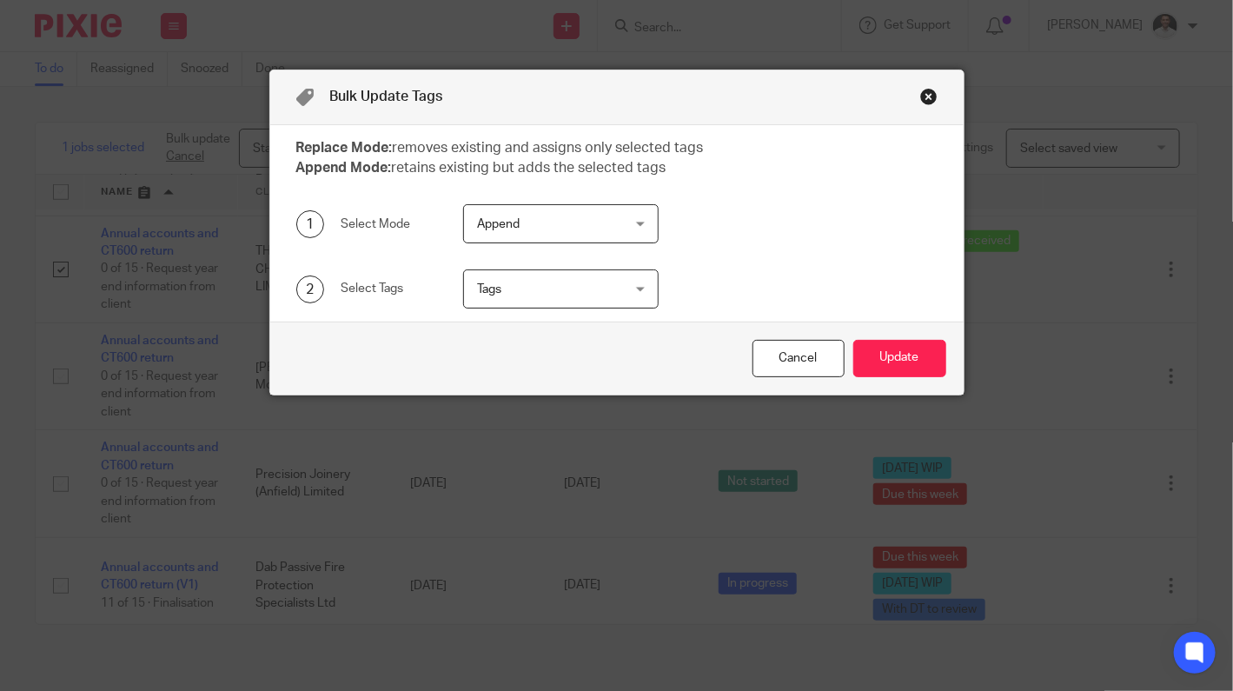
click at [541, 273] on div "2 Select Tags Tags All information received August 2025 WIP Awaiting signature …" at bounding box center [617, 288] width 694 height 65
click at [540, 289] on span "Tags" at bounding box center [549, 288] width 145 height 37
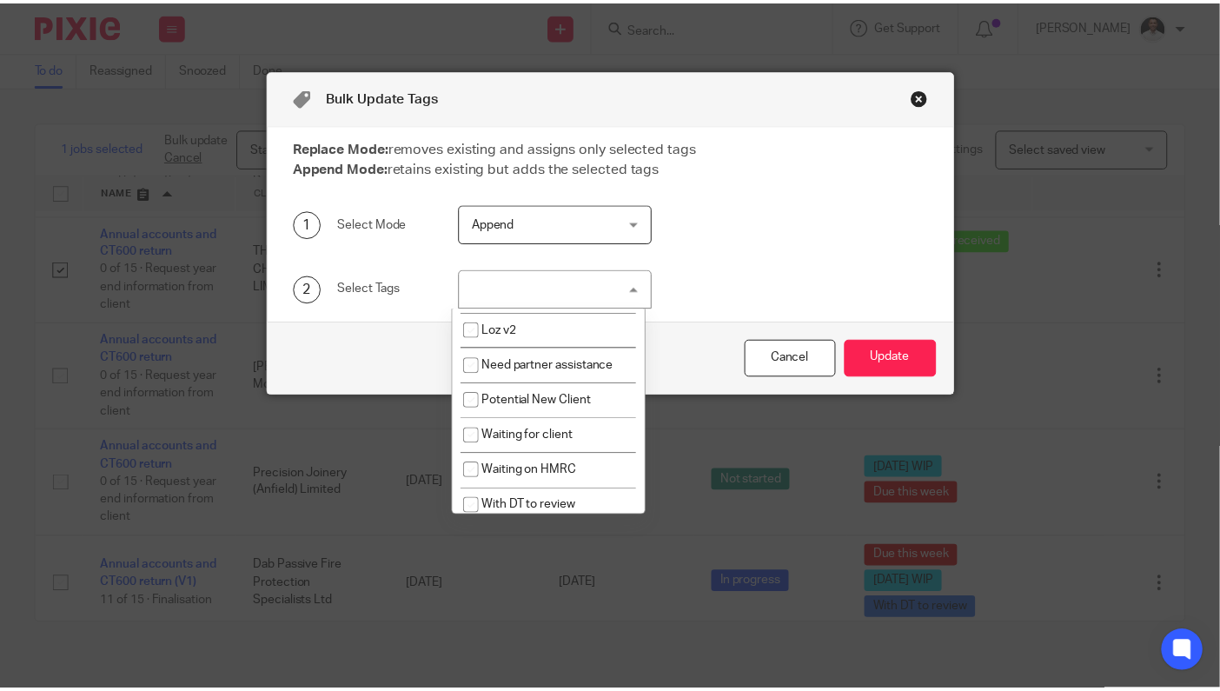
scroll to position [289, 0]
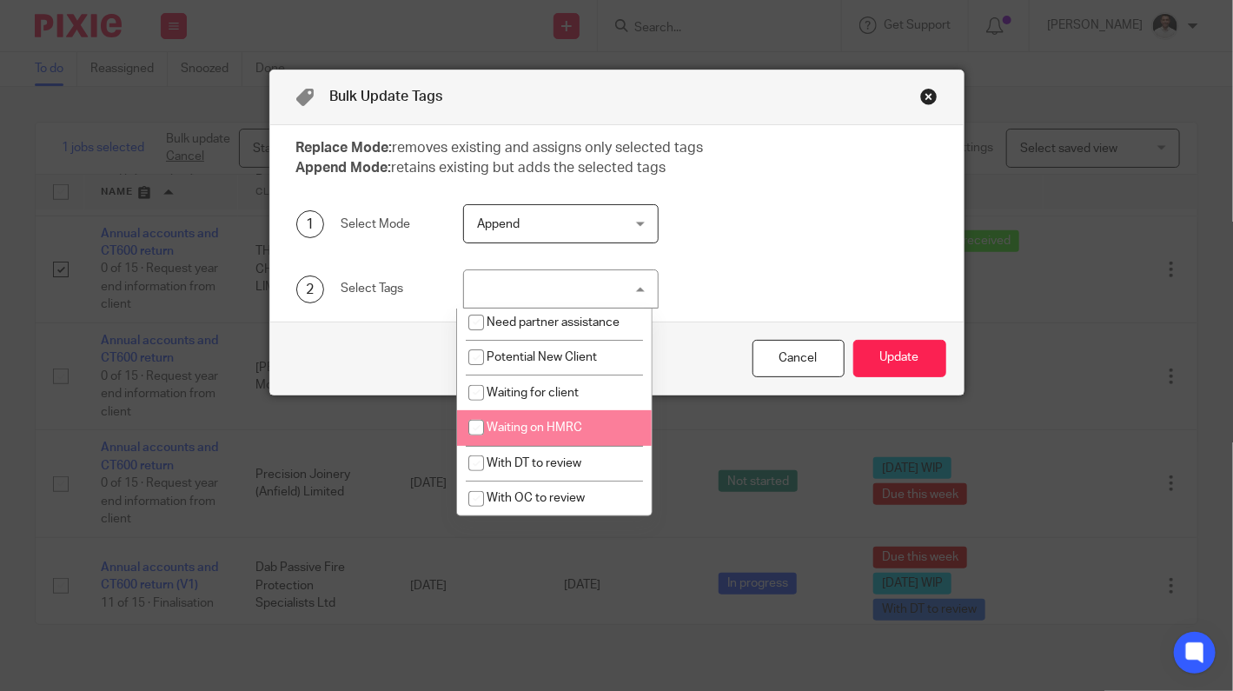
click at [583, 429] on li "Waiting on HMRC" at bounding box center [554, 428] width 194 height 36
checkbox input "true"
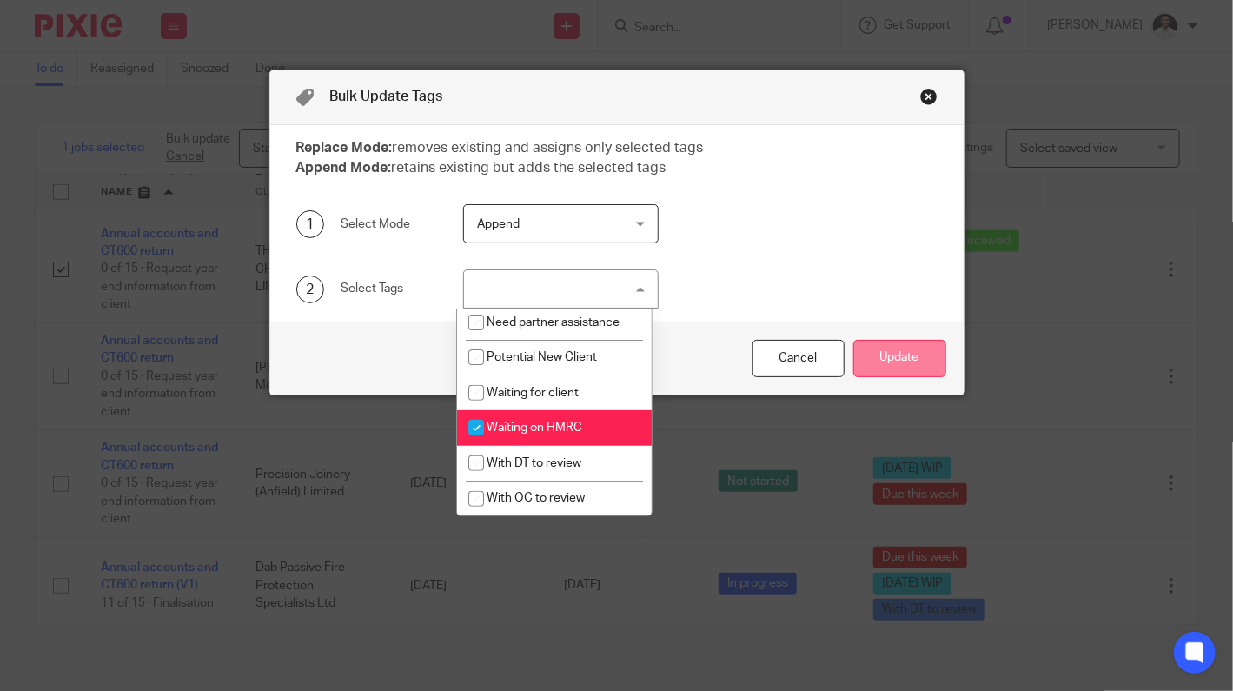
click at [873, 355] on button "Update" at bounding box center [899, 358] width 93 height 37
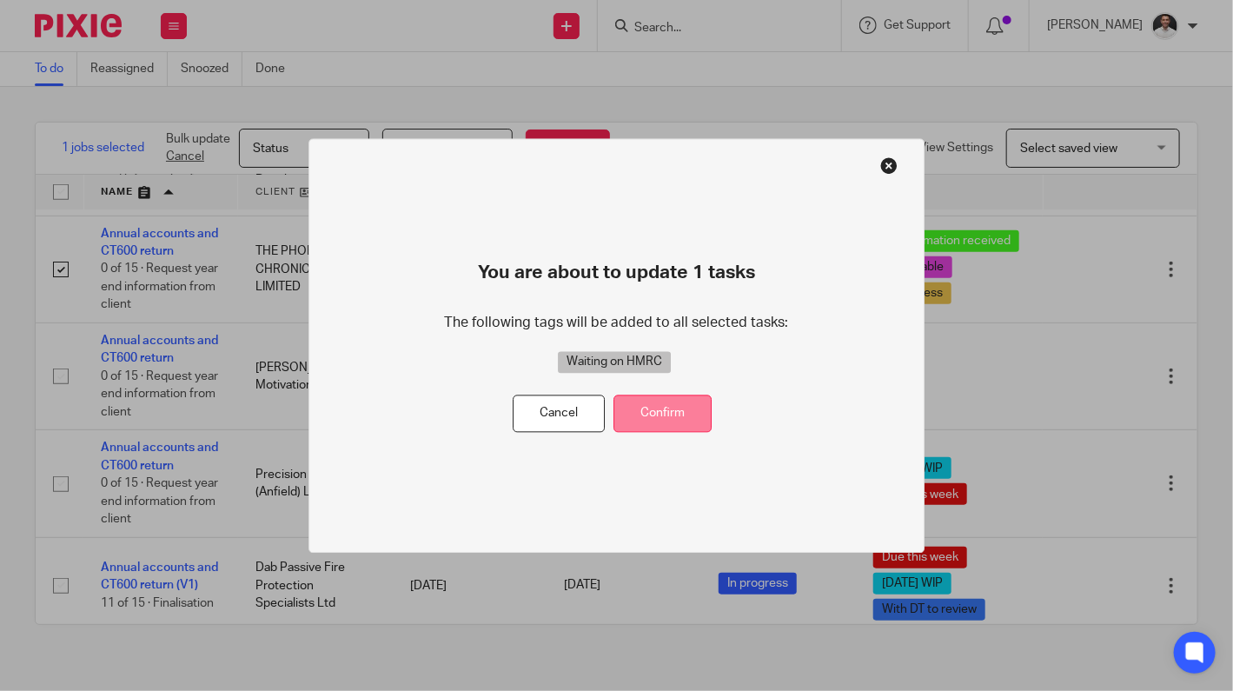
click at [680, 405] on button "Confirm" at bounding box center [663, 413] width 98 height 37
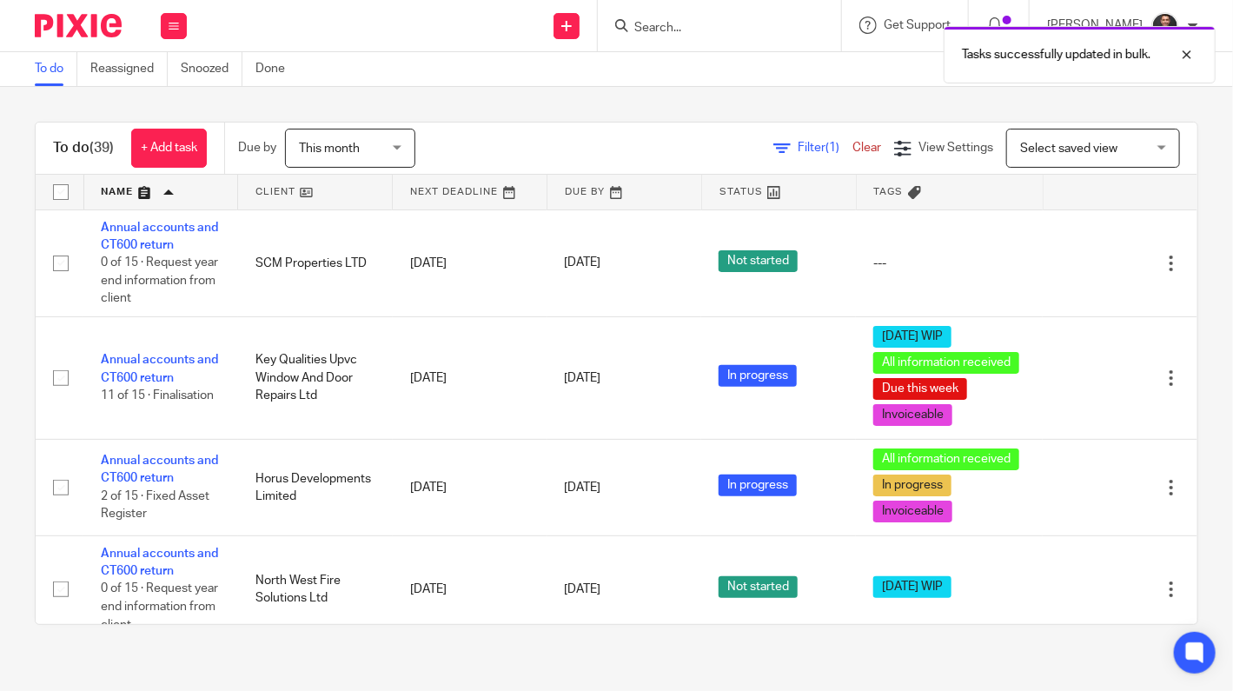
click at [129, 193] on link at bounding box center [161, 192] width 154 height 35
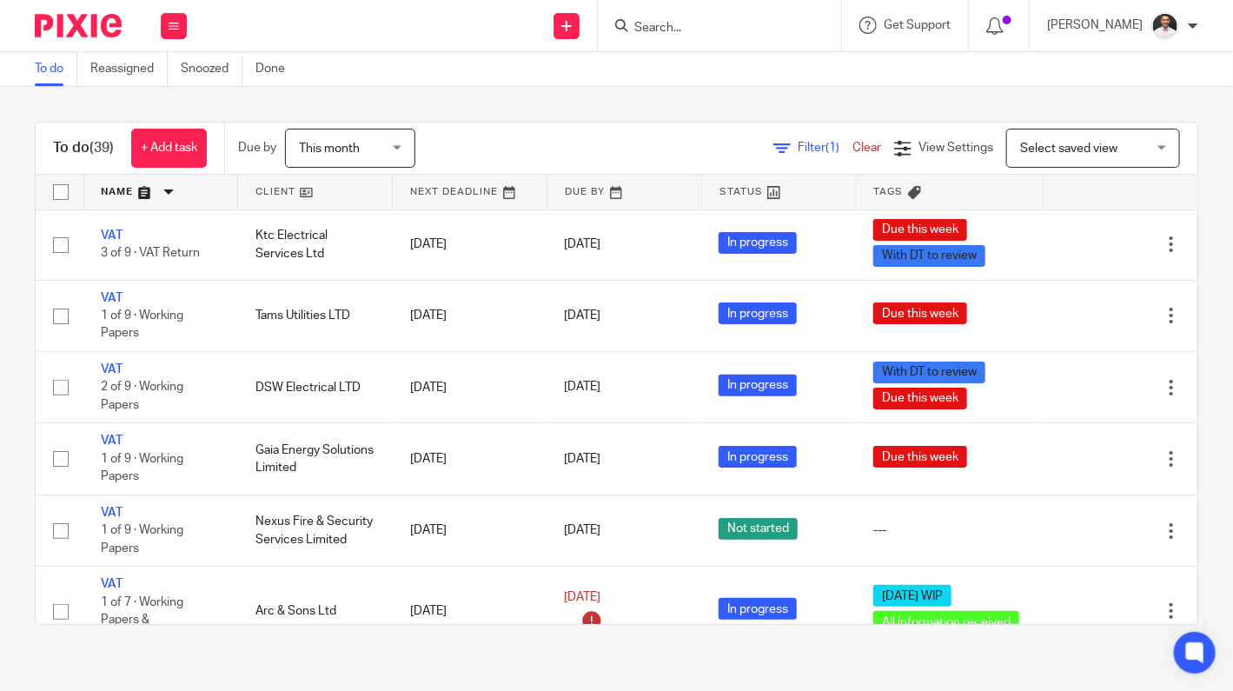
click at [129, 189] on link at bounding box center [161, 192] width 154 height 35
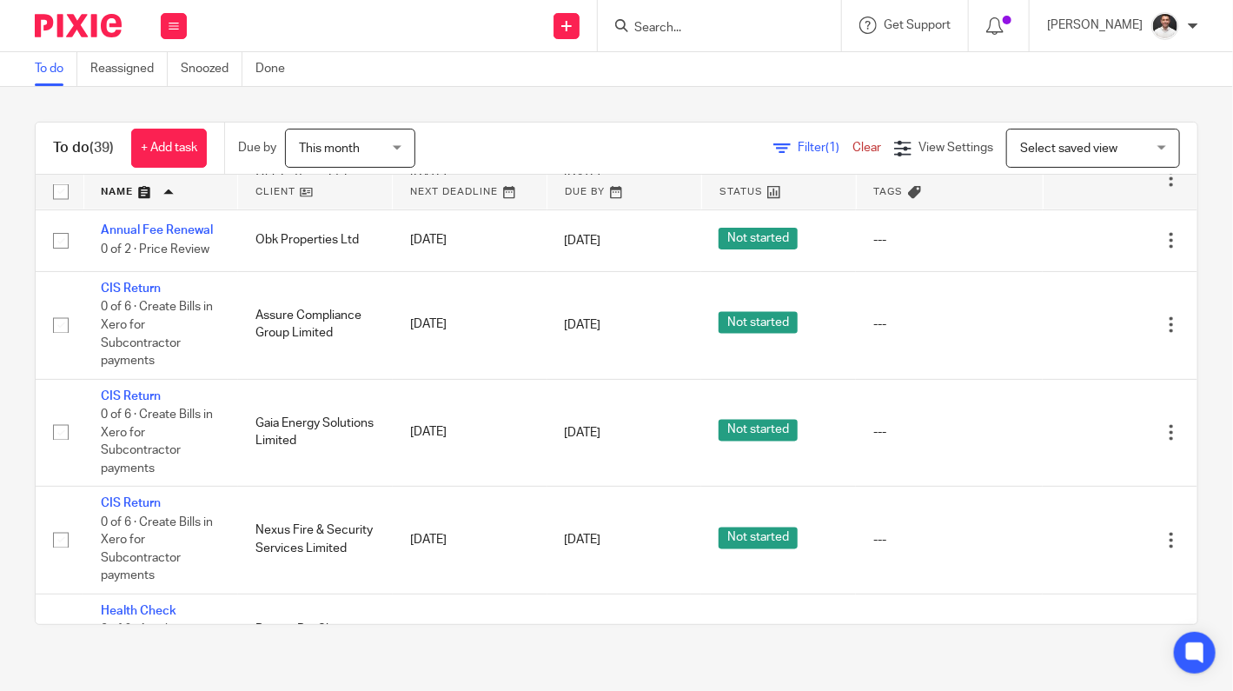
scroll to position [1412, 0]
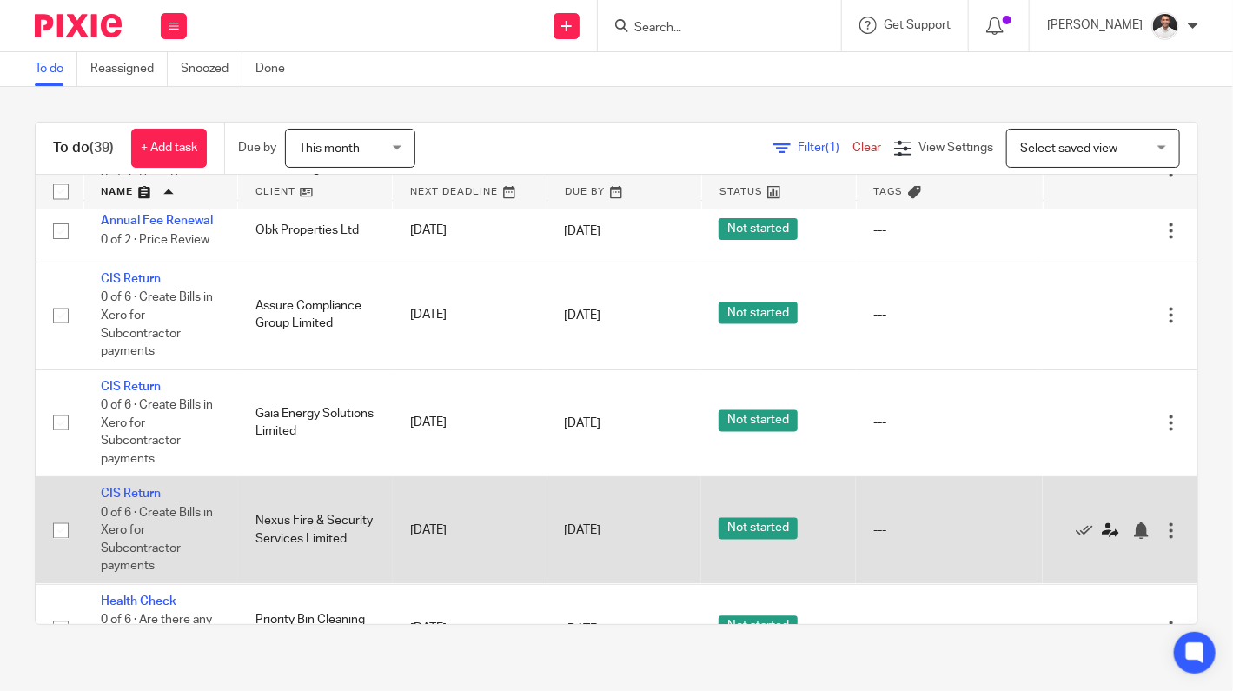
drag, startPoint x: 117, startPoint y: 499, endPoint x: 1093, endPoint y: 522, distance: 975.5
click at [1093, 522] on div "Edit task Delete" at bounding box center [1120, 529] width 120 height 43
click at [1102, 534] on icon at bounding box center [1110, 530] width 17 height 17
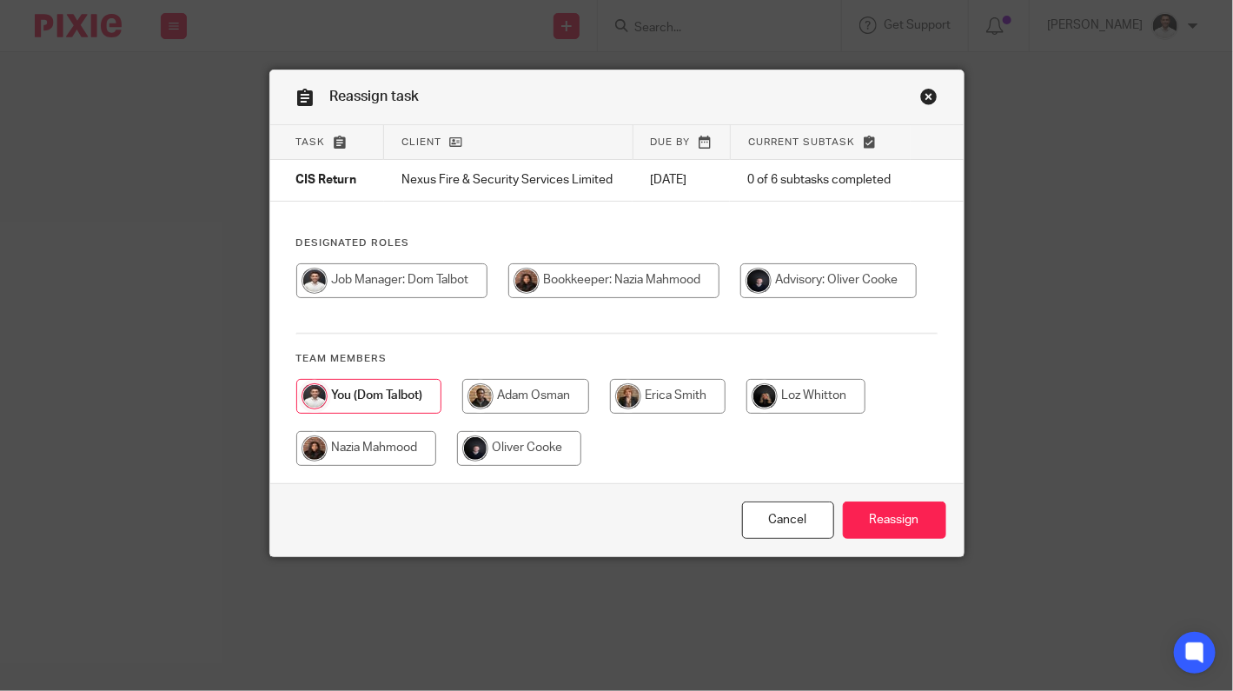
drag, startPoint x: 338, startPoint y: 501, endPoint x: 402, endPoint y: 524, distance: 67.6
click at [339, 466] on input "radio" at bounding box center [366, 448] width 140 height 35
radio input "true"
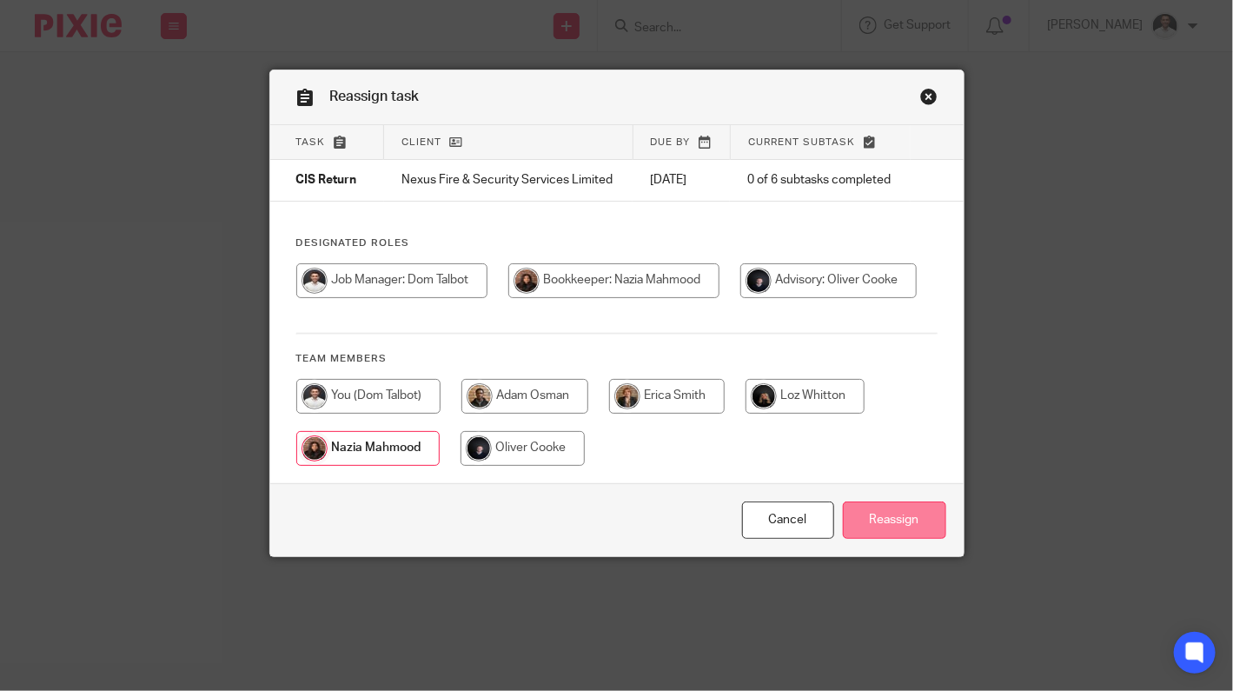
click at [860, 539] on input "Reassign" at bounding box center [894, 519] width 103 height 37
